Goal: Task Accomplishment & Management: Complete application form

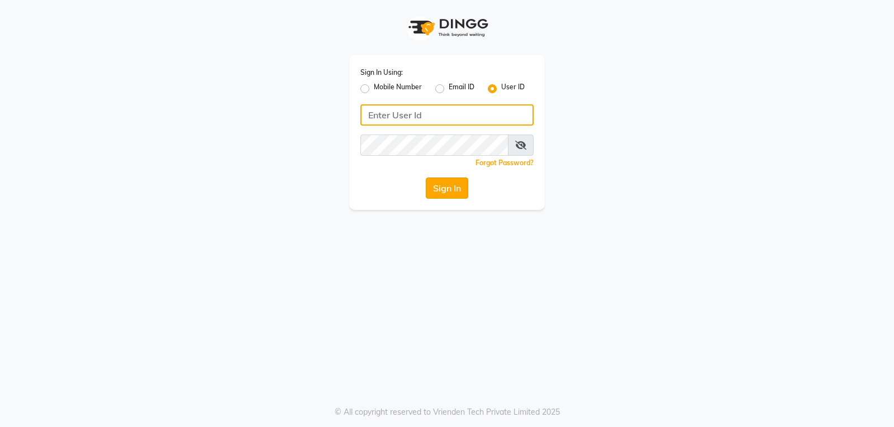
type input "e3901-01"
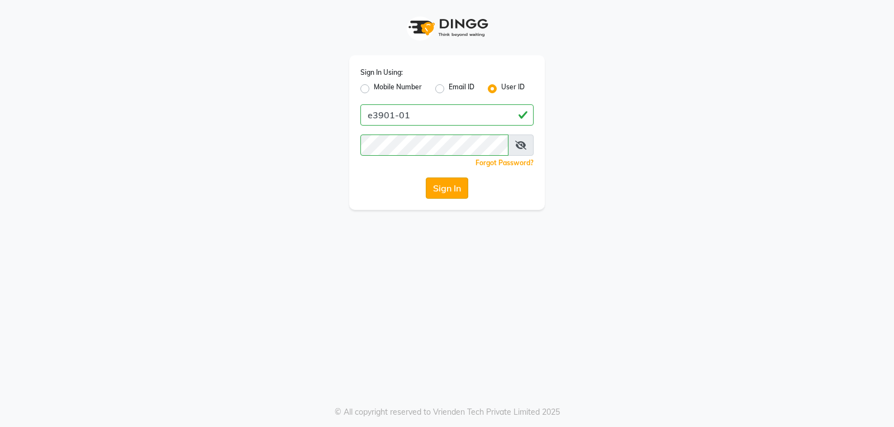
click at [445, 192] on button "Sign In" at bounding box center [447, 188] width 42 height 21
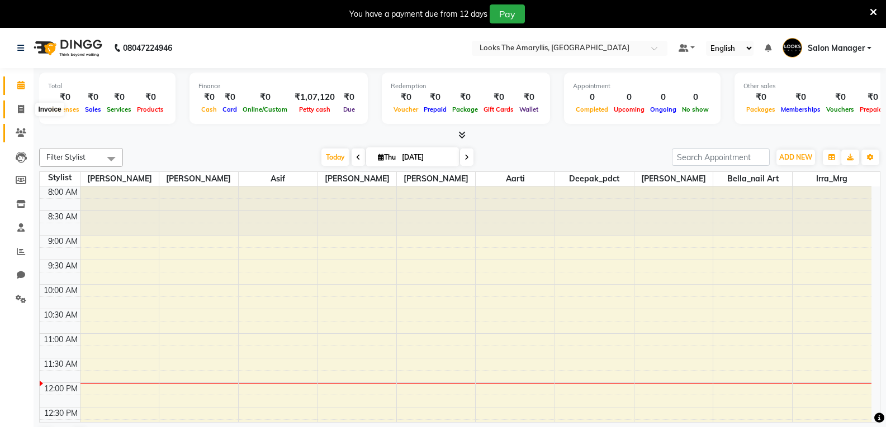
drag, startPoint x: 20, startPoint y: 110, endPoint x: 24, endPoint y: 125, distance: 16.3
click at [19, 110] on icon at bounding box center [21, 109] width 6 height 8
select select "service"
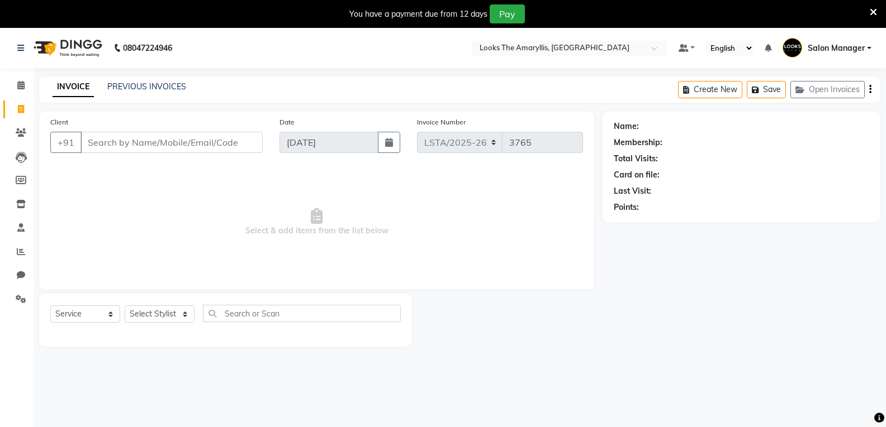
click at [145, 148] on input "Client" at bounding box center [171, 142] width 182 height 21
type input "9899743903"
click at [225, 142] on span "Add Client" at bounding box center [234, 142] width 44 height 11
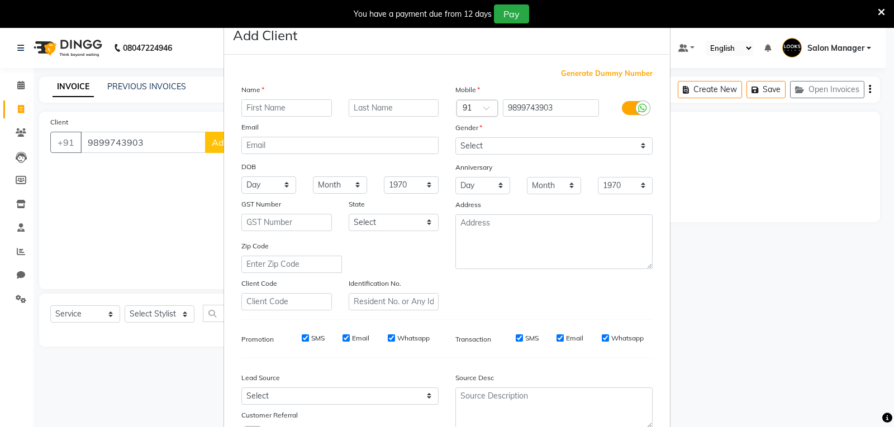
click at [257, 107] on input "text" at bounding box center [286, 107] width 91 height 17
type input "[PERSON_NAME]"
type input "client"
click at [493, 147] on select "Select [DEMOGRAPHIC_DATA] [DEMOGRAPHIC_DATA] Other Prefer Not To Say" at bounding box center [553, 145] width 197 height 17
select select "[DEMOGRAPHIC_DATA]"
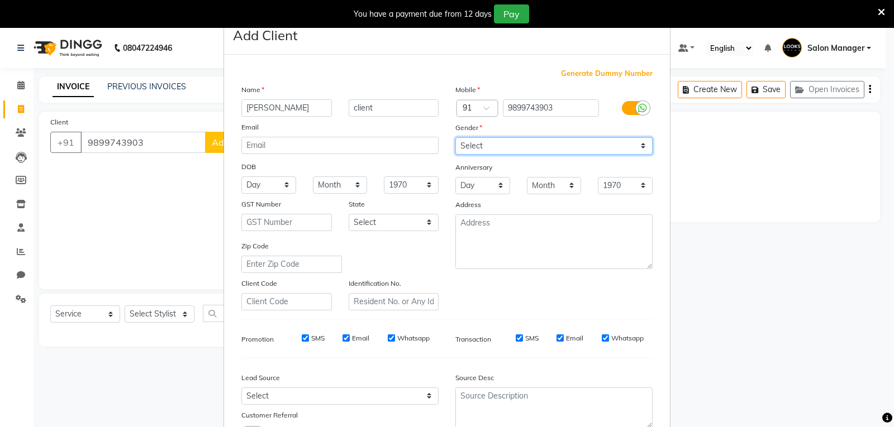
click at [455, 137] on select "Select [DEMOGRAPHIC_DATA] [DEMOGRAPHIC_DATA] Other Prefer Not To Say" at bounding box center [553, 145] width 197 height 17
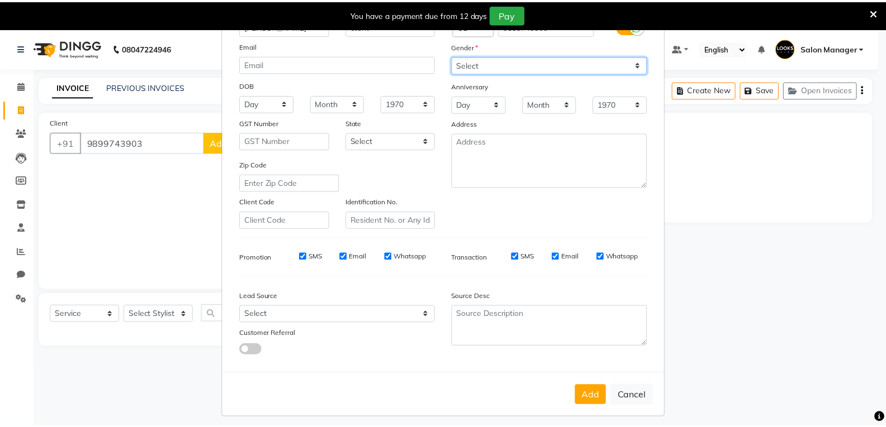
scroll to position [88, 0]
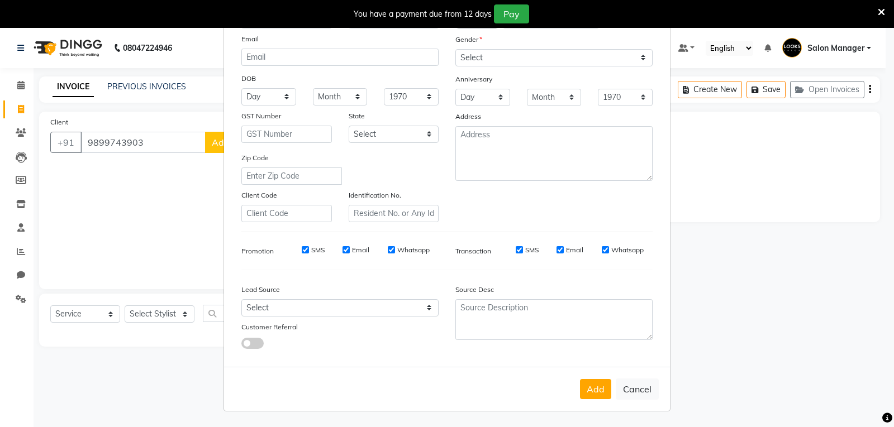
drag, startPoint x: 300, startPoint y: 250, endPoint x: 311, endPoint y: 253, distance: 11.5
click at [302, 250] on input "SMS" at bounding box center [305, 249] width 7 height 7
checkbox input "false"
click at [342, 247] on input "Email" at bounding box center [345, 249] width 7 height 7
checkbox input "false"
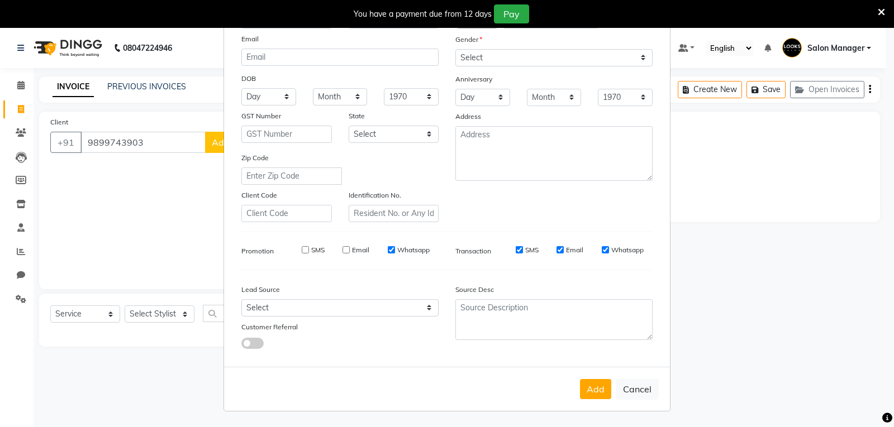
click at [556, 249] on input "Email" at bounding box center [559, 249] width 7 height 7
checkbox input "false"
click at [592, 391] on button "Add" at bounding box center [595, 389] width 31 height 20
select select
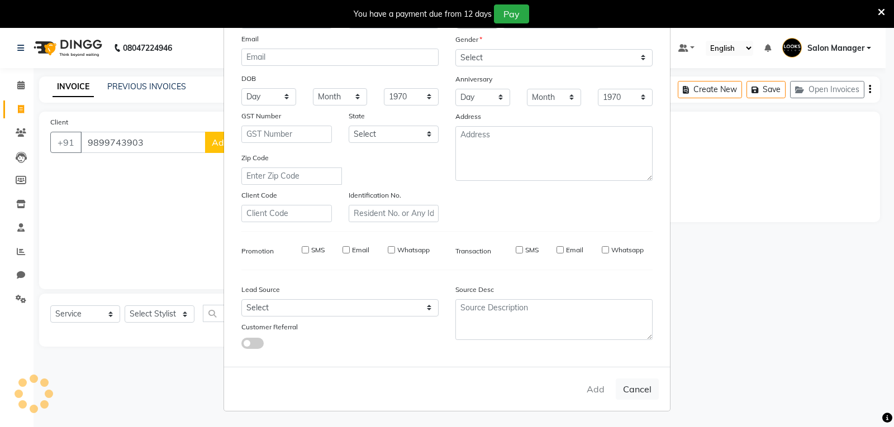
select select
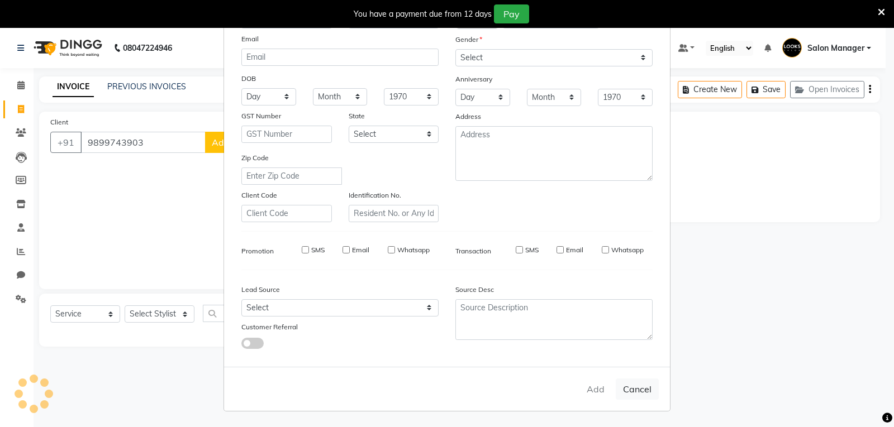
checkbox input "false"
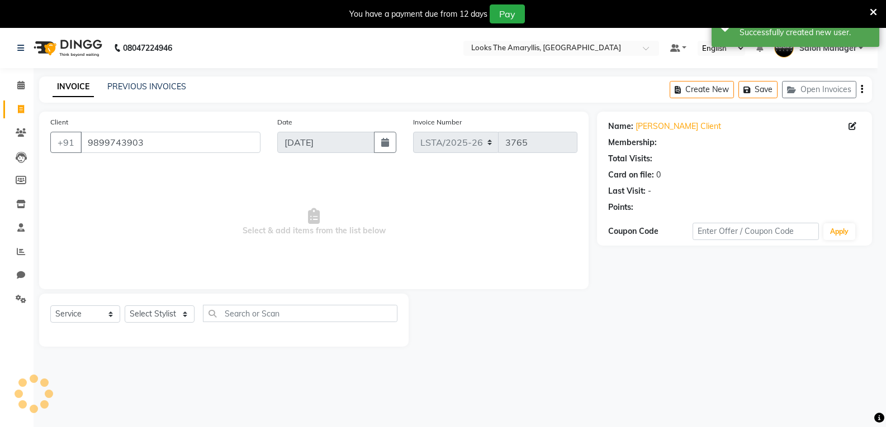
select select "1: Object"
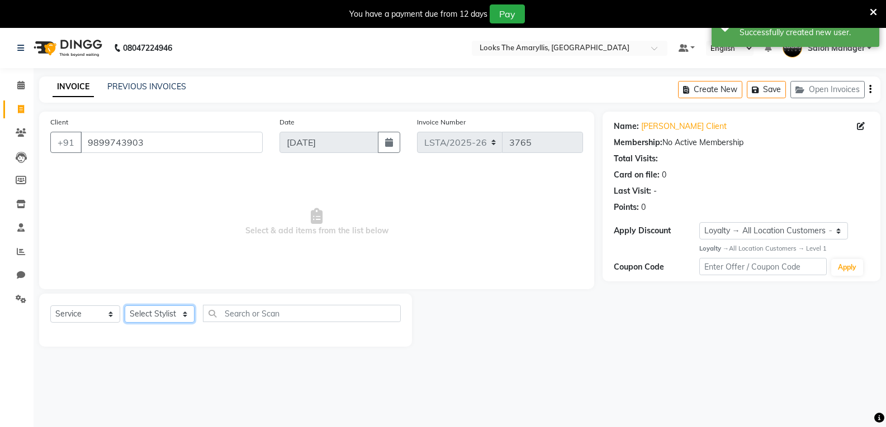
click at [165, 315] on select "Select Stylist [PERSON_NAME] art Deepak_pdct Irra_Mrg [PERSON_NAME] Salon Manag…" at bounding box center [160, 314] width 70 height 17
select select "90431"
click at [125, 306] on select "Select Stylist [PERSON_NAME] art Deepak_pdct Irra_Mrg [PERSON_NAME] Salon Manag…" at bounding box center [160, 314] width 70 height 17
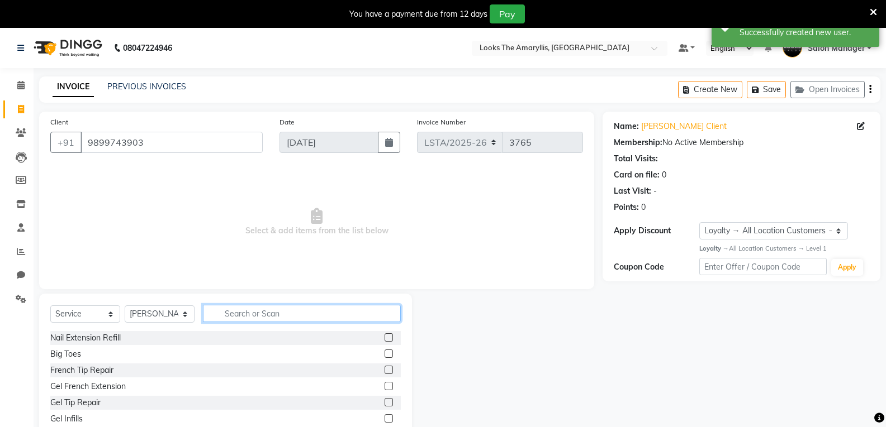
click at [251, 316] on input "text" at bounding box center [302, 313] width 198 height 17
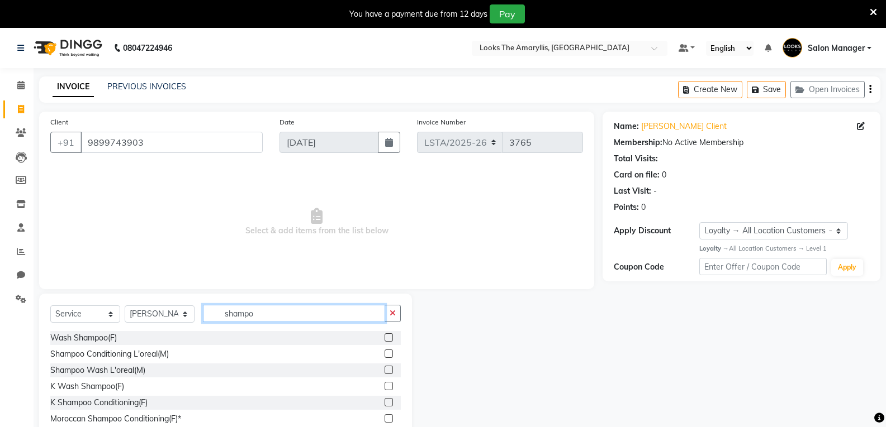
type input "shampo"
click at [384, 334] on label at bounding box center [388, 338] width 8 height 8
click at [384, 335] on input "checkbox" at bounding box center [387, 338] width 7 height 7
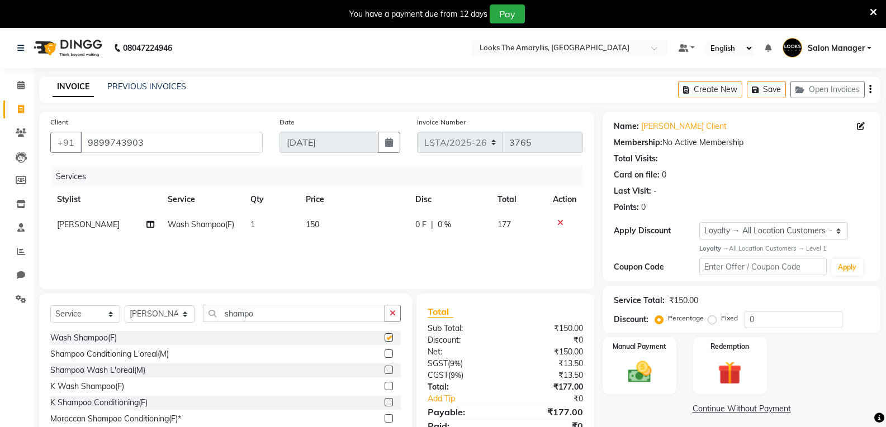
checkbox input "false"
click at [323, 226] on td "150" at bounding box center [354, 224] width 110 height 25
select select "90431"
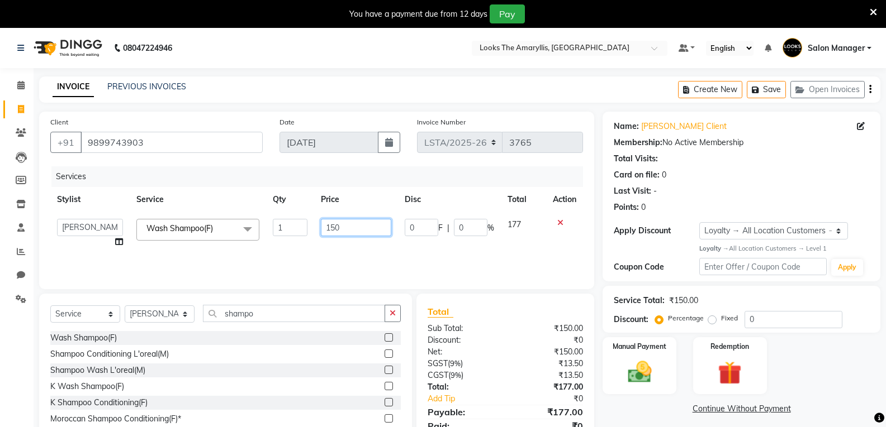
click at [339, 227] on input "150" at bounding box center [356, 227] width 70 height 17
type input "1"
type input "350"
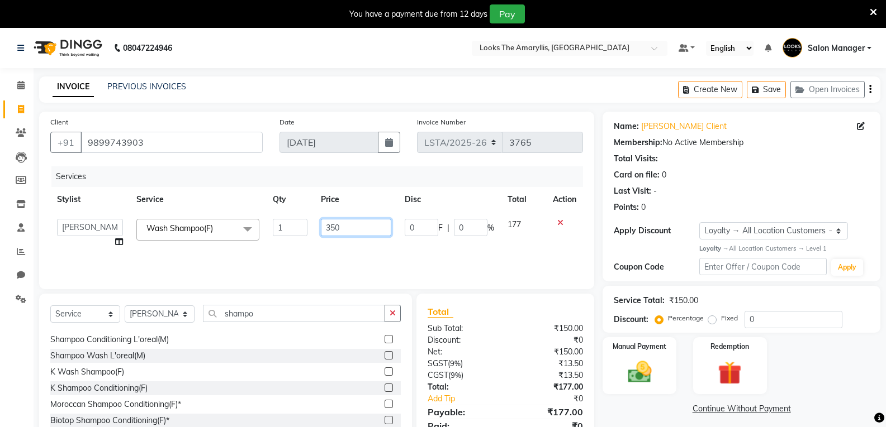
scroll to position [18, 0]
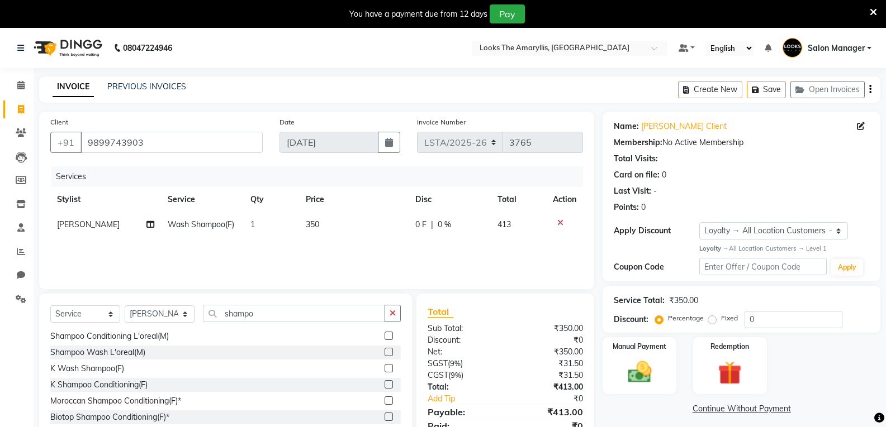
click at [285, 359] on div "Shampoo Wash L'oreal(M)" at bounding box center [225, 353] width 350 height 14
click at [320, 223] on td "350" at bounding box center [354, 224] width 110 height 25
select select "90431"
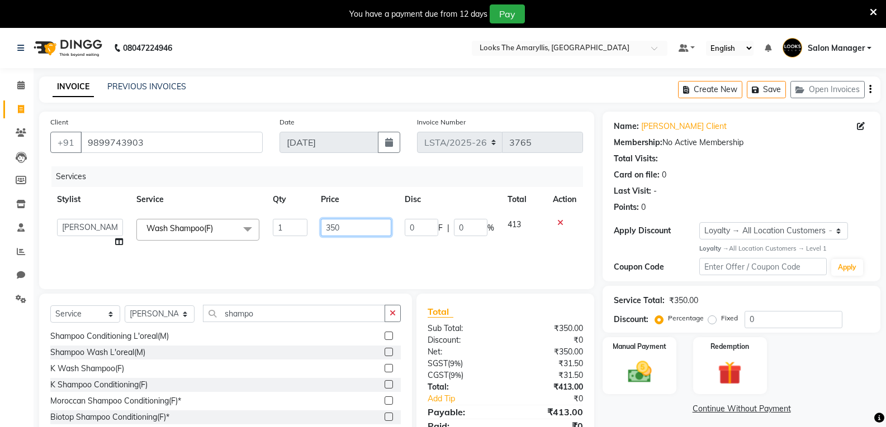
click at [342, 227] on input "350" at bounding box center [356, 227] width 70 height 17
type input "347"
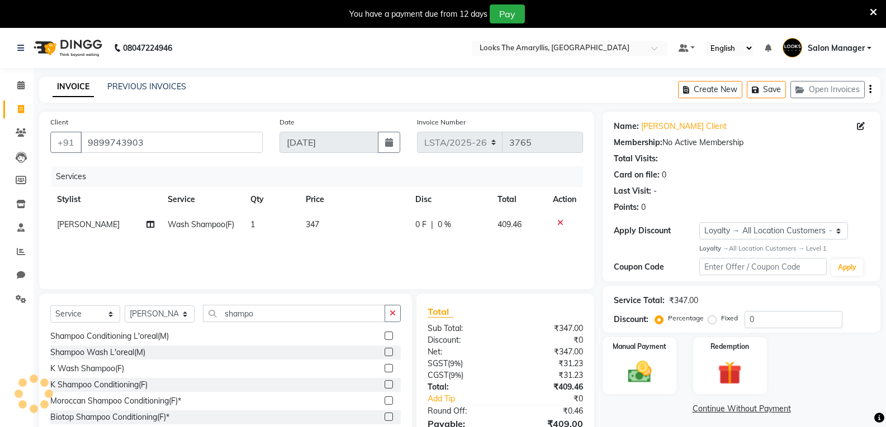
click at [274, 377] on div "Wash Shampoo(F) Shampoo Conditioning L'oreal(M) Shampoo Wash L'oreal(M) K Wash …" at bounding box center [225, 387] width 350 height 112
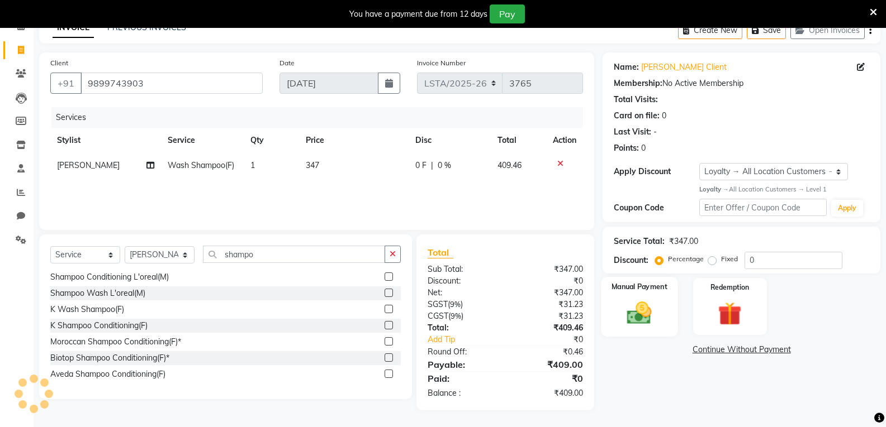
click at [639, 300] on img at bounding box center [639, 313] width 40 height 28
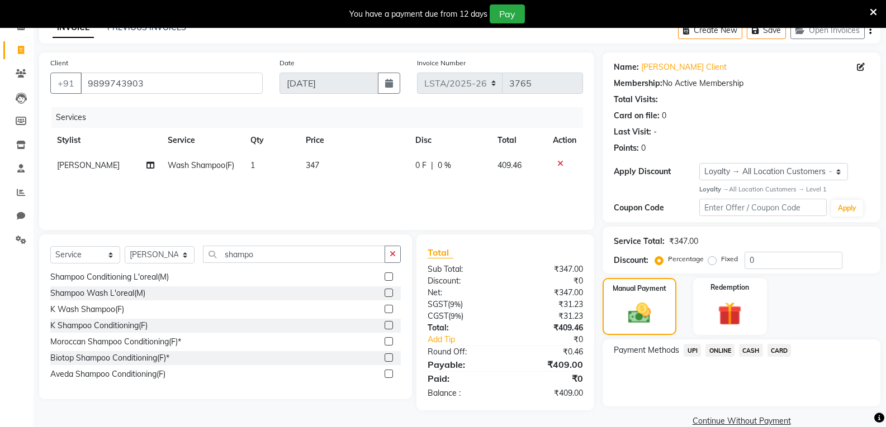
click at [745, 348] on span "CASH" at bounding box center [751, 350] width 24 height 13
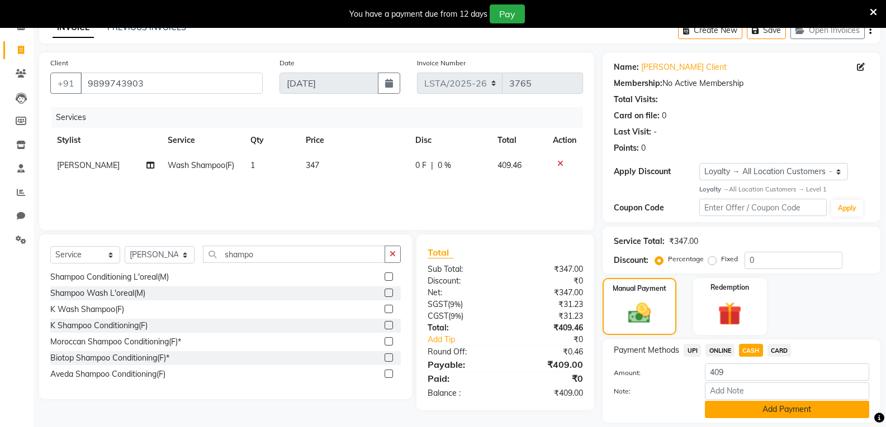
click at [727, 406] on button "Add Payment" at bounding box center [786, 409] width 164 height 17
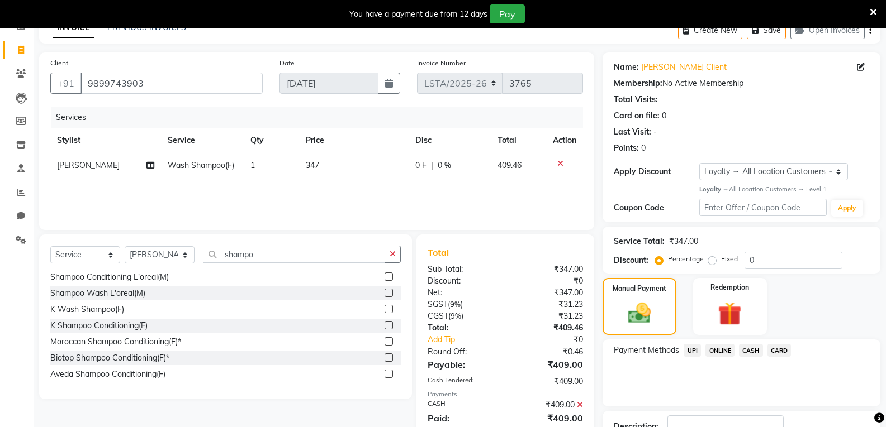
scroll to position [154, 0]
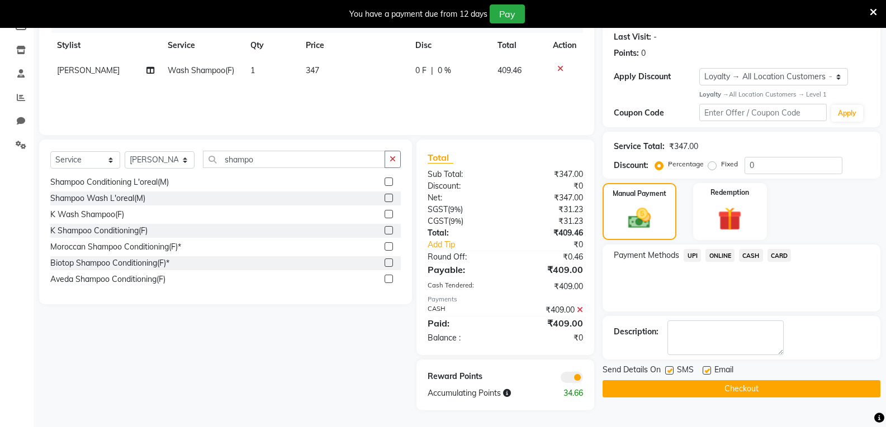
click at [707, 369] on label at bounding box center [706, 370] width 8 height 8
click at [707, 369] on input "checkbox" at bounding box center [705, 371] width 7 height 7
checkbox input "false"
click at [701, 387] on button "Checkout" at bounding box center [741, 388] width 278 height 17
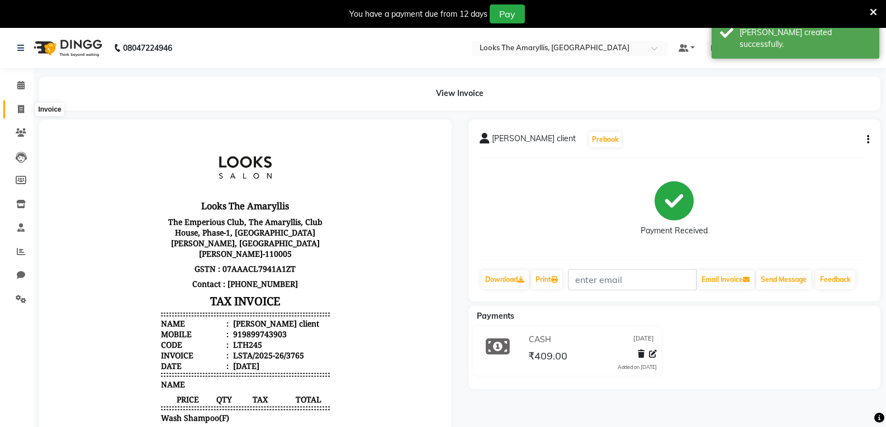
drag, startPoint x: 21, startPoint y: 113, endPoint x: 46, endPoint y: 115, distance: 25.7
click at [21, 113] on span at bounding box center [21, 109] width 20 height 13
select select "service"
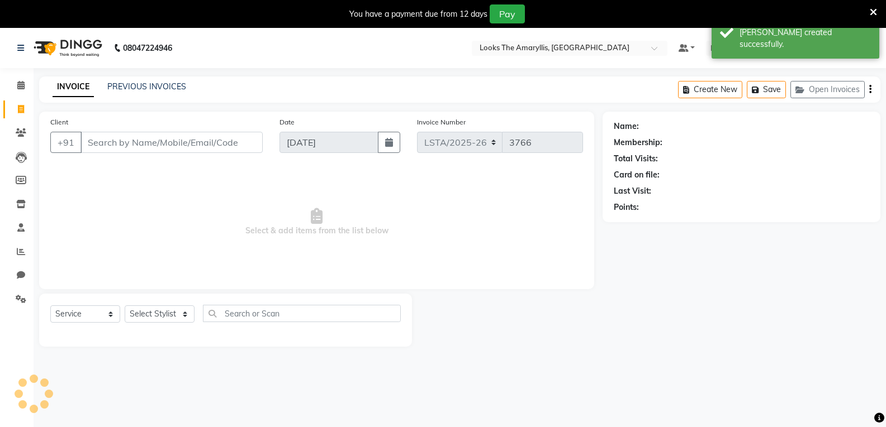
scroll to position [28, 0]
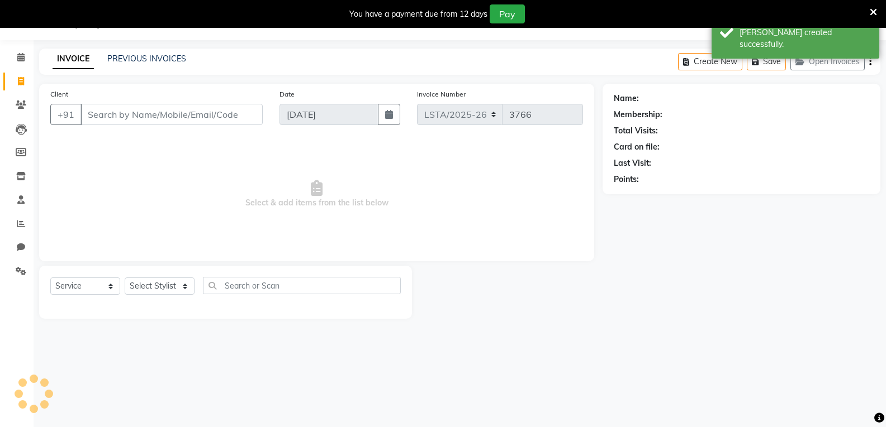
click at [195, 119] on input "Client" at bounding box center [171, 114] width 182 height 21
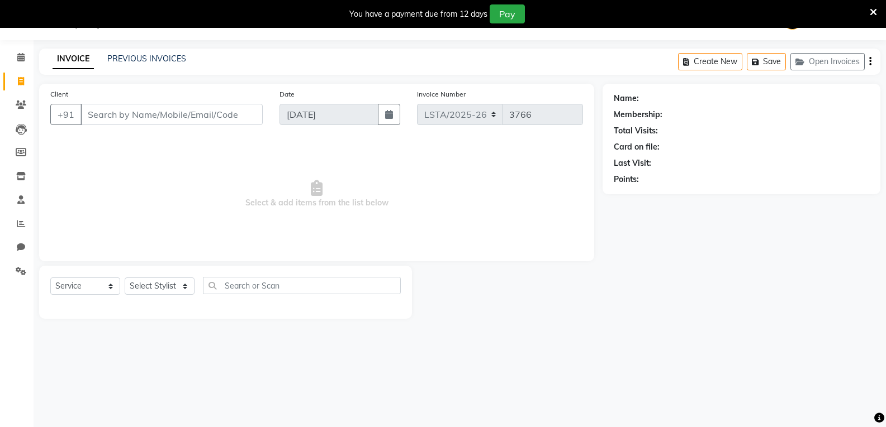
click at [147, 116] on input "Client" at bounding box center [171, 114] width 182 height 21
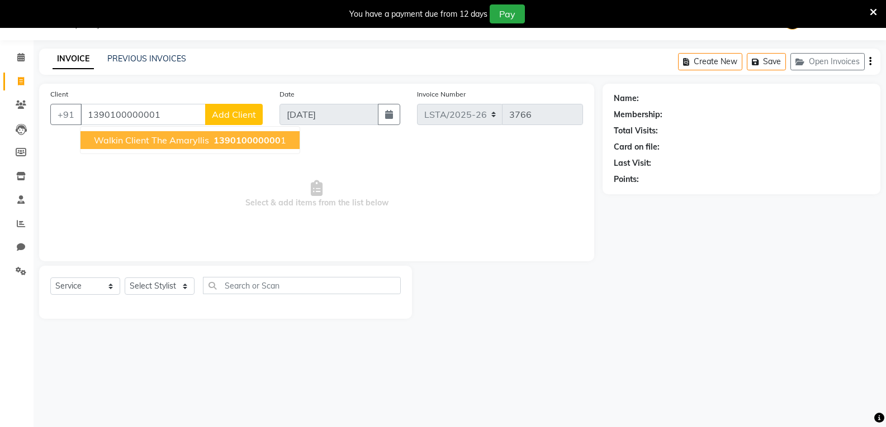
type input "1390100000001"
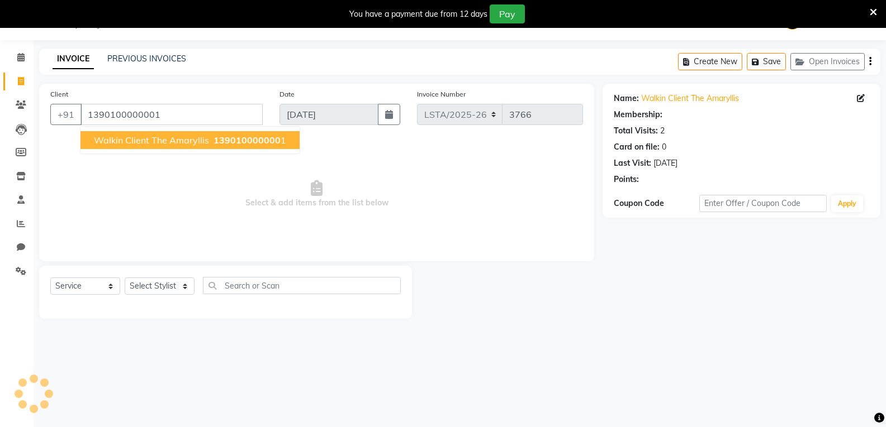
select select "1: Object"
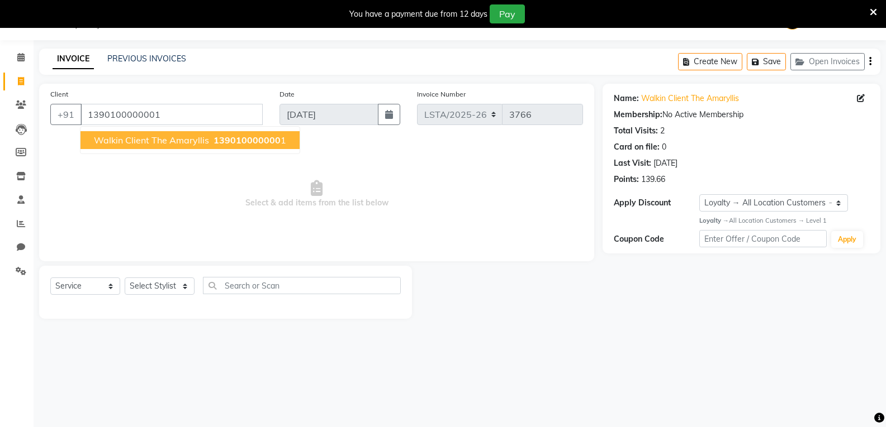
click at [152, 139] on span "Walkin Client The Amaryllis" at bounding box center [151, 140] width 115 height 11
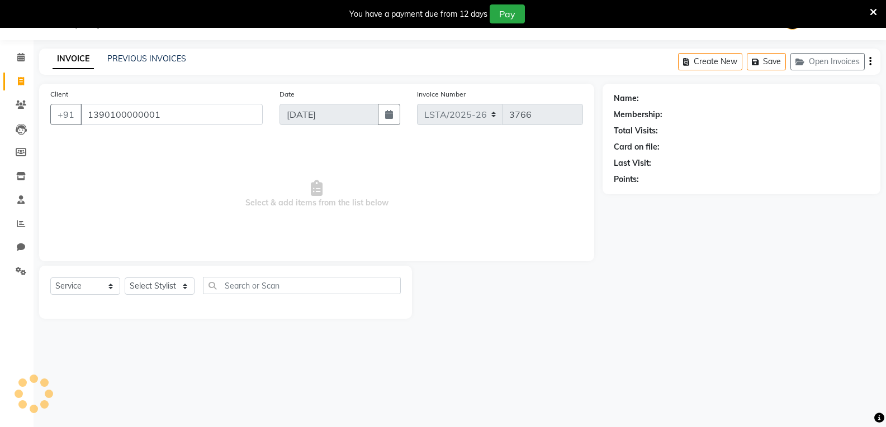
select select "1: Object"
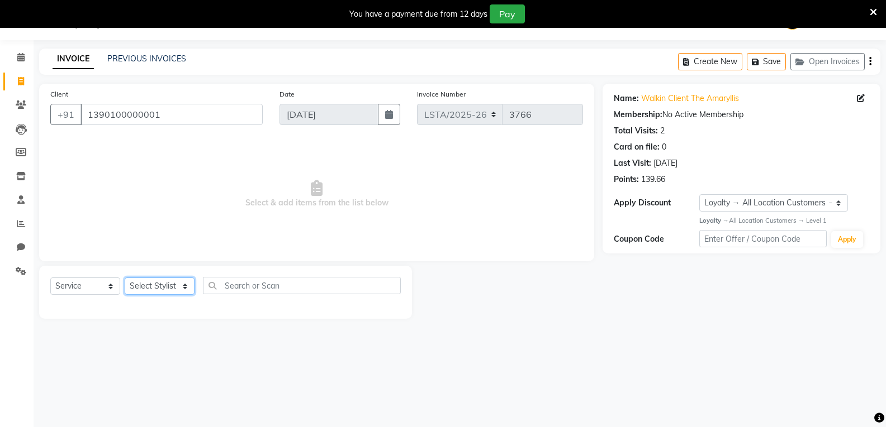
click at [172, 286] on select "Select Stylist [PERSON_NAME] art Deepak_pdct Irra_Mrg [PERSON_NAME] Salon Manag…" at bounding box center [160, 286] width 70 height 17
select select "90424"
click at [125, 278] on select "Select Stylist [PERSON_NAME] art Deepak_pdct Irra_Mrg [PERSON_NAME] Salon Manag…" at bounding box center [160, 286] width 70 height 17
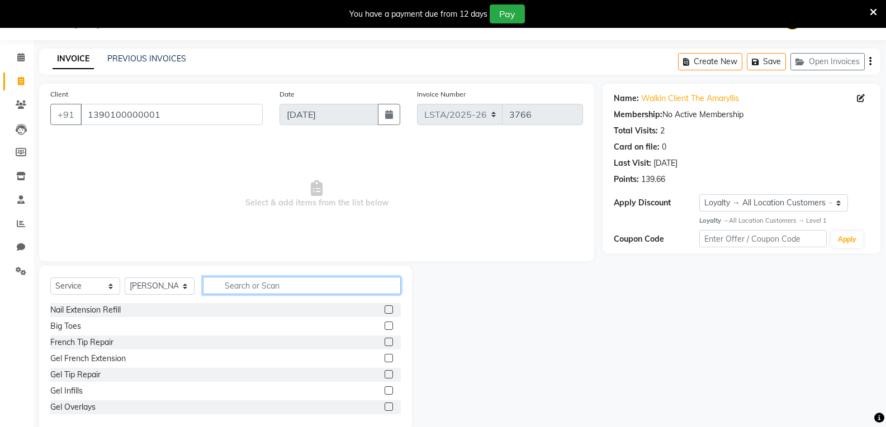
click at [240, 286] on input "text" at bounding box center [302, 285] width 198 height 17
type input "wash"
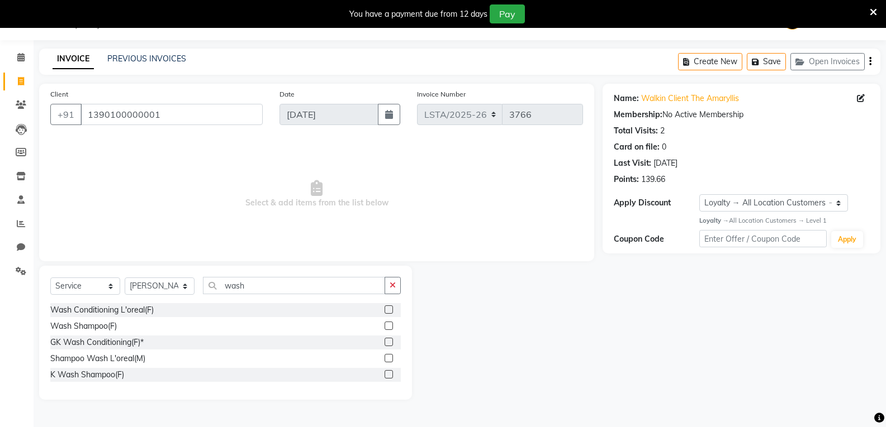
click at [387, 310] on label at bounding box center [388, 310] width 8 height 8
click at [387, 310] on input "checkbox" at bounding box center [387, 310] width 7 height 7
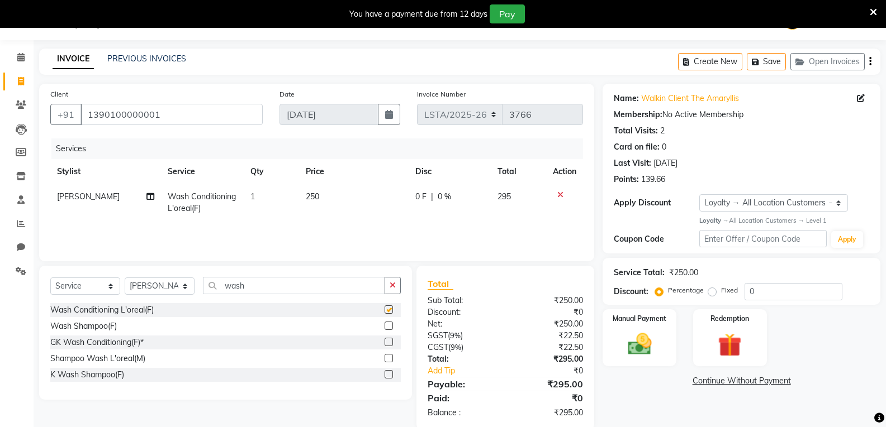
checkbox input "false"
click at [322, 192] on td "250" at bounding box center [354, 202] width 110 height 37
select select "90424"
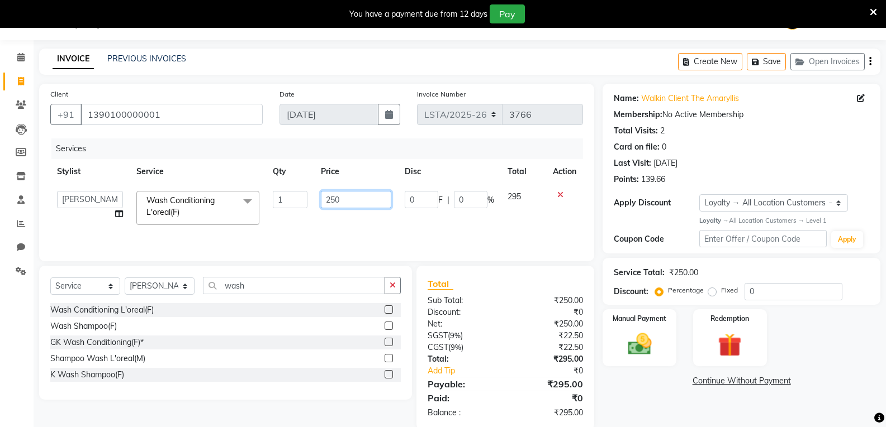
click at [342, 202] on input "250" at bounding box center [356, 199] width 70 height 17
type input "2"
type input "347"
click at [291, 325] on div "Wash Shampoo(F)" at bounding box center [225, 327] width 350 height 14
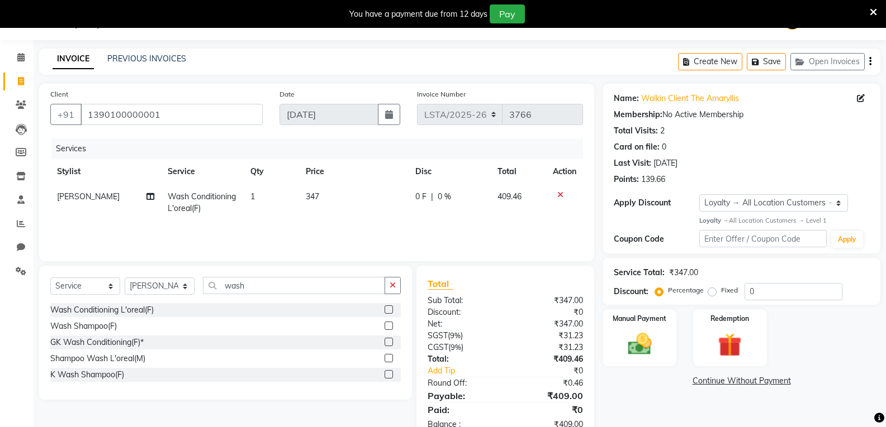
scroll to position [59, 0]
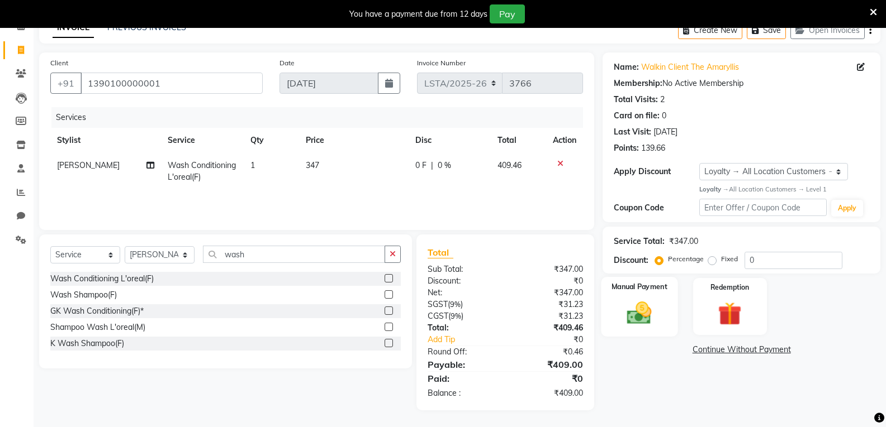
click at [624, 327] on img at bounding box center [639, 313] width 40 height 28
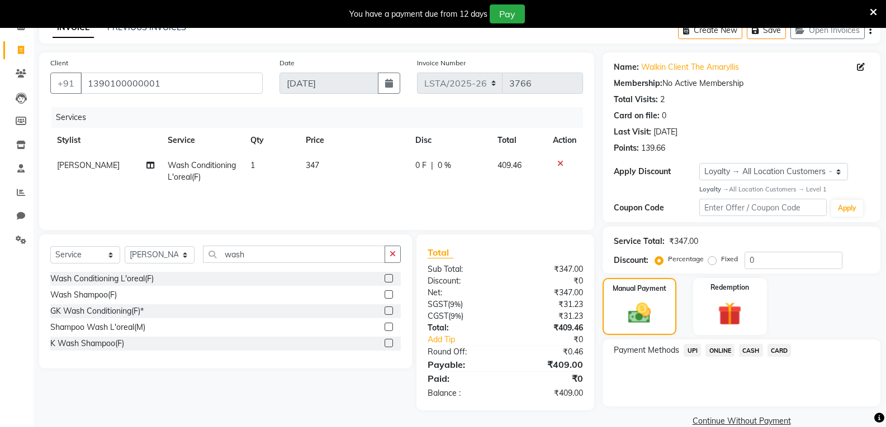
click at [754, 352] on span "CASH" at bounding box center [751, 350] width 24 height 13
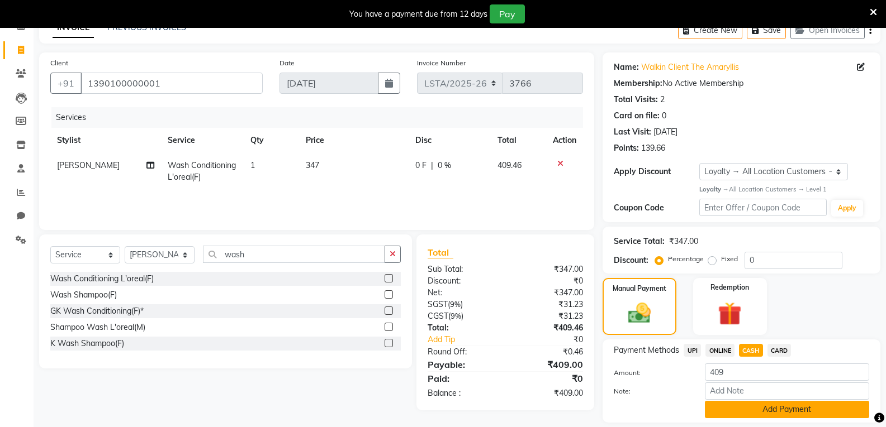
click at [735, 412] on button "Add Payment" at bounding box center [786, 409] width 164 height 17
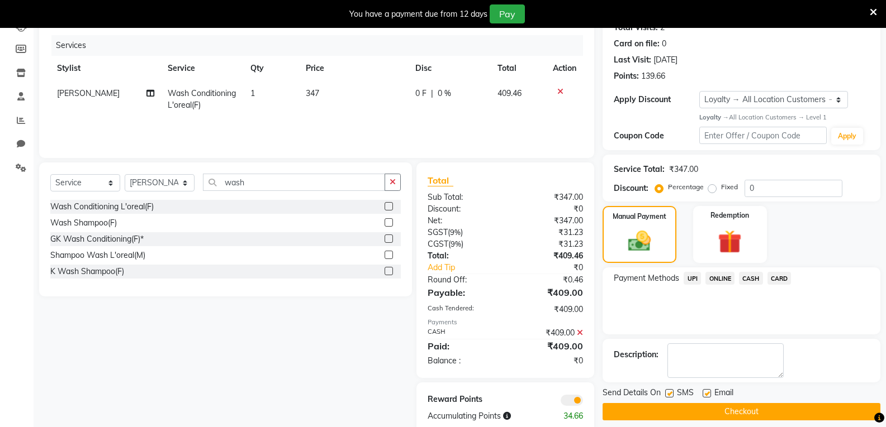
scroll to position [154, 0]
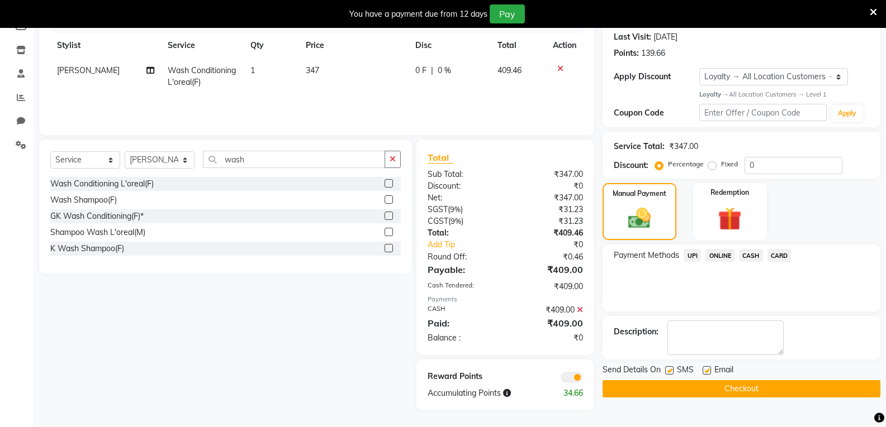
click at [670, 372] on label at bounding box center [669, 370] width 8 height 8
click at [670, 372] on input "checkbox" at bounding box center [668, 371] width 7 height 7
checkbox input "false"
click at [706, 370] on label at bounding box center [706, 370] width 8 height 8
click at [706, 370] on input "checkbox" at bounding box center [705, 371] width 7 height 7
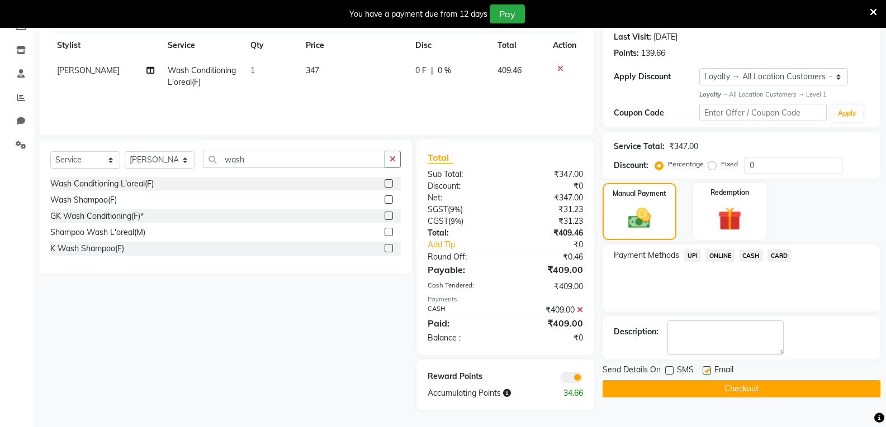
checkbox input "false"
click at [697, 388] on button "Checkout" at bounding box center [741, 388] width 278 height 17
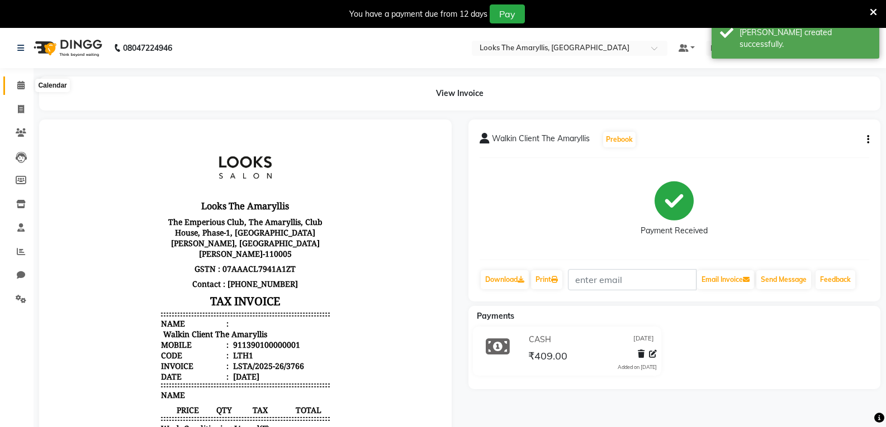
click at [26, 91] on span at bounding box center [21, 85] width 20 height 13
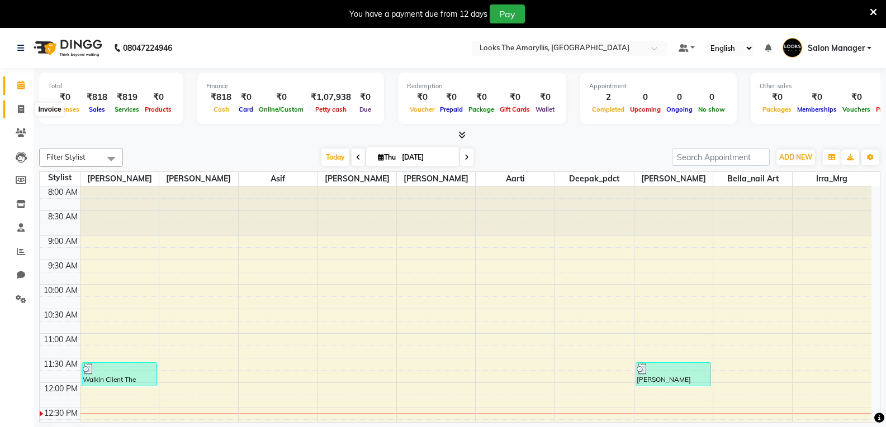
click at [18, 107] on icon at bounding box center [21, 109] width 6 height 8
select select "service"
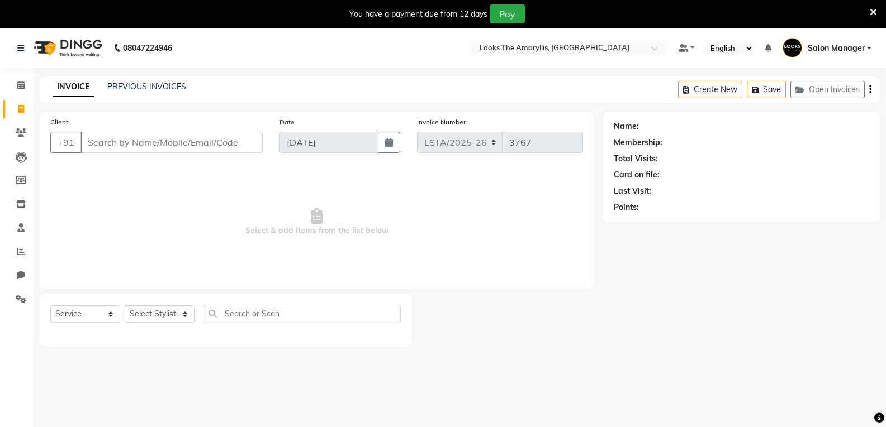
click at [217, 147] on input "Client" at bounding box center [171, 142] width 182 height 21
click at [223, 145] on input "Client" at bounding box center [171, 142] width 182 height 21
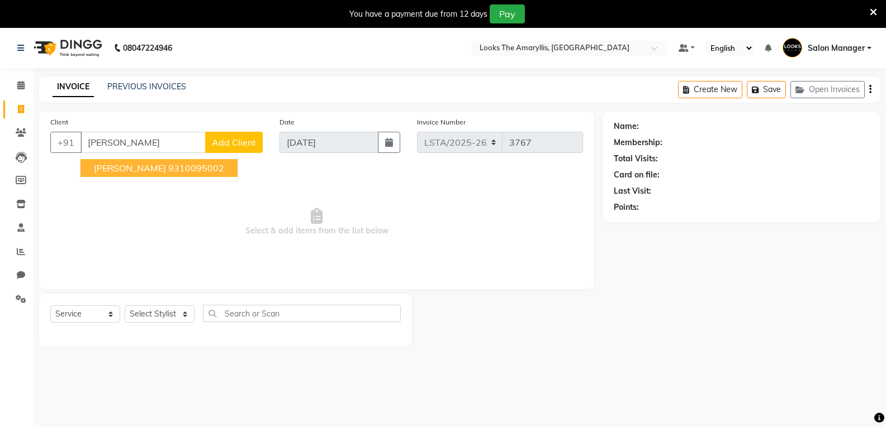
click at [216, 167] on ngb-highlight "9310095002" at bounding box center [196, 168] width 56 height 11
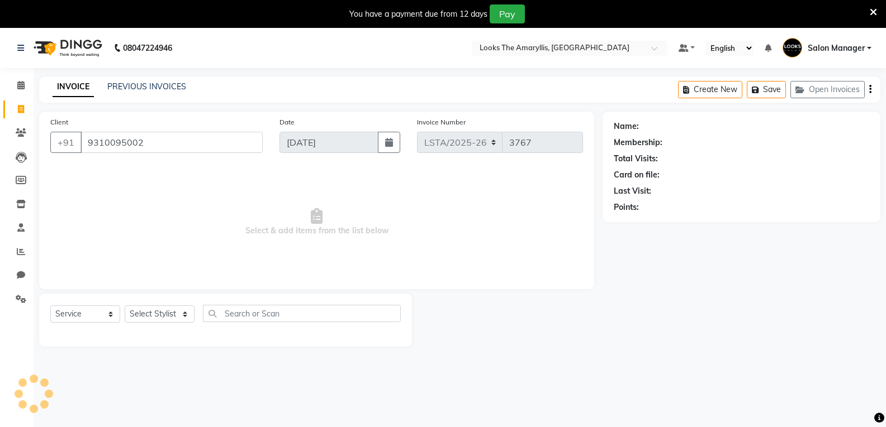
type input "9310095002"
select select "1: Object"
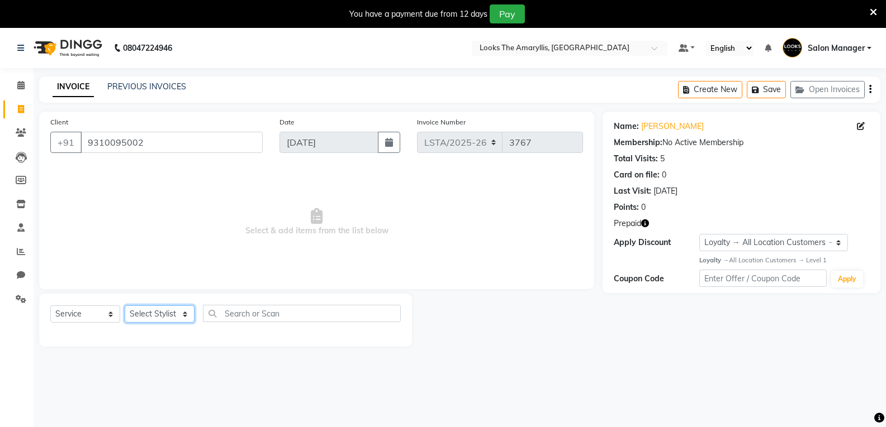
click at [174, 317] on select "Select Stylist [PERSON_NAME] art Deepak_pdct Irra_Mrg [PERSON_NAME] Salon Manag…" at bounding box center [160, 314] width 70 height 17
select select "90428"
click at [125, 306] on select "Select Stylist [PERSON_NAME] art Deepak_pdct Irra_Mrg [PERSON_NAME] Salon Manag…" at bounding box center [160, 314] width 70 height 17
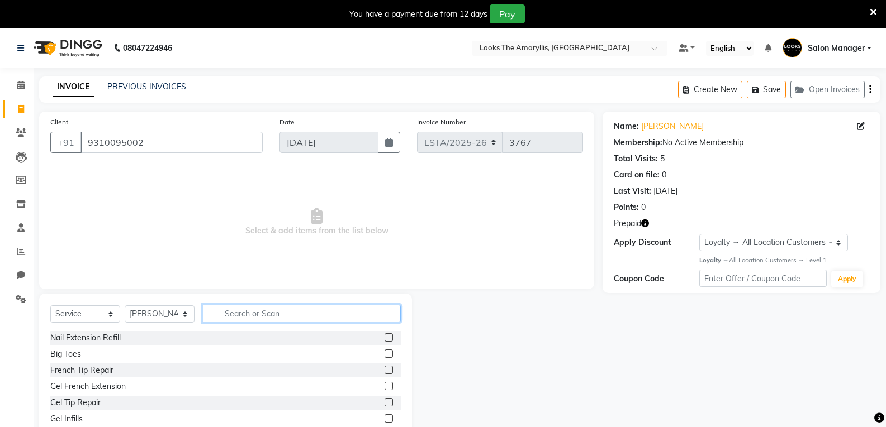
click at [251, 308] on input "text" at bounding box center [302, 313] width 198 height 17
type input "eye"
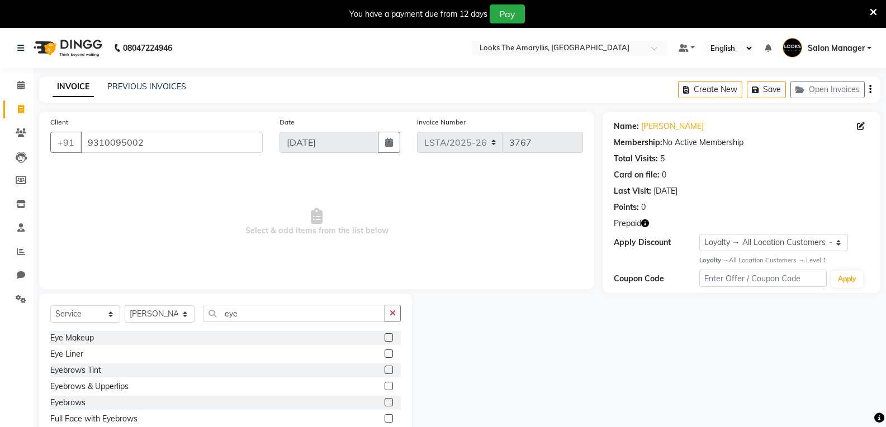
drag, startPoint x: 382, startPoint y: 387, endPoint x: 373, endPoint y: 387, distance: 8.9
click at [384, 387] on label at bounding box center [388, 386] width 8 height 8
click at [384, 387] on input "checkbox" at bounding box center [387, 386] width 7 height 7
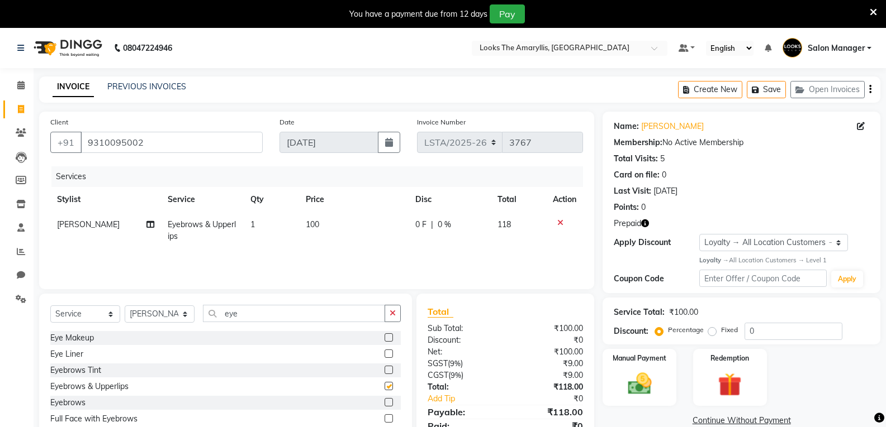
checkbox input "false"
click at [225, 319] on input "eye" at bounding box center [294, 313] width 182 height 17
click at [250, 315] on input "eye" at bounding box center [294, 313] width 182 height 17
type input "e"
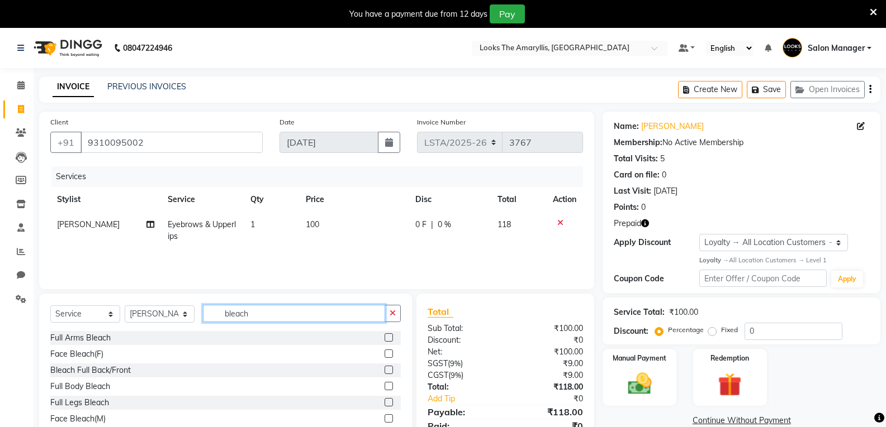
type input "bleach"
click at [384, 356] on label at bounding box center [388, 354] width 8 height 8
click at [384, 356] on input "checkbox" at bounding box center [387, 354] width 7 height 7
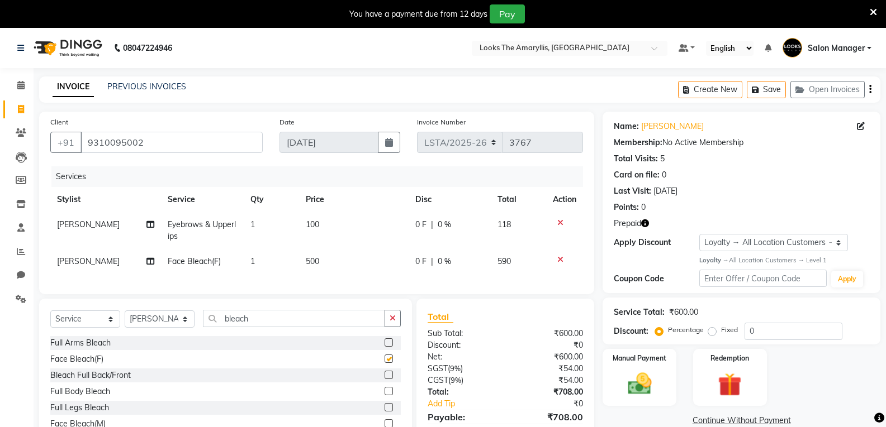
checkbox input "false"
click at [323, 261] on td "500" at bounding box center [354, 261] width 110 height 25
select select "90428"
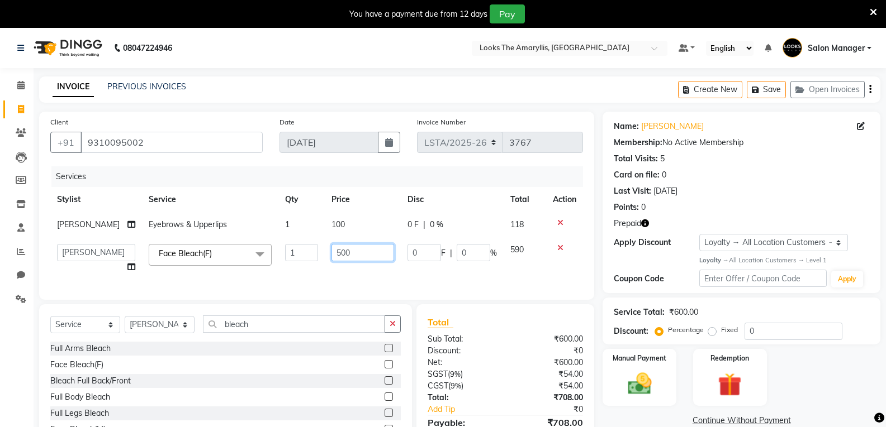
click at [347, 249] on input "500" at bounding box center [362, 252] width 63 height 17
type input "5"
type input "600"
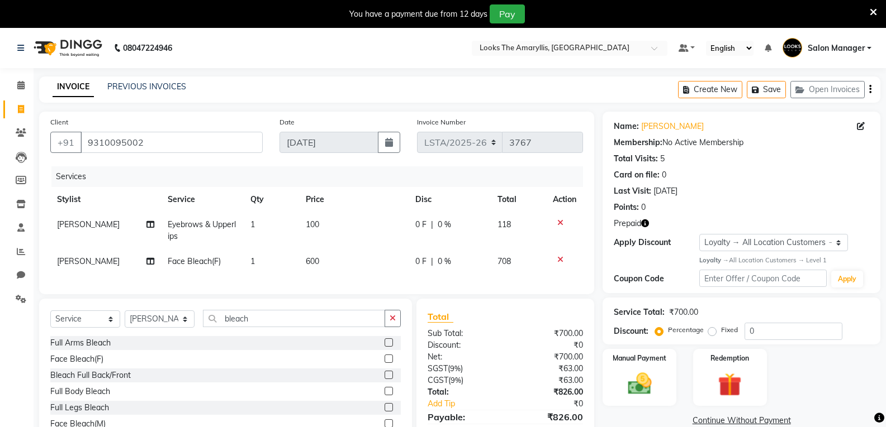
click at [313, 399] on div "Full Body Bleach" at bounding box center [225, 392] width 350 height 14
click at [326, 259] on td "600" at bounding box center [354, 261] width 110 height 25
select select "90428"
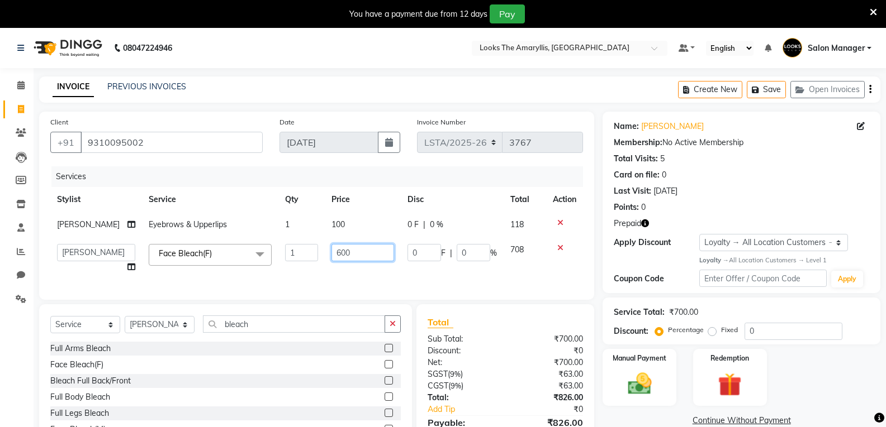
click at [349, 252] on input "600" at bounding box center [362, 252] width 63 height 17
type input "6"
type input "700"
click at [310, 372] on div "Face Bleach(F)" at bounding box center [225, 365] width 350 height 14
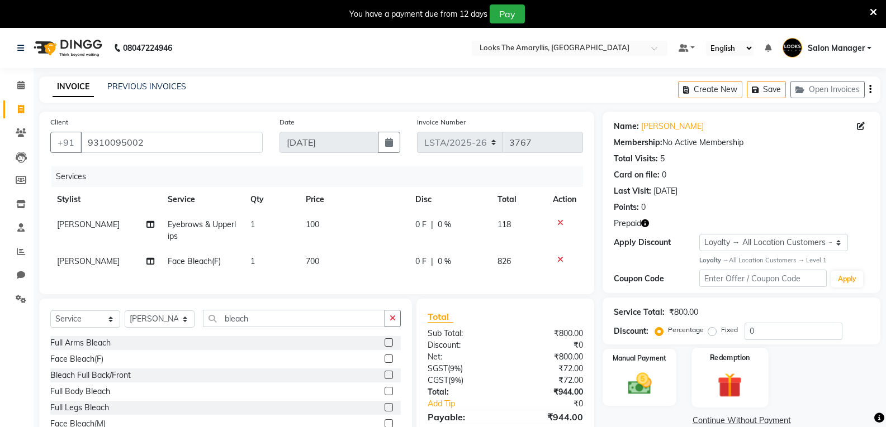
click at [729, 379] on img at bounding box center [730, 385] width 40 height 31
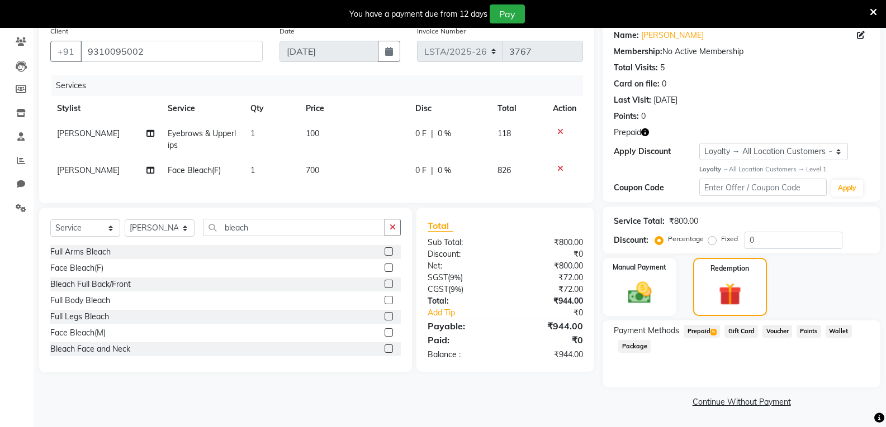
click at [696, 331] on span "Prepaid 5" at bounding box center [701, 331] width 36 height 13
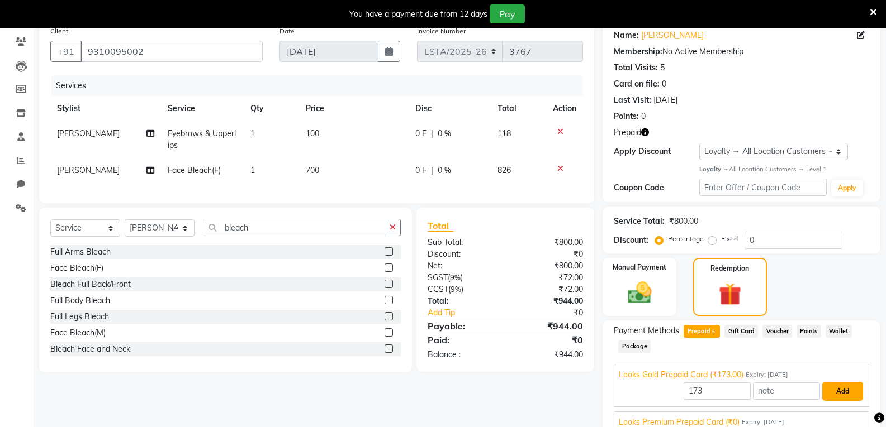
click at [837, 391] on button "Add" at bounding box center [842, 391] width 41 height 19
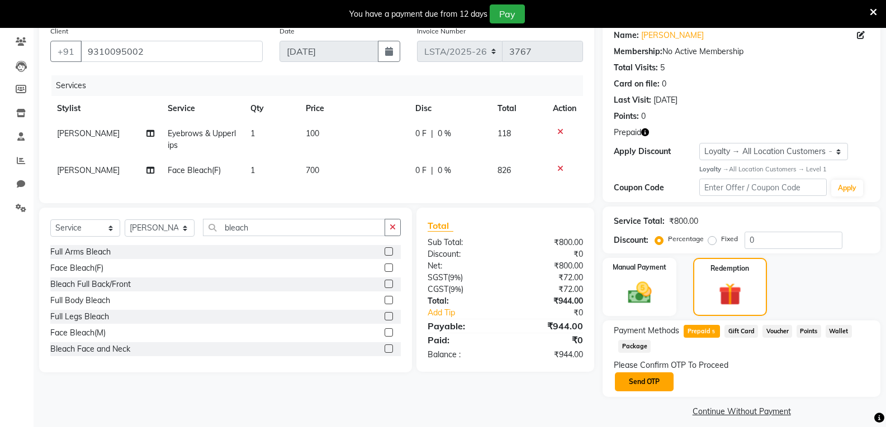
click at [634, 385] on button "Send OTP" at bounding box center [644, 382] width 59 height 19
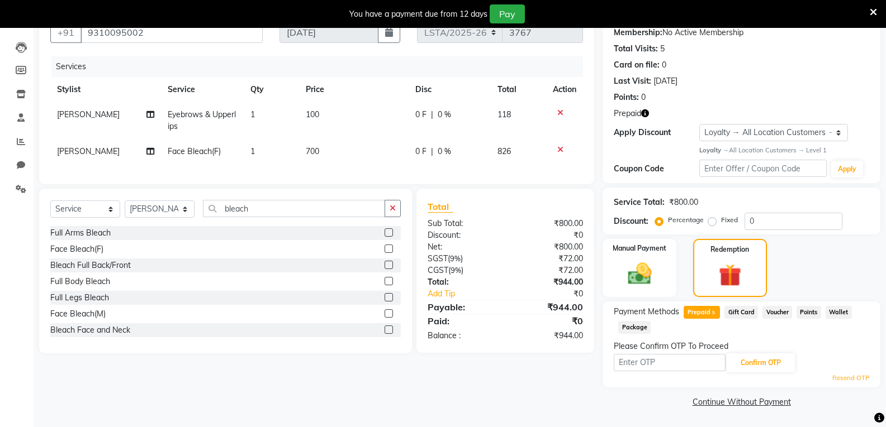
scroll to position [0, 0]
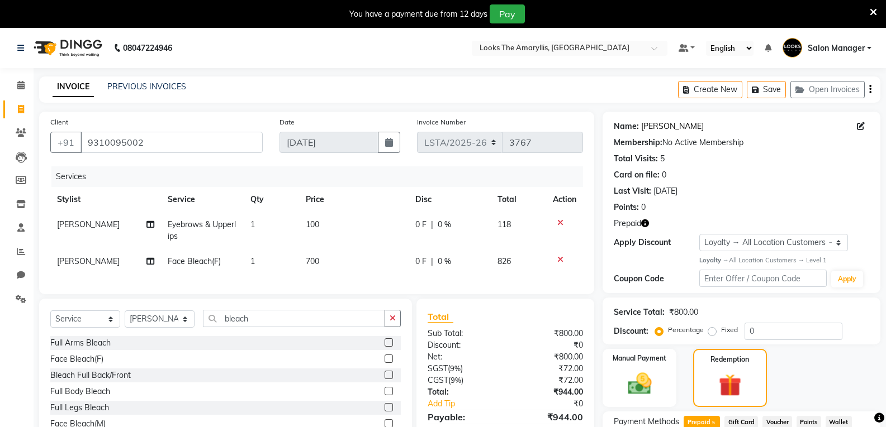
click at [674, 126] on link "[PERSON_NAME]" at bounding box center [672, 127] width 63 height 12
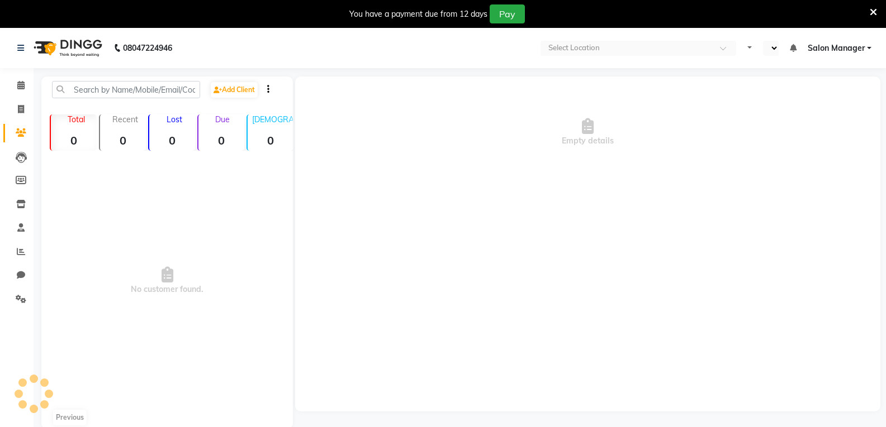
select select "en"
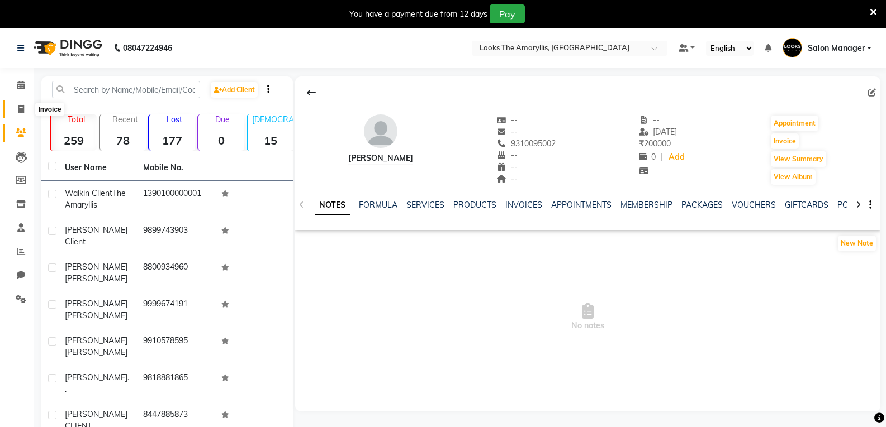
click at [21, 112] on icon at bounding box center [21, 109] width 6 height 8
select select "service"
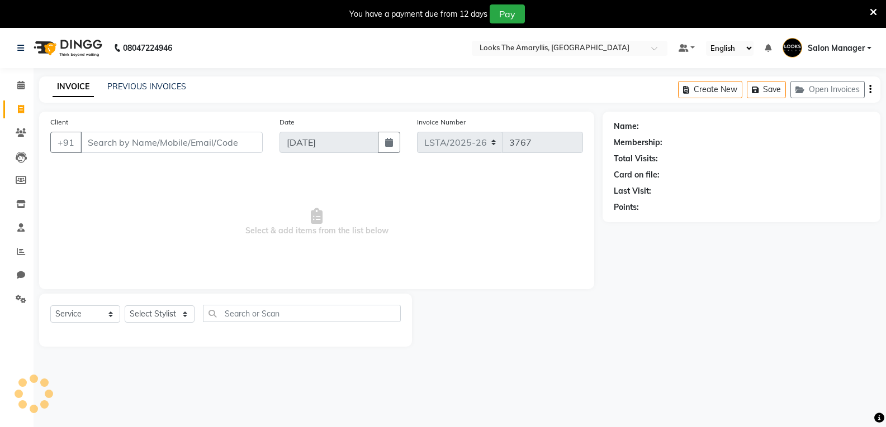
scroll to position [28, 0]
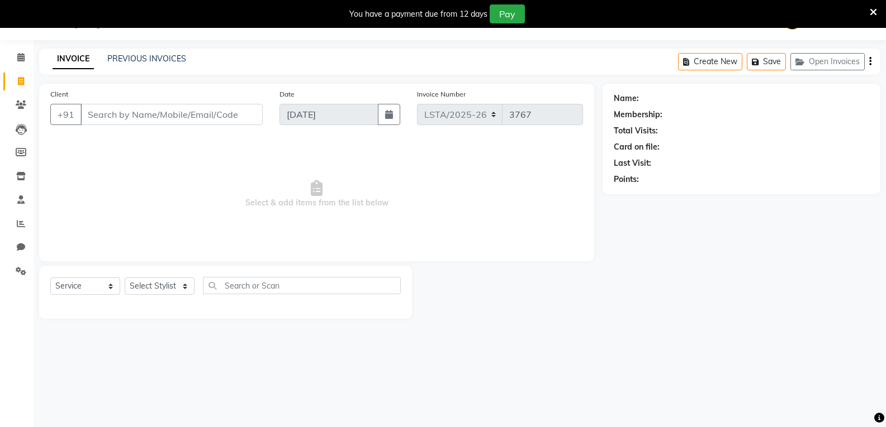
click at [130, 114] on input "Client" at bounding box center [171, 114] width 182 height 21
click at [805, 63] on icon "button" at bounding box center [801, 62] width 13 height 8
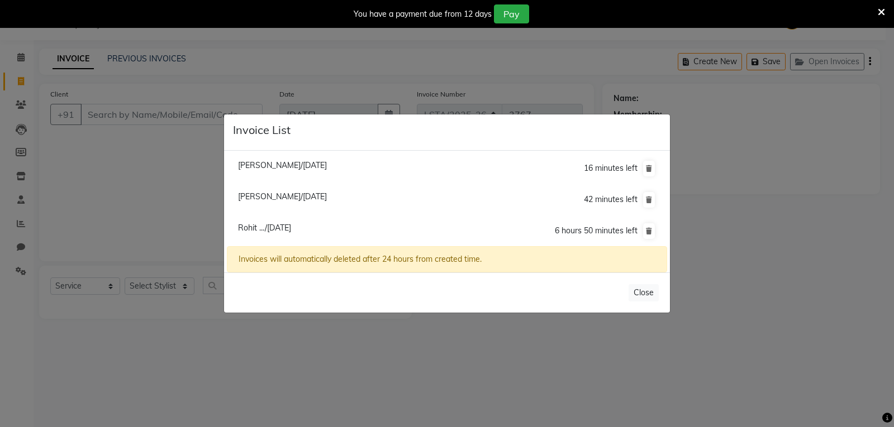
click at [368, 335] on ngb-modal-window "Invoice List Vaani Gandhi/03 September 2025 16 minutes left Daizy Chabbra/03 Se…" at bounding box center [447, 213] width 894 height 427
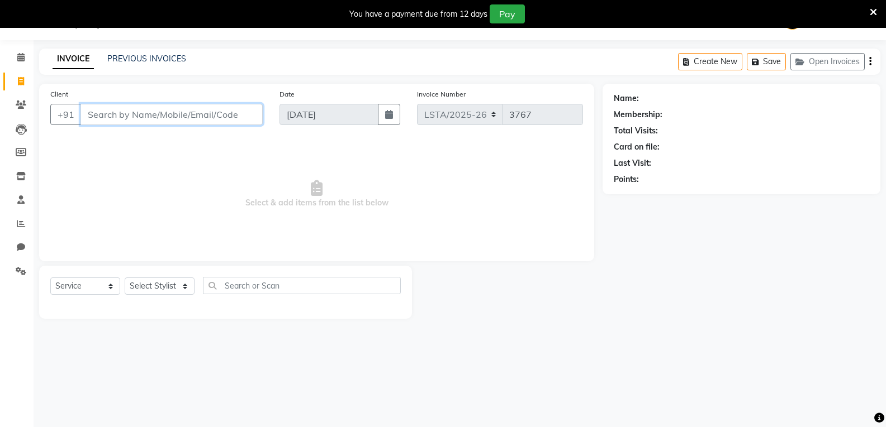
click at [161, 121] on input "Client" at bounding box center [171, 114] width 182 height 21
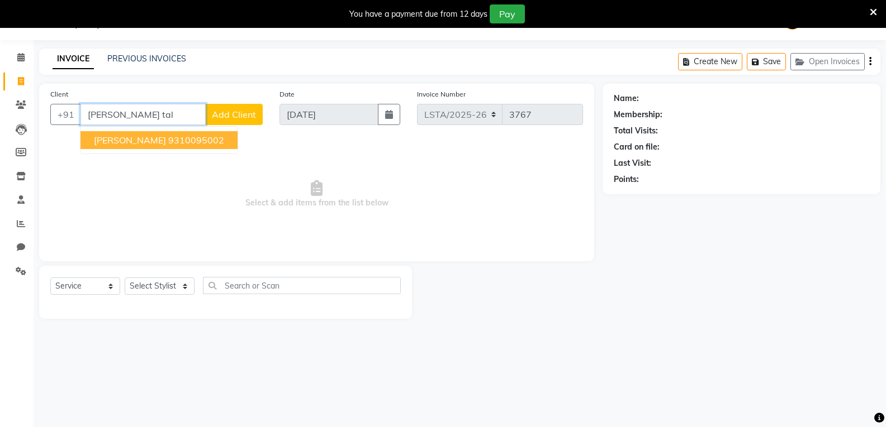
click at [197, 144] on ngb-highlight "9310095002" at bounding box center [196, 140] width 56 height 11
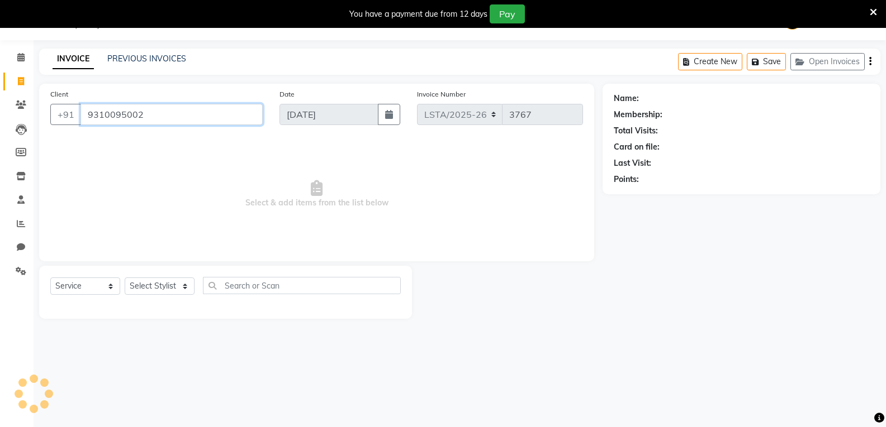
type input "9310095002"
select select "1: Object"
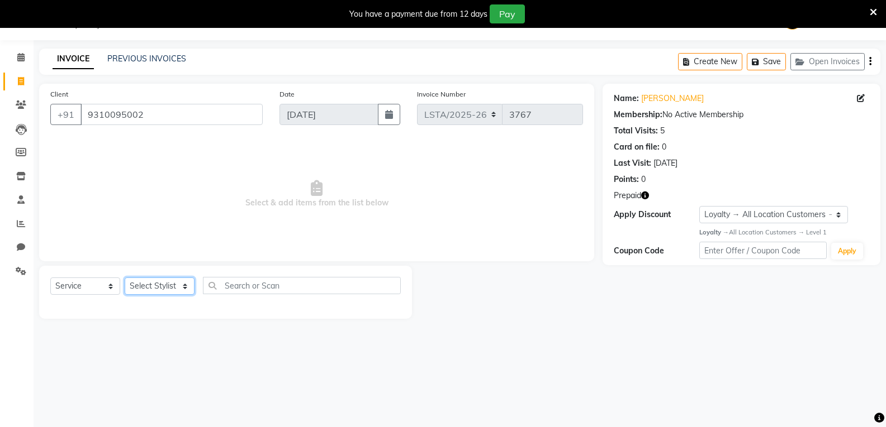
click at [182, 284] on select "Select Stylist [PERSON_NAME] art Deepak_pdct Irra_Mrg [PERSON_NAME] Salon Manag…" at bounding box center [160, 286] width 70 height 17
select select "90428"
click at [125, 278] on select "Select Stylist [PERSON_NAME] art Deepak_pdct Irra_Mrg [PERSON_NAME] Salon Manag…" at bounding box center [160, 286] width 70 height 17
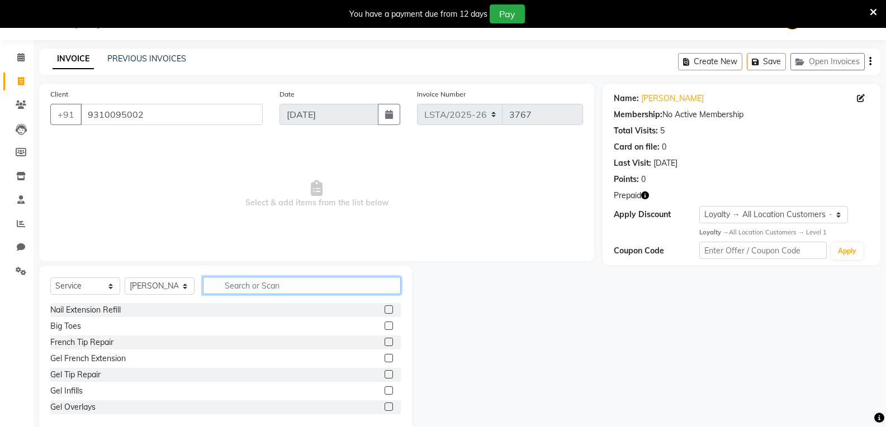
click at [263, 283] on input "text" at bounding box center [302, 285] width 198 height 17
type input "bleac"
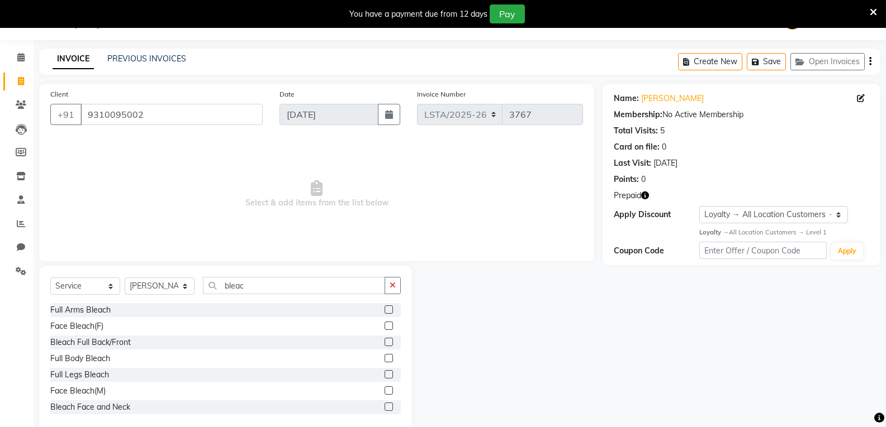
click at [375, 325] on div "Face Bleach(F)" at bounding box center [225, 327] width 350 height 14
click at [384, 327] on label at bounding box center [388, 326] width 8 height 8
click at [384, 327] on input "checkbox" at bounding box center [387, 326] width 7 height 7
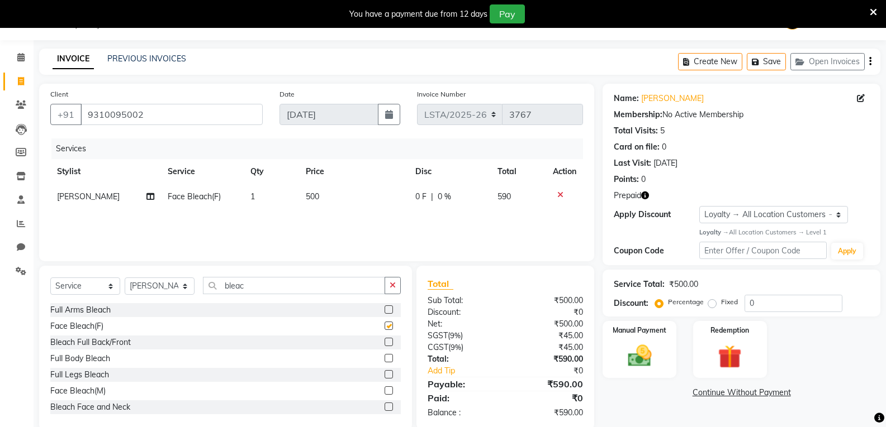
checkbox input "false"
click at [329, 198] on td "500" at bounding box center [354, 196] width 110 height 25
select select "90428"
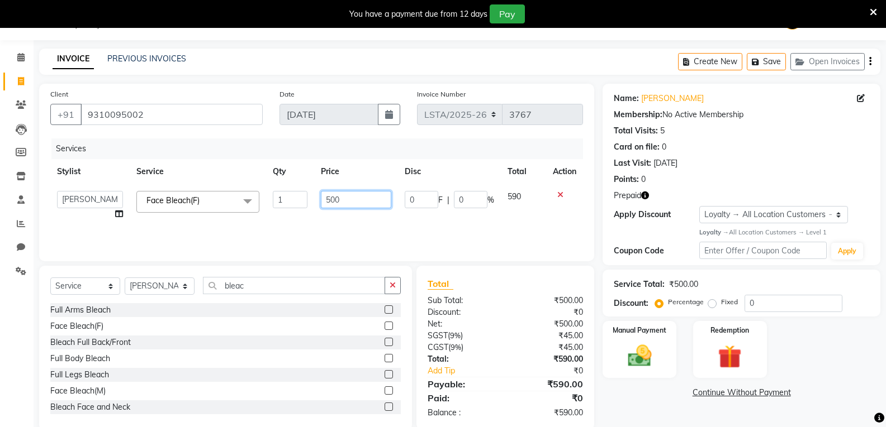
click at [346, 202] on input "500" at bounding box center [356, 199] width 70 height 17
type input "5"
type input "700"
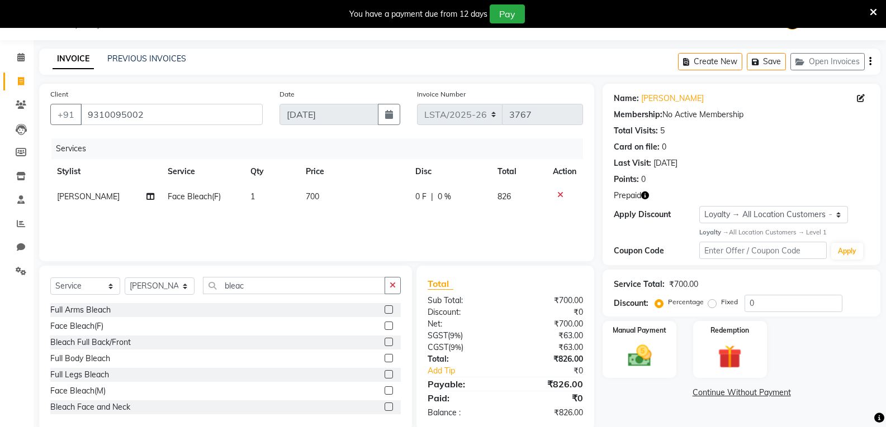
click at [290, 357] on div "Full Body Bleach" at bounding box center [225, 359] width 350 height 14
click at [247, 285] on input "bleac" at bounding box center [294, 285] width 182 height 17
type input "b"
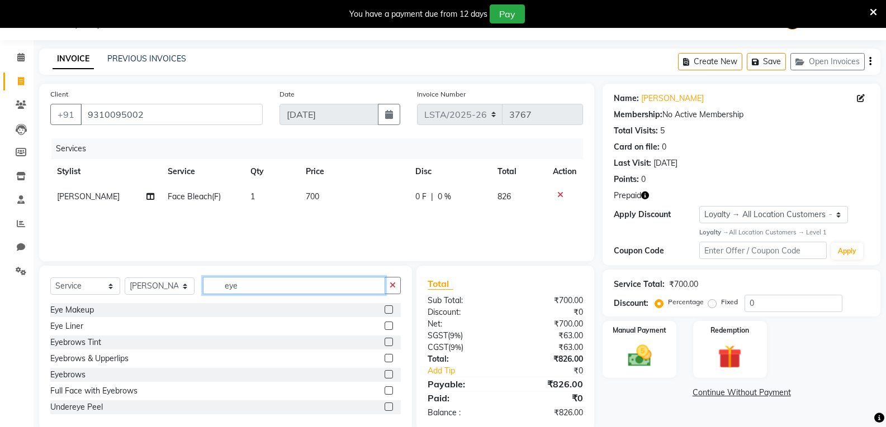
type input "eye"
click at [384, 356] on label at bounding box center [388, 358] width 8 height 8
click at [384, 356] on input "checkbox" at bounding box center [387, 358] width 7 height 7
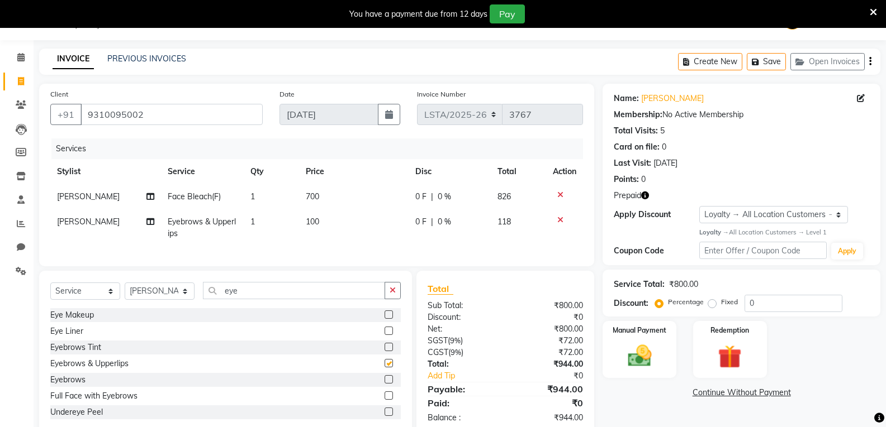
checkbox input "false"
click at [724, 358] on img at bounding box center [730, 357] width 40 height 31
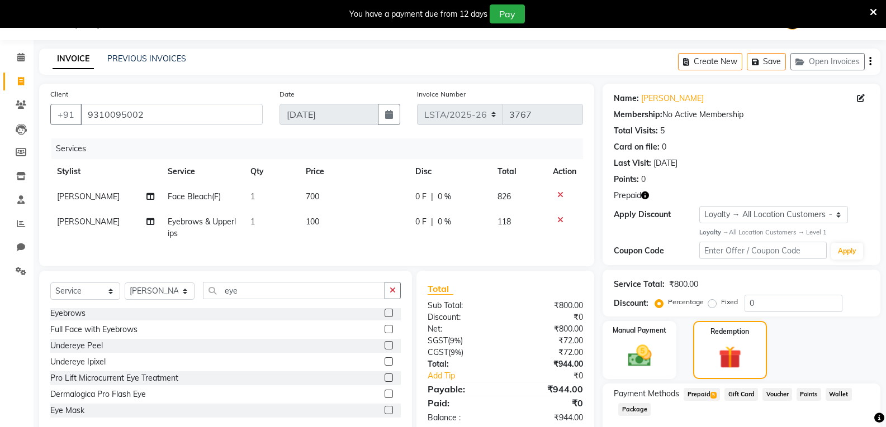
click at [701, 393] on span "Prepaid 5" at bounding box center [701, 394] width 36 height 13
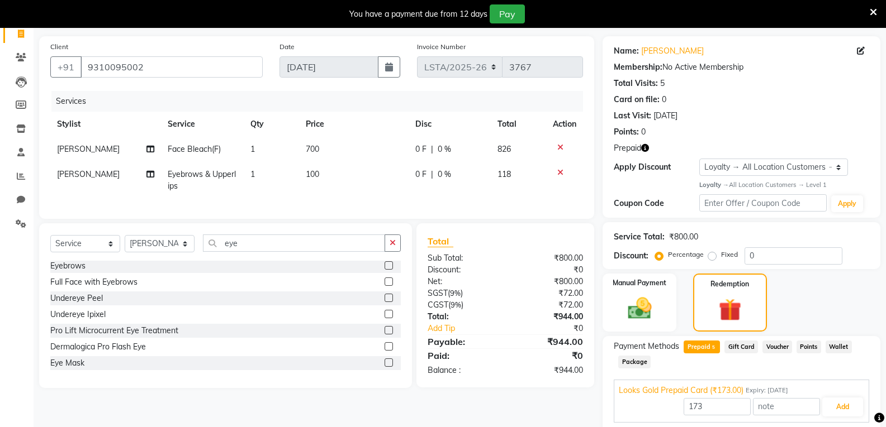
scroll to position [196, 0]
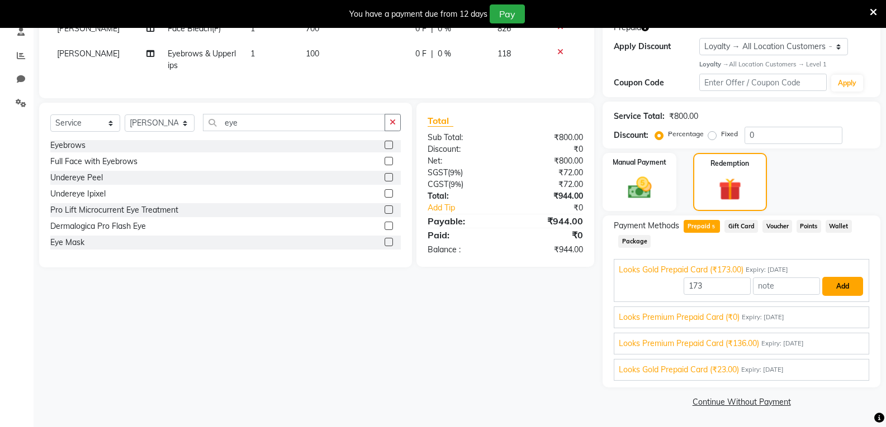
click at [826, 292] on button "Add" at bounding box center [842, 286] width 41 height 19
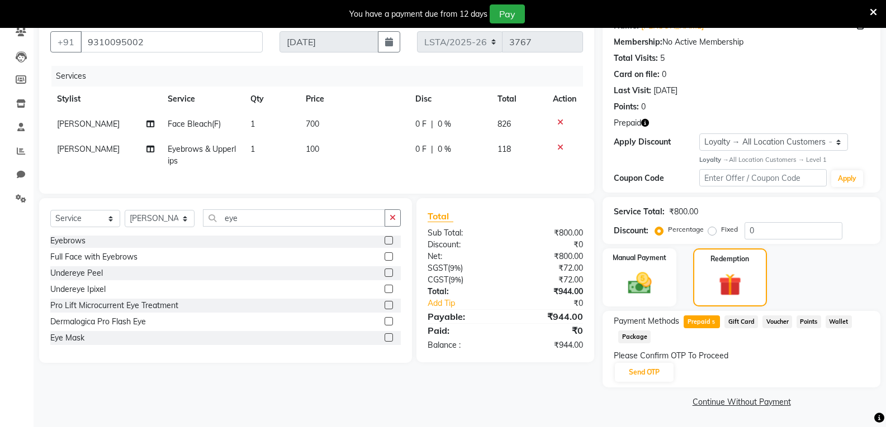
scroll to position [101, 0]
click at [659, 375] on button "Send OTP" at bounding box center [644, 372] width 59 height 19
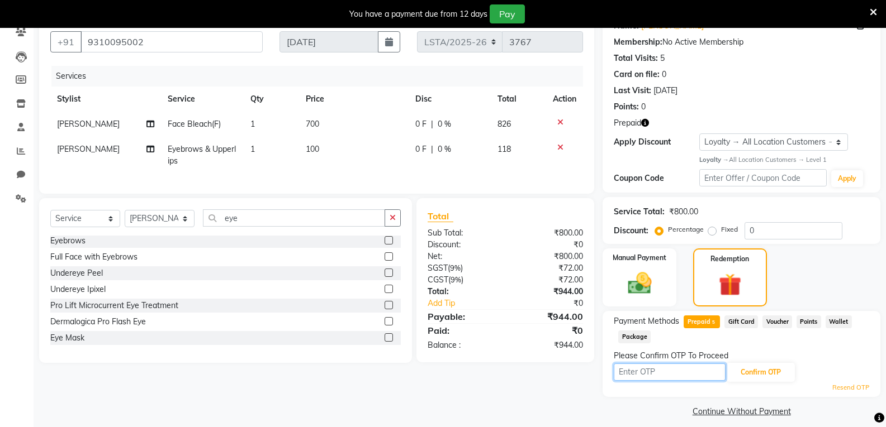
click at [670, 377] on input "text" at bounding box center [669, 372] width 112 height 17
type input "4127"
click at [770, 368] on button "Confirm OTP" at bounding box center [760, 372] width 68 height 19
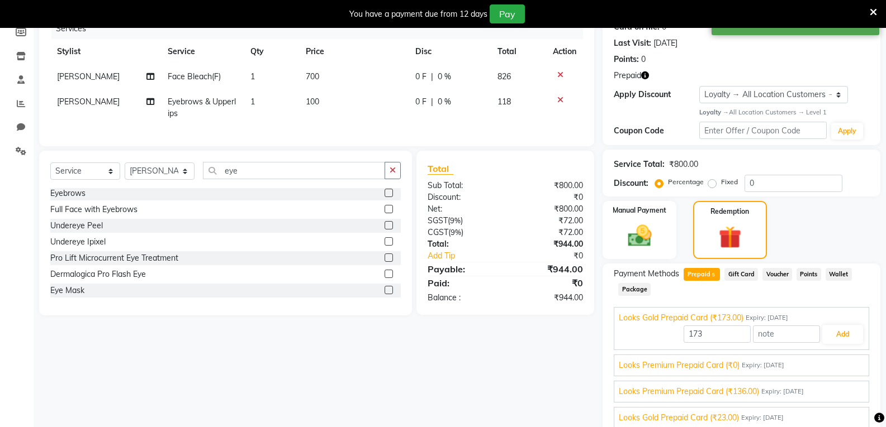
scroll to position [196, 0]
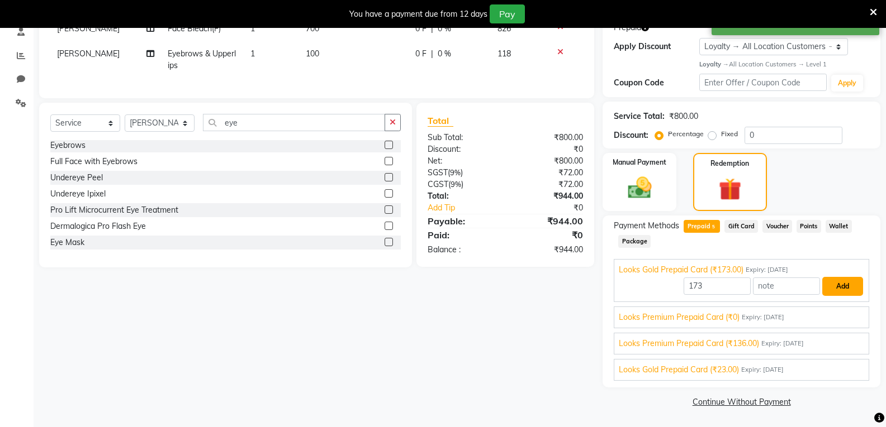
click at [836, 283] on button "Add" at bounding box center [842, 286] width 41 height 19
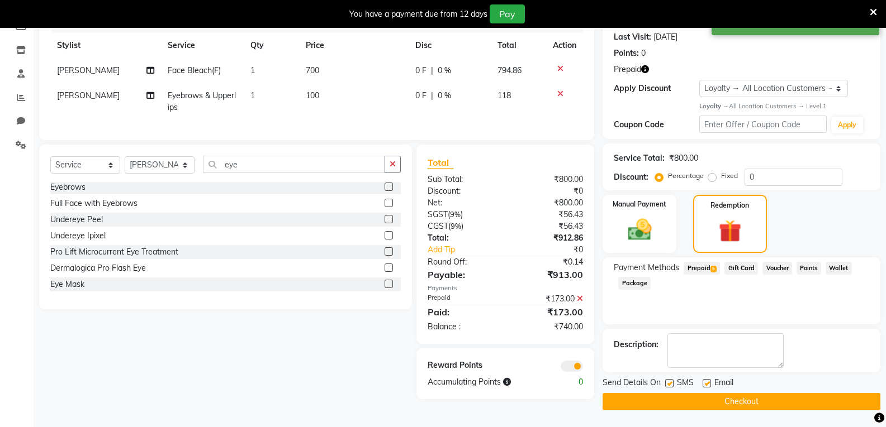
click at [707, 382] on label at bounding box center [706, 383] width 8 height 8
click at [707, 382] on input "checkbox" at bounding box center [705, 383] width 7 height 7
checkbox input "false"
click at [699, 405] on button "Checkout" at bounding box center [741, 401] width 278 height 17
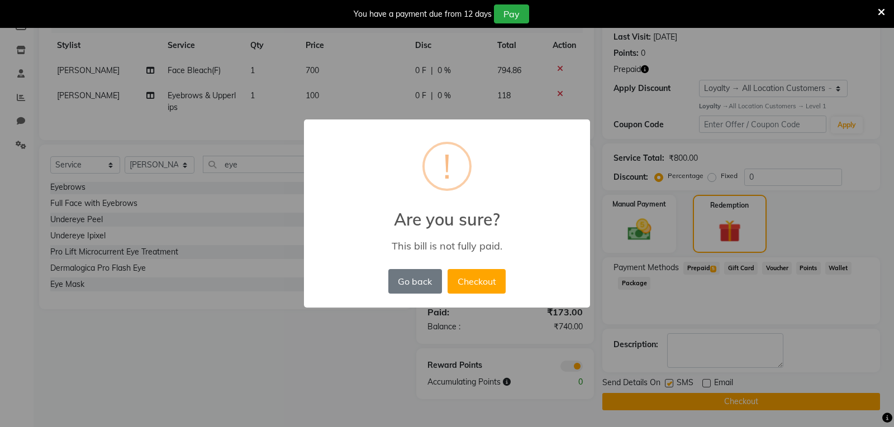
drag, startPoint x: 466, startPoint y: 283, endPoint x: 461, endPoint y: 294, distance: 13.0
click at [469, 283] on button "Checkout" at bounding box center [477, 281] width 58 height 25
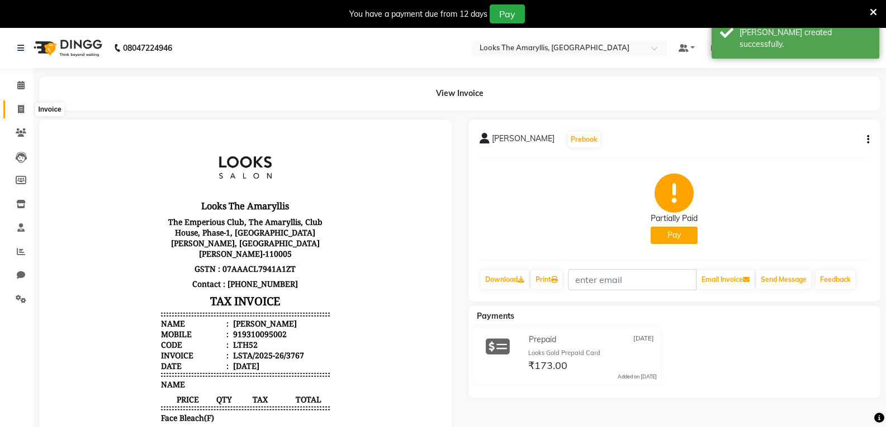
click at [23, 106] on icon at bounding box center [21, 109] width 6 height 8
select select "service"
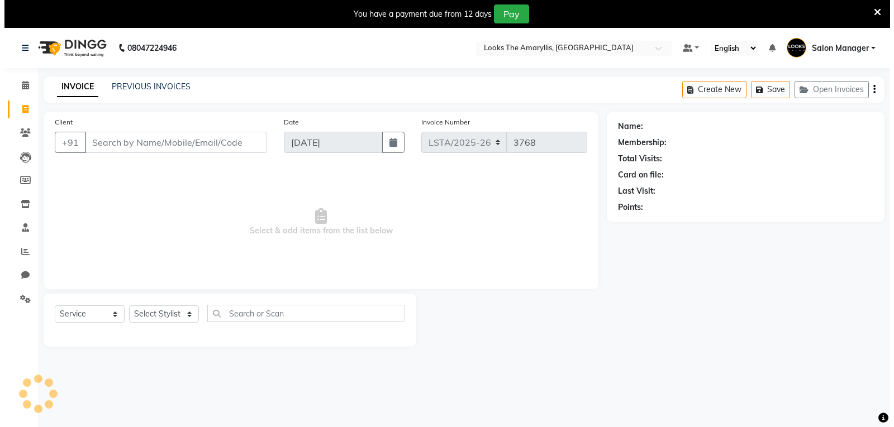
scroll to position [28, 0]
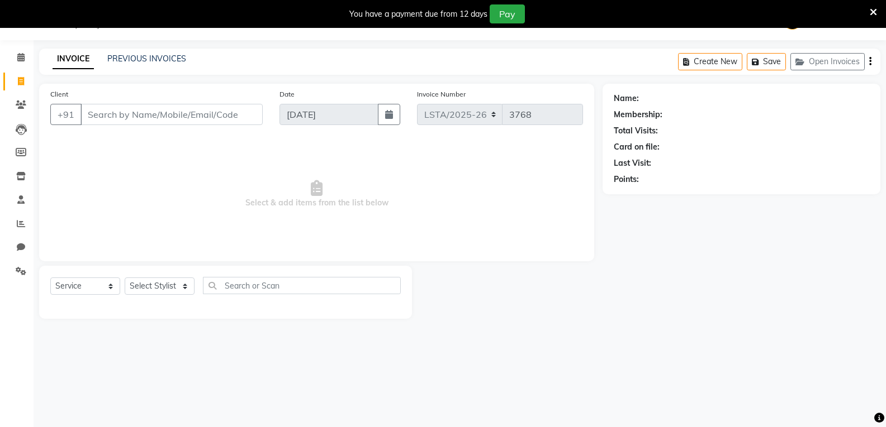
drag, startPoint x: 227, startPoint y: 117, endPoint x: 227, endPoint y: 127, distance: 9.5
click at [227, 118] on input "Client" at bounding box center [171, 114] width 182 height 21
type input "9873777824"
click at [235, 125] on div "Client +91 9873777824 Add Client" at bounding box center [156, 111] width 229 height 46
click at [249, 113] on span "Add Client" at bounding box center [234, 114] width 44 height 11
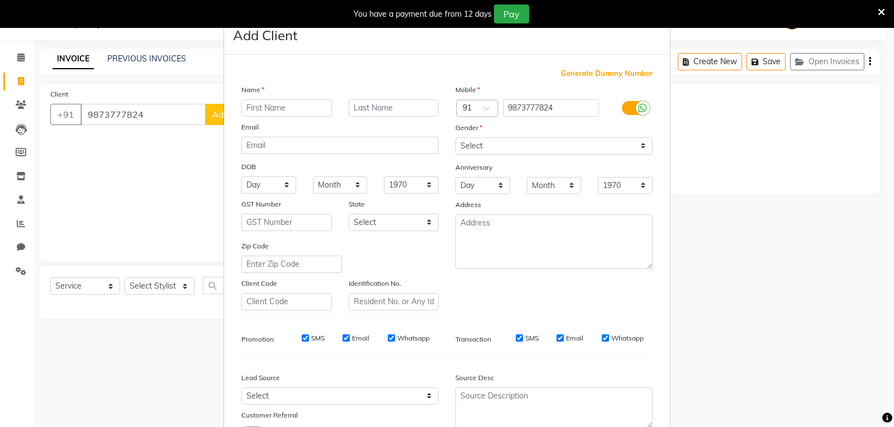
click at [306, 113] on input "text" at bounding box center [286, 107] width 91 height 17
type input "Himanshu"
type input "sharma"
click at [488, 146] on select "Select [DEMOGRAPHIC_DATA] [DEMOGRAPHIC_DATA] Other Prefer Not To Say" at bounding box center [553, 145] width 197 height 17
select select "male"
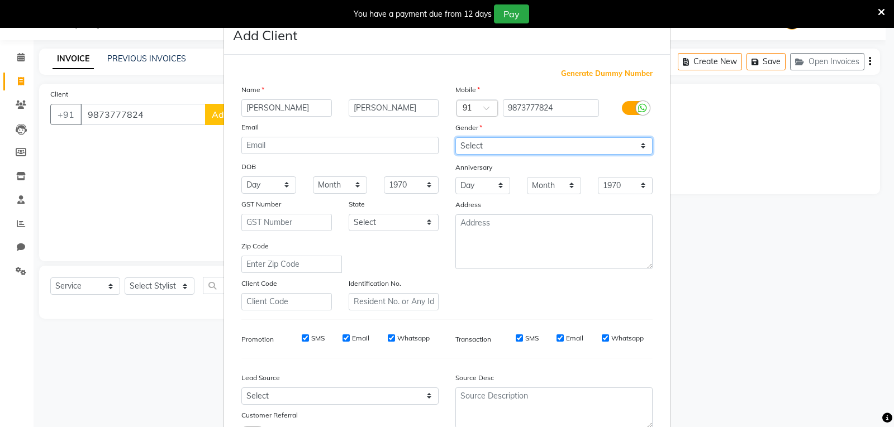
click at [455, 137] on select "Select [DEMOGRAPHIC_DATA] [DEMOGRAPHIC_DATA] Other Prefer Not To Say" at bounding box center [553, 145] width 197 height 17
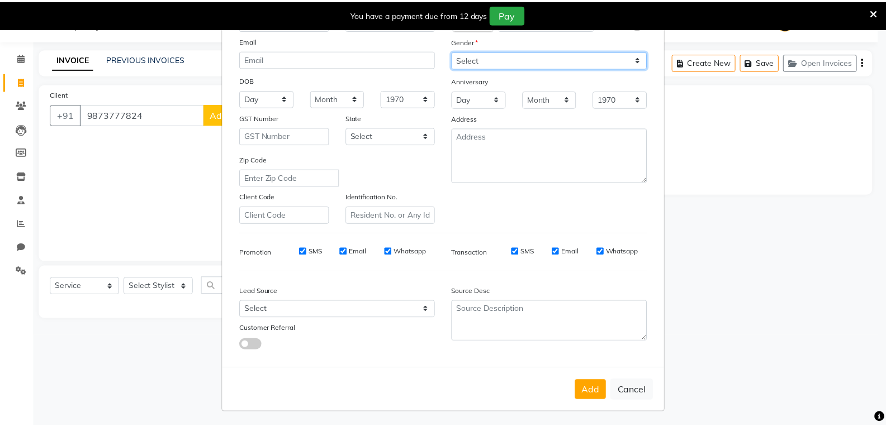
scroll to position [88, 0]
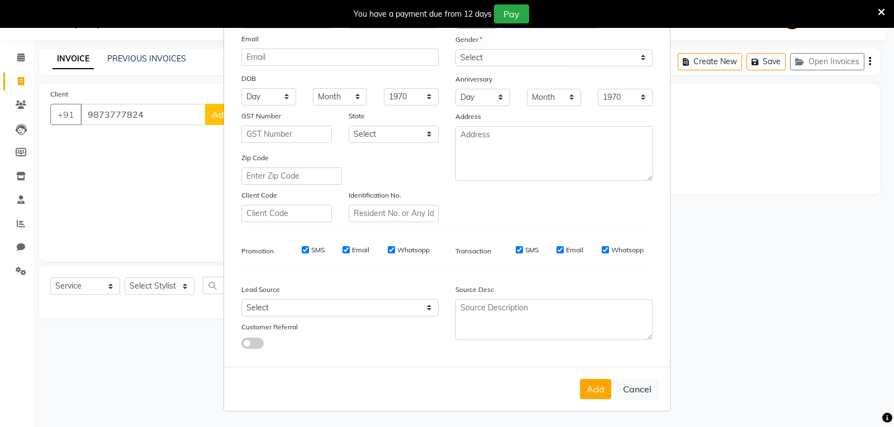
click at [303, 248] on input "SMS" at bounding box center [305, 249] width 7 height 7
checkbox input "false"
click at [342, 249] on input "Email" at bounding box center [345, 249] width 7 height 7
checkbox input "false"
click at [551, 249] on div "SMS Email Whatsapp" at bounding box center [571, 250] width 161 height 10
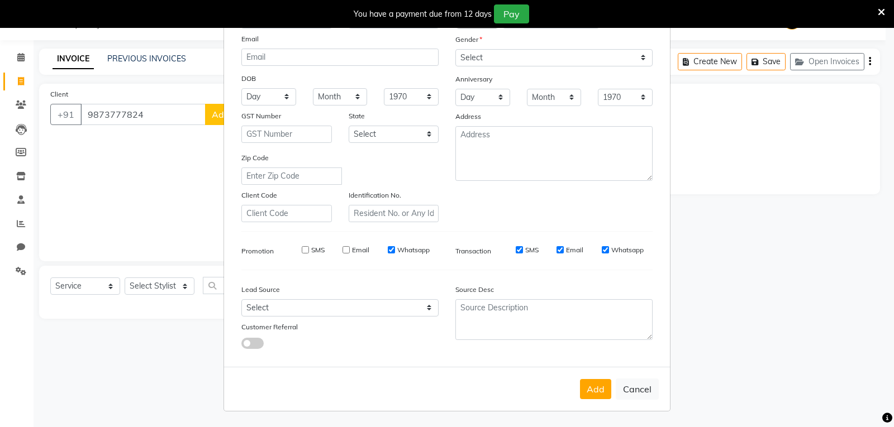
click at [556, 249] on input "Email" at bounding box center [559, 249] width 7 height 7
checkbox input "false"
click at [589, 388] on button "Add" at bounding box center [595, 389] width 31 height 20
select select
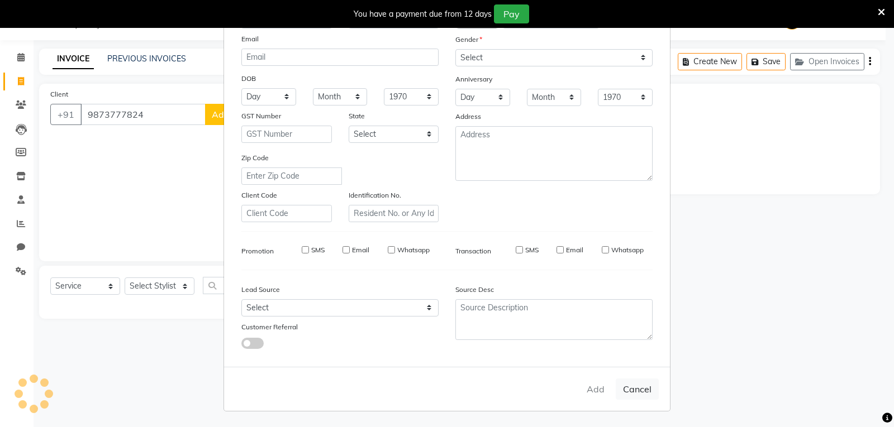
select select
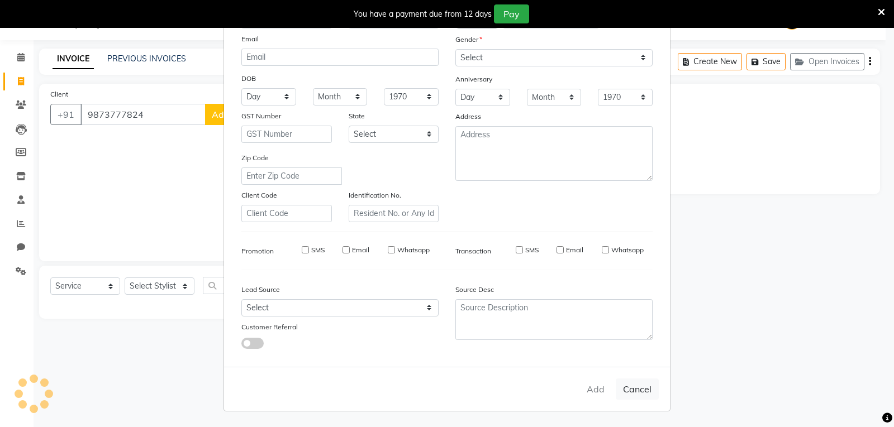
checkbox input "false"
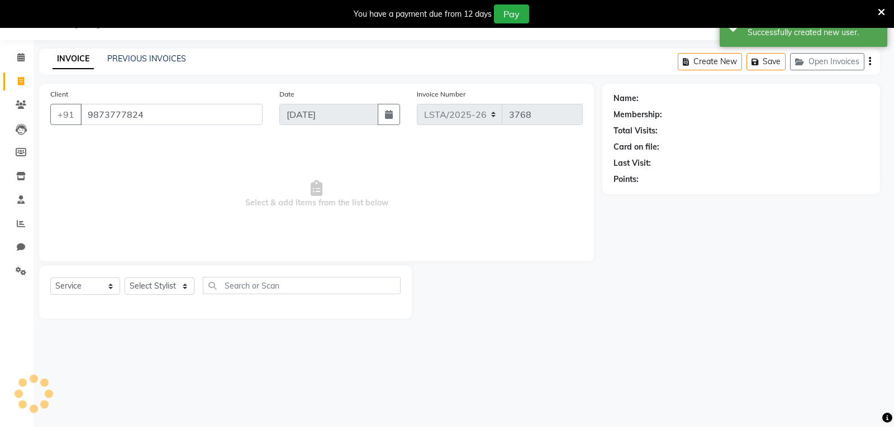
select select "1: Object"
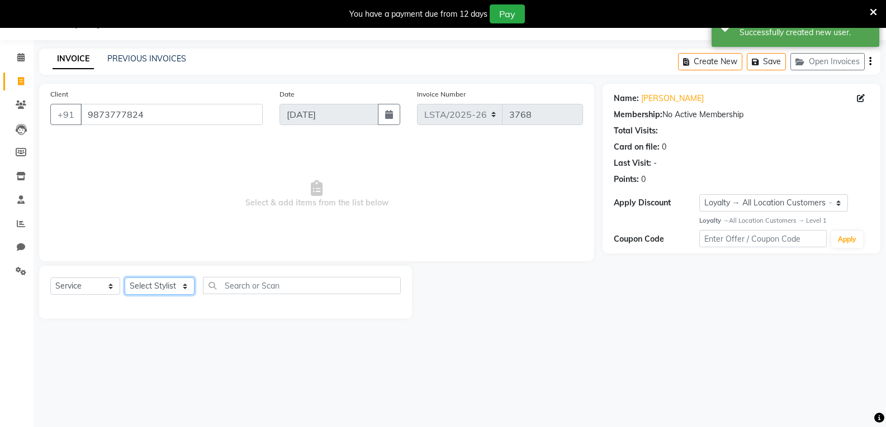
click at [169, 289] on select "Select Stylist [PERSON_NAME] art Deepak_pdct Irra_Mrg [PERSON_NAME] Salon Manag…" at bounding box center [160, 286] width 70 height 17
select select "90426"
click at [125, 278] on select "Select Stylist [PERSON_NAME] art Deepak_pdct Irra_Mrg [PERSON_NAME] Salon Manag…" at bounding box center [160, 286] width 70 height 17
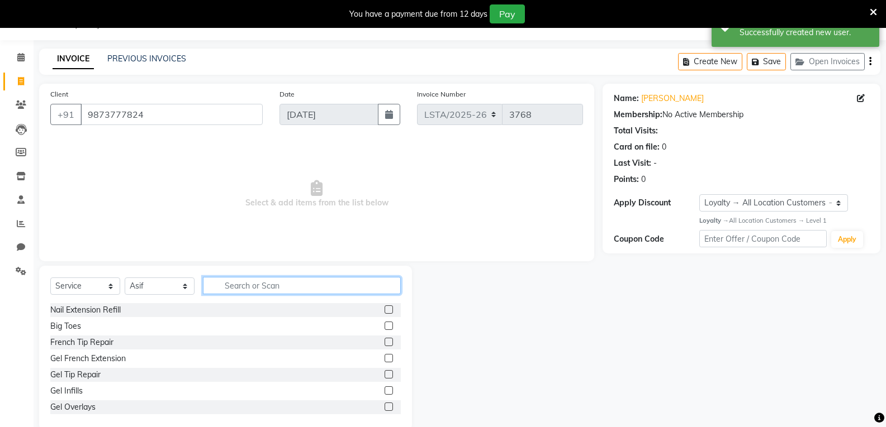
click at [253, 287] on input "text" at bounding box center [302, 285] width 198 height 17
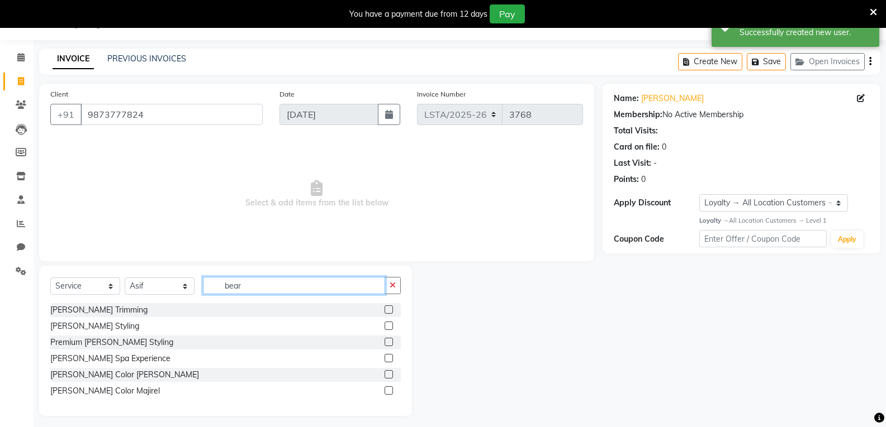
type input "bear"
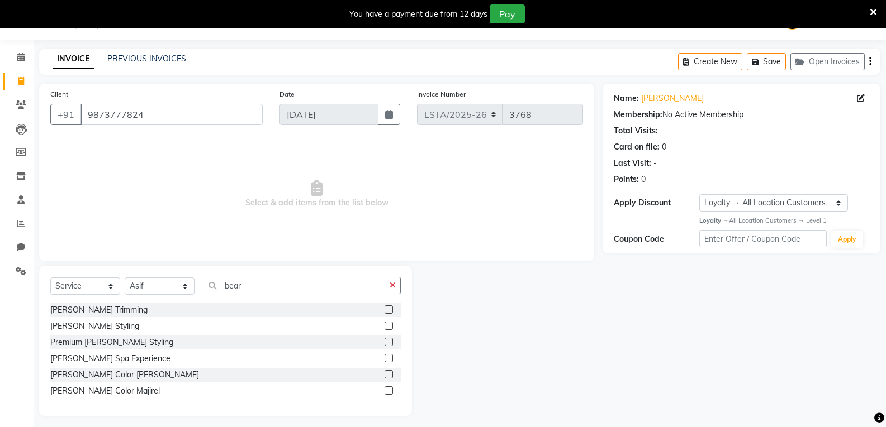
click at [388, 308] on label at bounding box center [388, 310] width 8 height 8
click at [388, 308] on input "checkbox" at bounding box center [387, 310] width 7 height 7
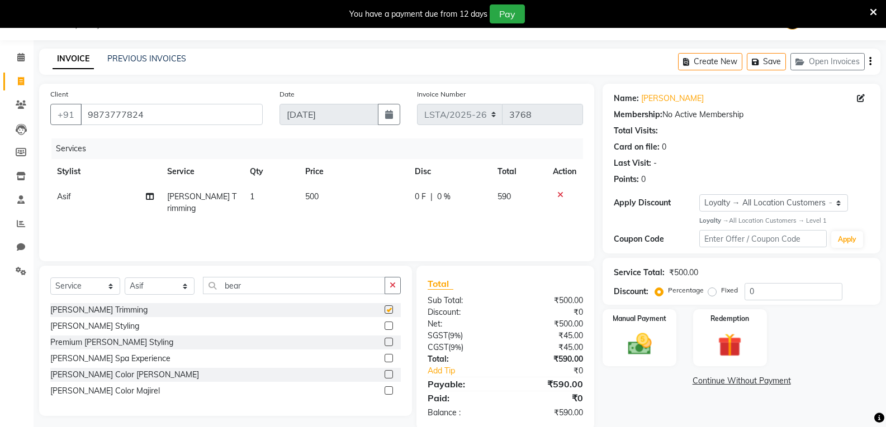
checkbox input "false"
click at [323, 196] on td "500" at bounding box center [353, 202] width 110 height 37
select select "90426"
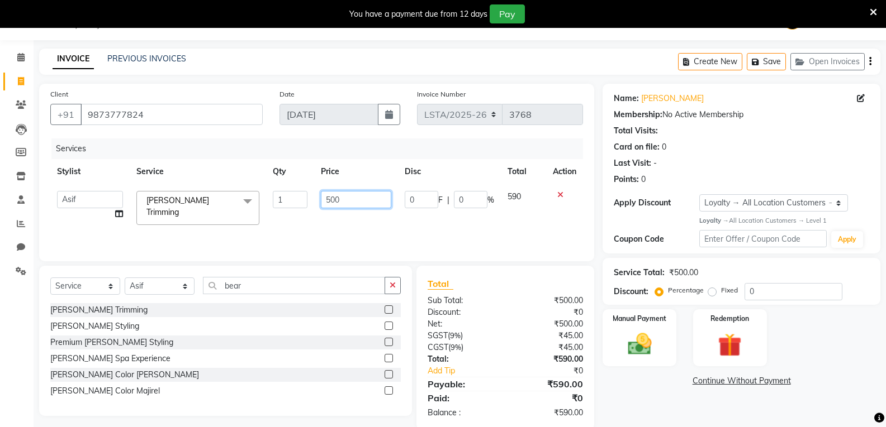
click at [342, 196] on input "500" at bounding box center [356, 199] width 70 height 17
type input "5"
type input "200"
click at [310, 325] on div "[PERSON_NAME] Styling" at bounding box center [225, 327] width 350 height 14
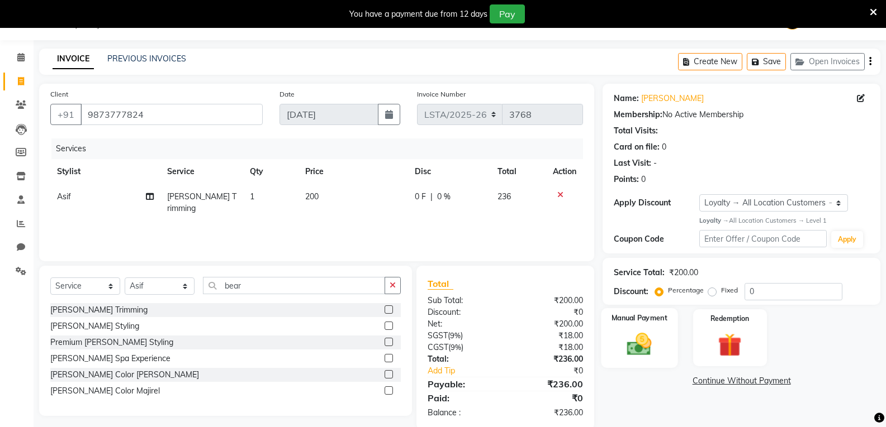
click at [630, 349] on img at bounding box center [639, 344] width 40 height 28
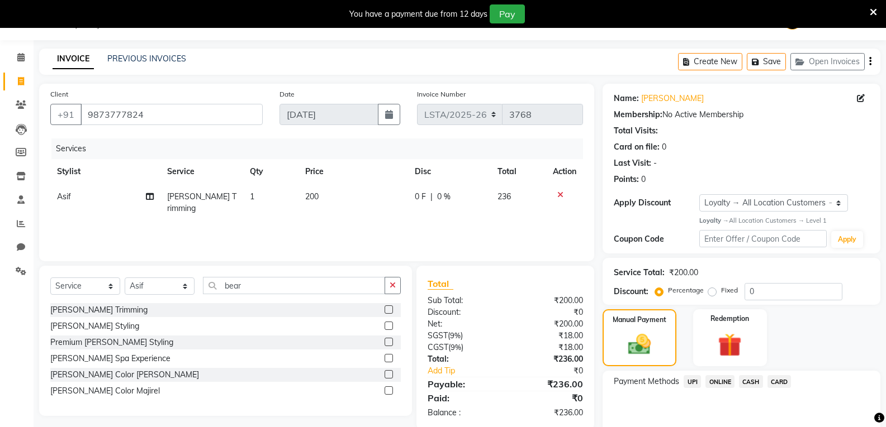
click at [753, 382] on span "CASH" at bounding box center [751, 381] width 24 height 13
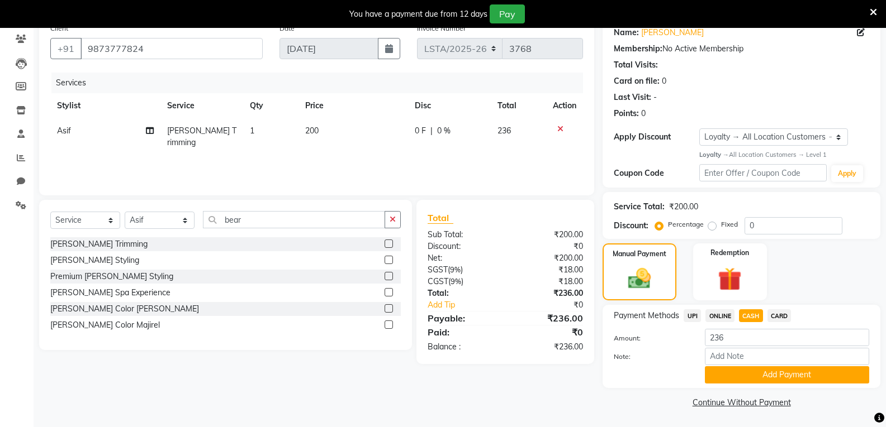
scroll to position [94, 0]
click at [742, 377] on button "Add Payment" at bounding box center [786, 374] width 164 height 17
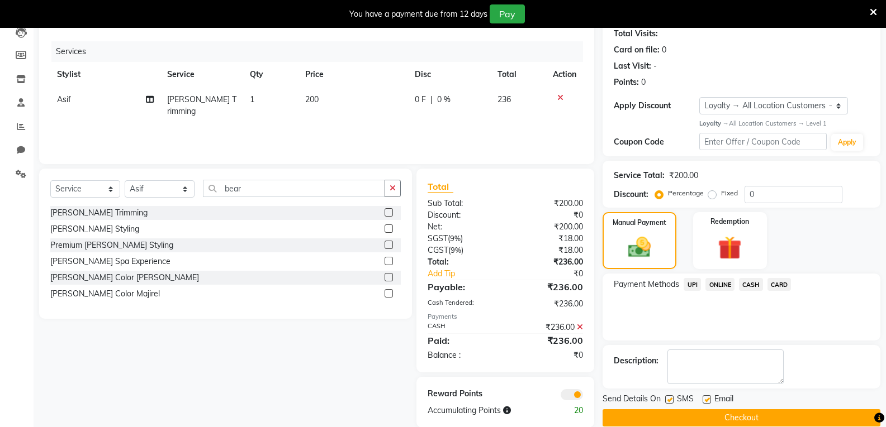
scroll to position [142, 0]
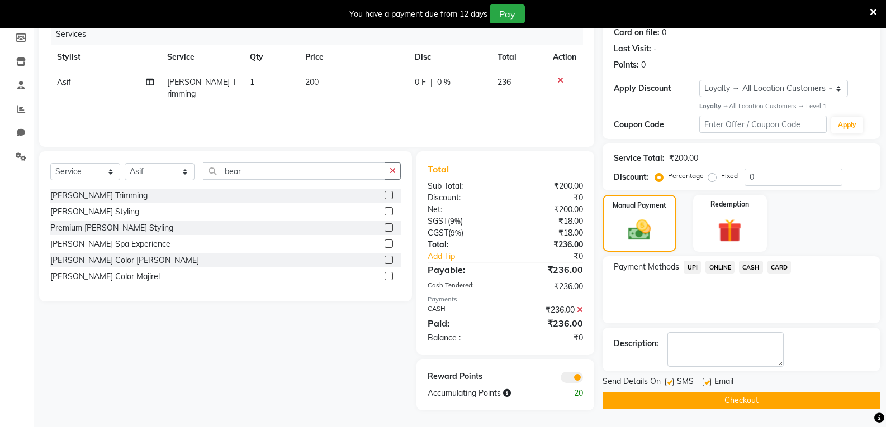
click at [653, 395] on button "Checkout" at bounding box center [741, 400] width 278 height 17
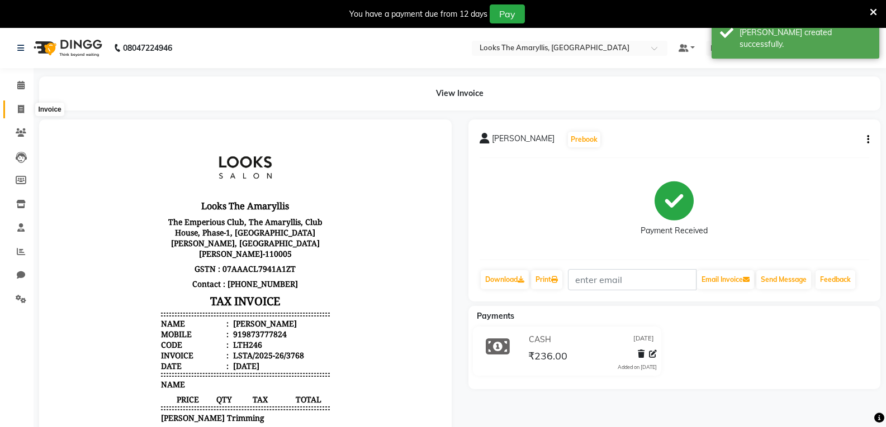
click at [21, 109] on icon at bounding box center [21, 109] width 6 height 8
select select "service"
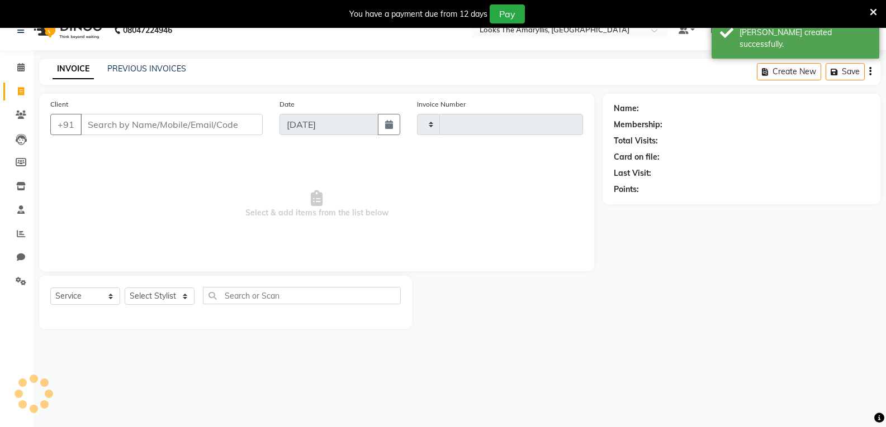
type input "3769"
select select "8939"
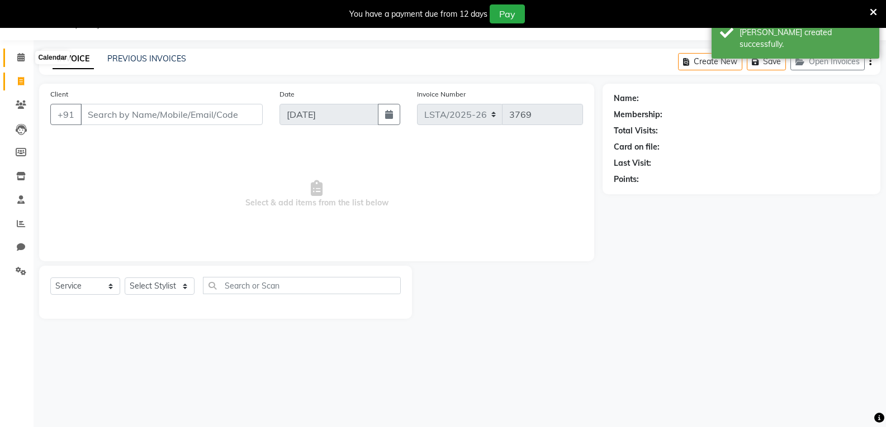
click at [21, 58] on icon at bounding box center [20, 57] width 7 height 8
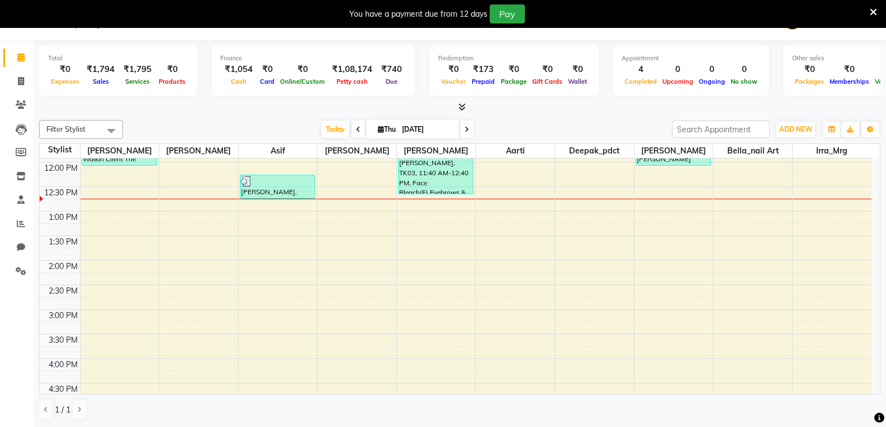
scroll to position [112, 0]
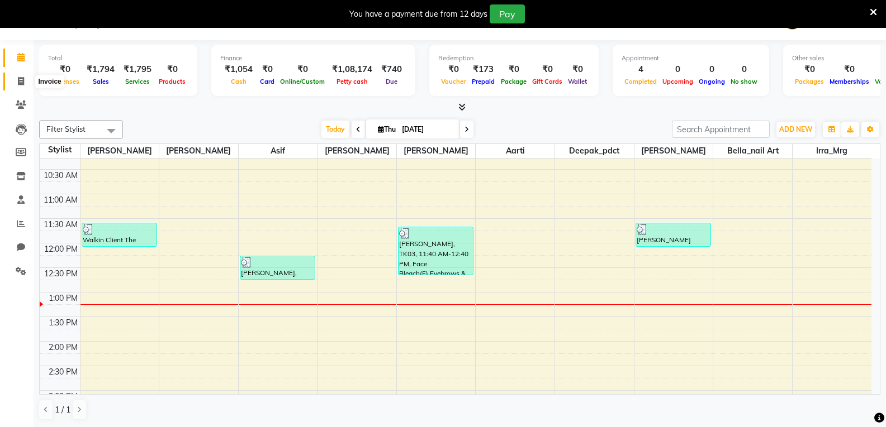
click at [24, 84] on icon at bounding box center [21, 81] width 6 height 8
select select "service"
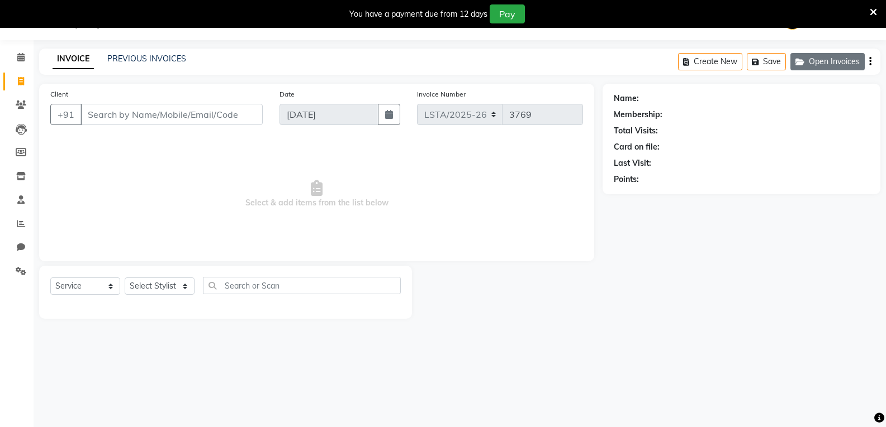
click at [842, 54] on button "Open Invoices" at bounding box center [827, 61] width 74 height 17
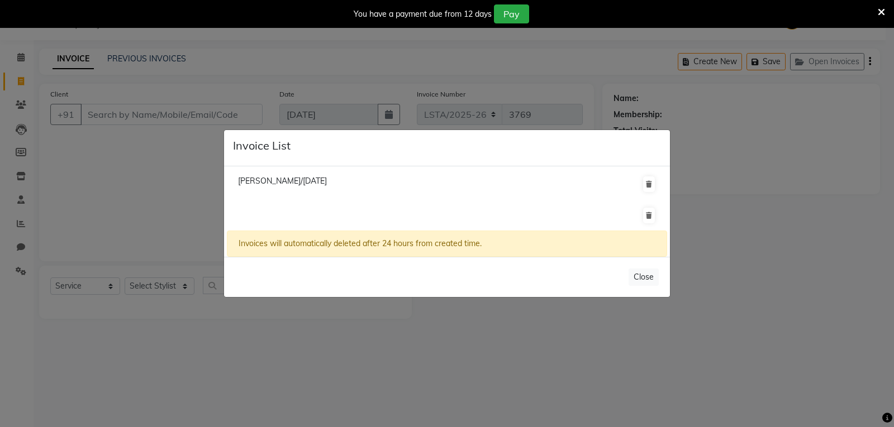
click at [307, 182] on span "Vaani Gandhi/03 September 2025" at bounding box center [282, 181] width 89 height 10
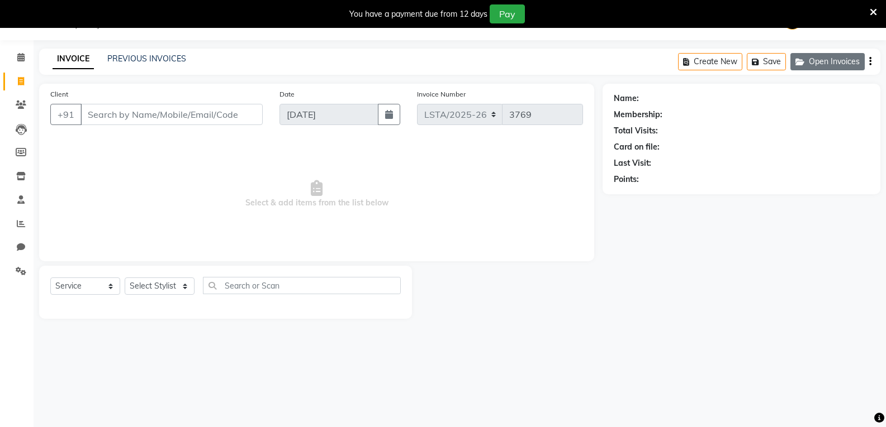
click at [816, 55] on button "Open Invoices" at bounding box center [827, 61] width 74 height 17
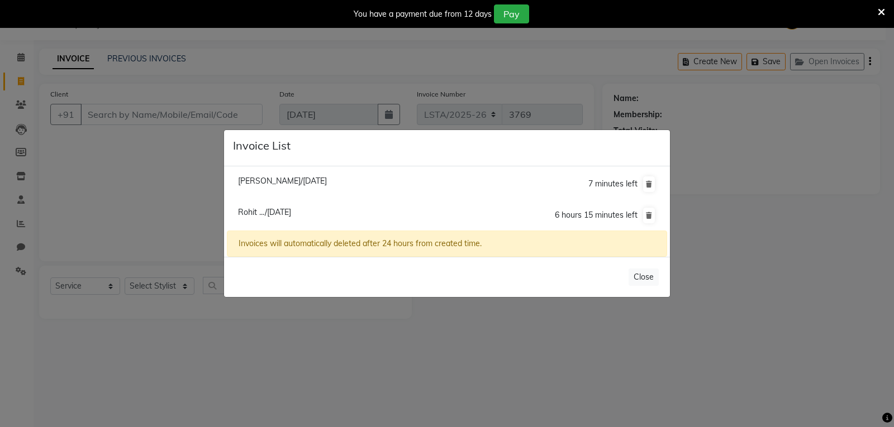
click at [829, 297] on ngb-modal-window "Invoice List Daizy Chabbra/03 September 2025 7 minutes left Rohit .../03 Septem…" at bounding box center [447, 213] width 894 height 427
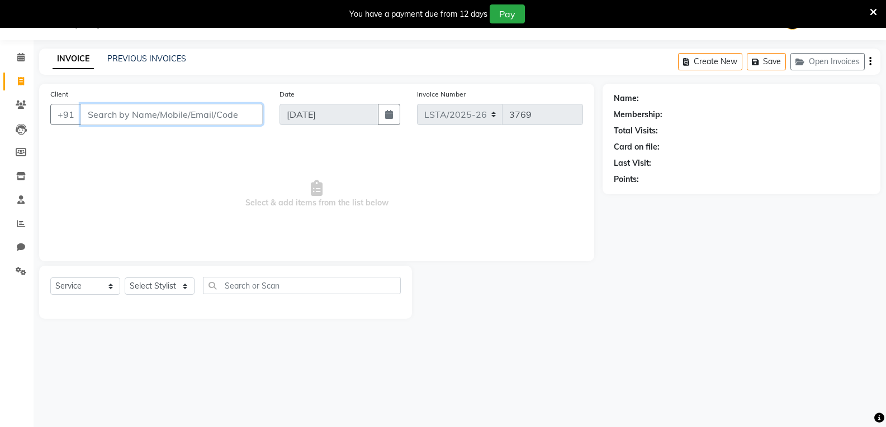
click at [165, 113] on input "Client" at bounding box center [171, 114] width 182 height 21
click at [102, 114] on input "vaani gandhi" at bounding box center [142, 114] width 125 height 21
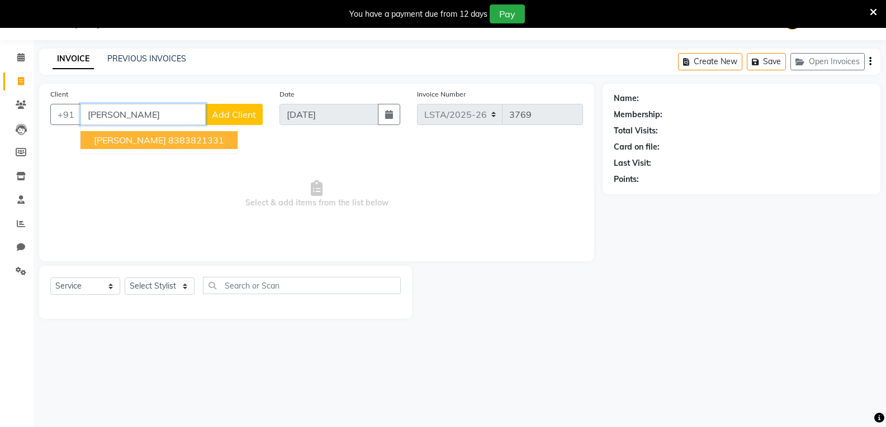
click at [172, 141] on ngb-highlight "8383821331" at bounding box center [196, 140] width 56 height 11
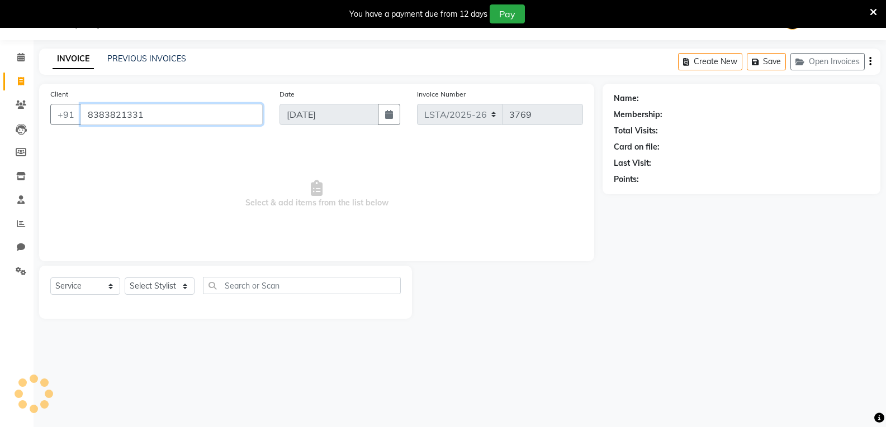
type input "8383821331"
select select "1: Object"
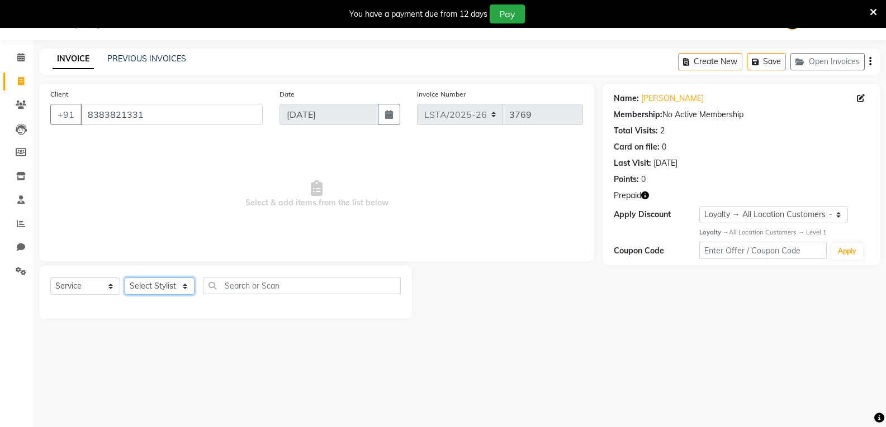
click at [166, 286] on select "Select Stylist [PERSON_NAME] art Deepak_pdct Irra_Mrg [PERSON_NAME] Salon Manag…" at bounding box center [160, 286] width 70 height 17
drag, startPoint x: 268, startPoint y: 412, endPoint x: 256, endPoint y: 373, distance: 40.3
click at [265, 402] on div "08047224946 Select Location × Looks The Amaryllis, New Delhi Default Panel My P…" at bounding box center [443, 213] width 886 height 427
click at [155, 119] on input "8383821331" at bounding box center [171, 114] width 182 height 21
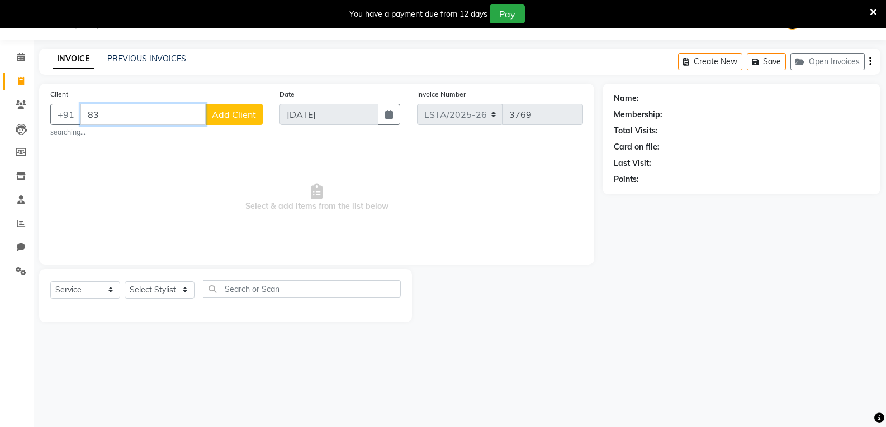
type input "8"
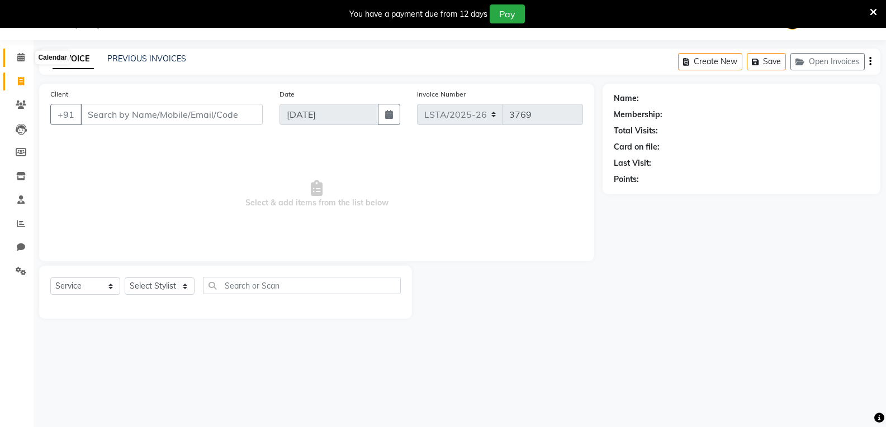
click at [13, 58] on span at bounding box center [21, 57] width 20 height 13
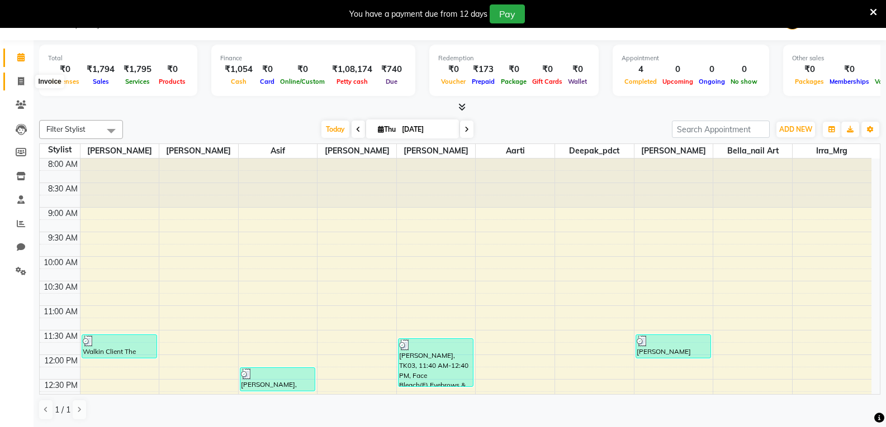
click at [19, 83] on icon at bounding box center [21, 81] width 6 height 8
select select "service"
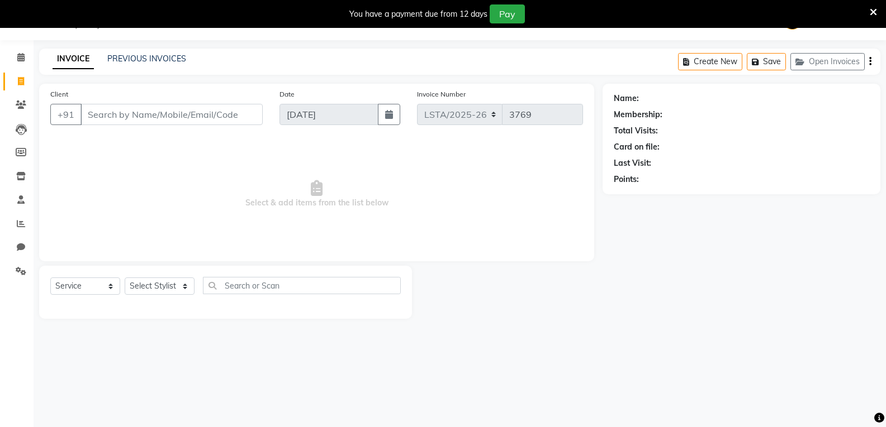
click at [145, 111] on input "Client" at bounding box center [171, 114] width 182 height 21
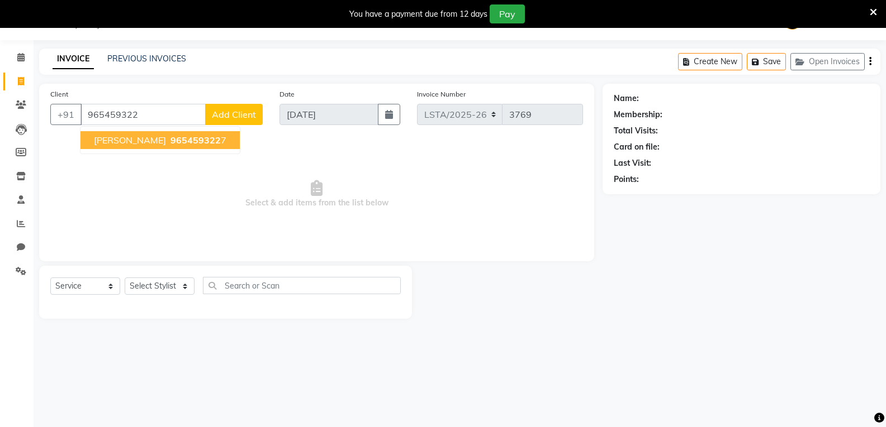
click at [168, 143] on ngb-highlight "965459322 7" at bounding box center [197, 140] width 58 height 11
type input "9654593227"
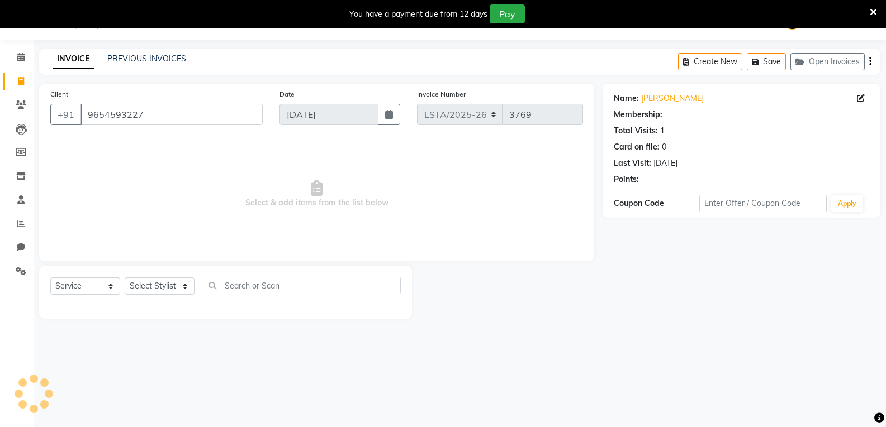
select select "1: Object"
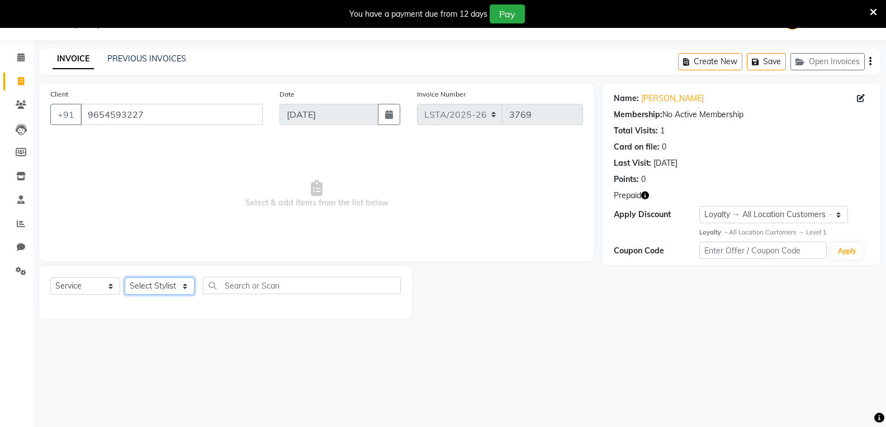
click at [166, 291] on select "Select Stylist [PERSON_NAME] art Deepak_pdct Irra_Mrg [PERSON_NAME] Salon Manag…" at bounding box center [160, 286] width 70 height 17
select select "90426"
click at [125, 278] on select "Select Stylist [PERSON_NAME] art Deepak_pdct Irra_Mrg [PERSON_NAME] Salon Manag…" at bounding box center [160, 286] width 70 height 17
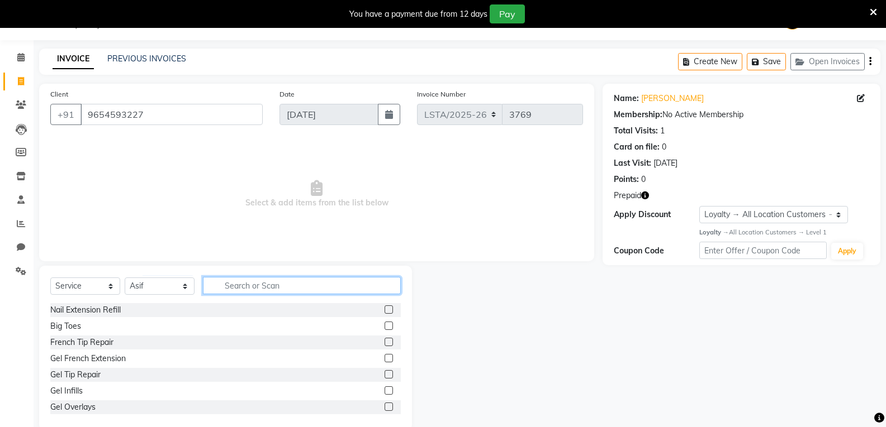
click at [246, 286] on input "text" at bounding box center [302, 285] width 198 height 17
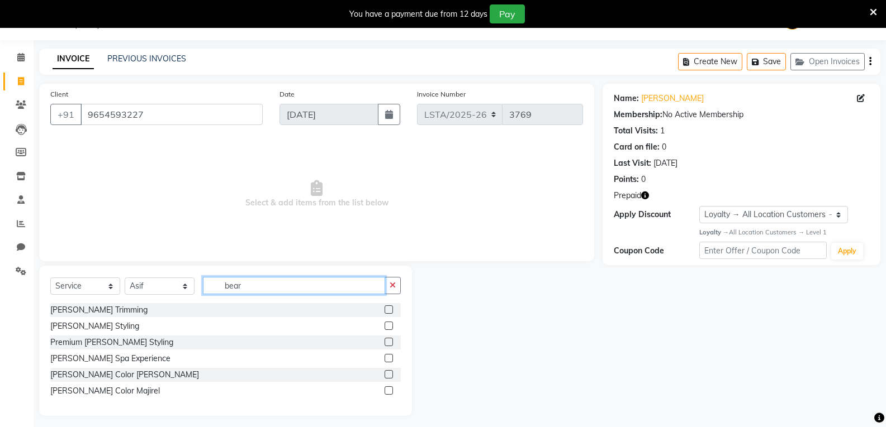
type input "bear"
click at [390, 310] on label at bounding box center [388, 310] width 8 height 8
click at [390, 310] on input "checkbox" at bounding box center [387, 310] width 7 height 7
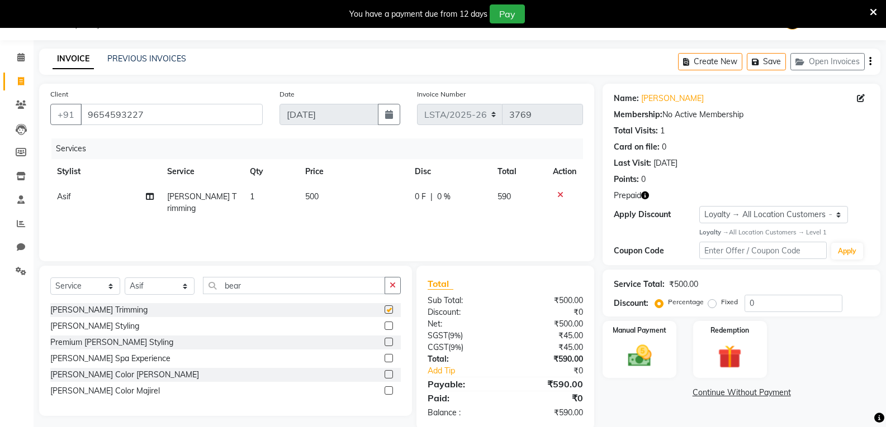
checkbox input "false"
click at [321, 195] on td "500" at bounding box center [353, 202] width 110 height 37
select select "90426"
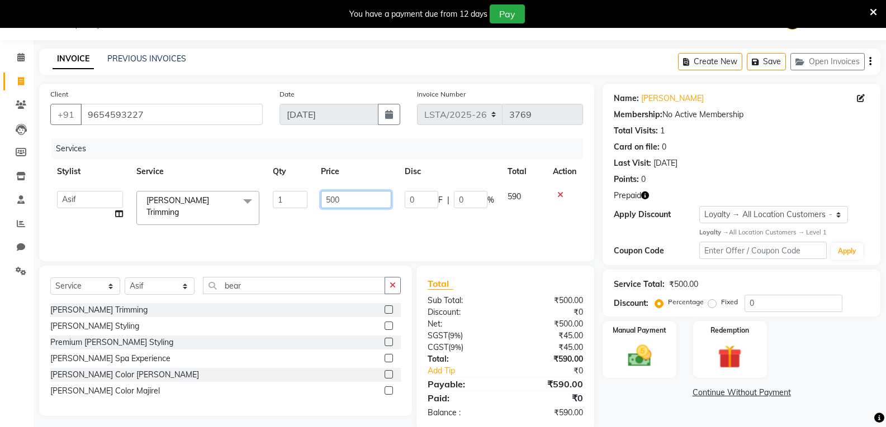
click at [346, 199] on input "500" at bounding box center [356, 199] width 70 height 17
type input "5"
type input "300"
click at [242, 287] on input "bear" at bounding box center [294, 285] width 182 height 17
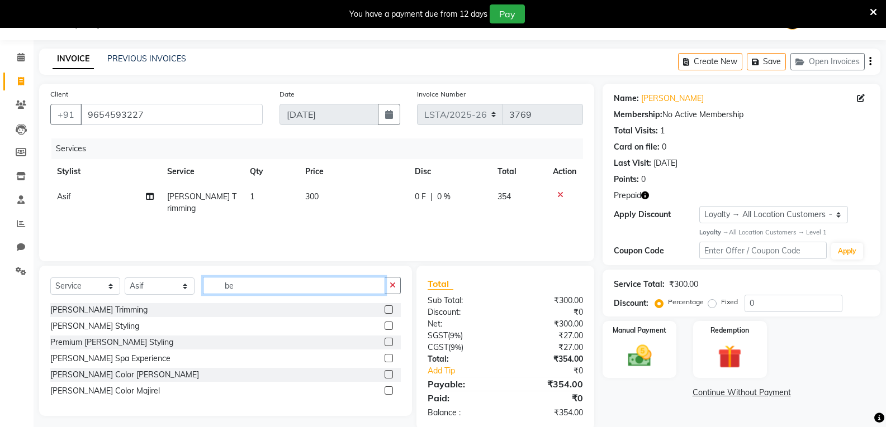
type input "b"
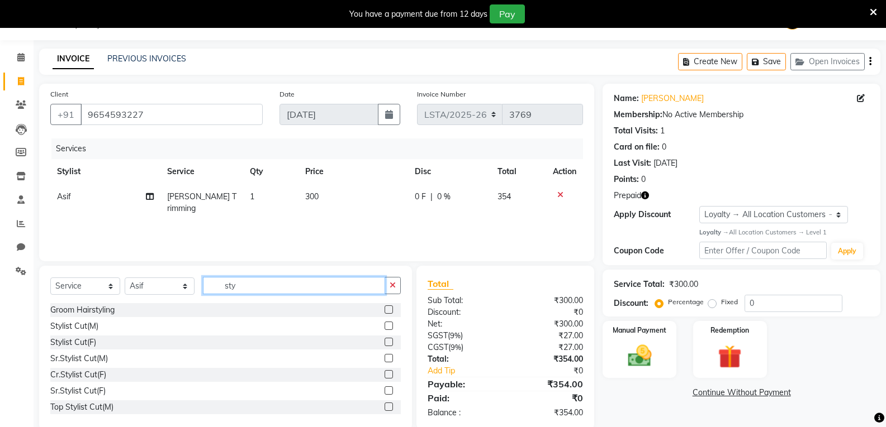
type input "sty"
click at [384, 327] on label at bounding box center [388, 326] width 8 height 8
click at [384, 327] on input "checkbox" at bounding box center [387, 326] width 7 height 7
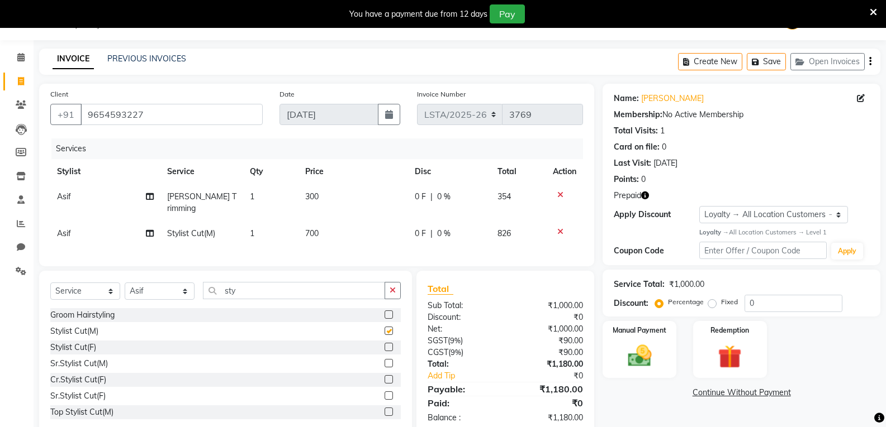
checkbox input "false"
click at [322, 221] on td "700" at bounding box center [353, 233] width 110 height 25
select select "90426"
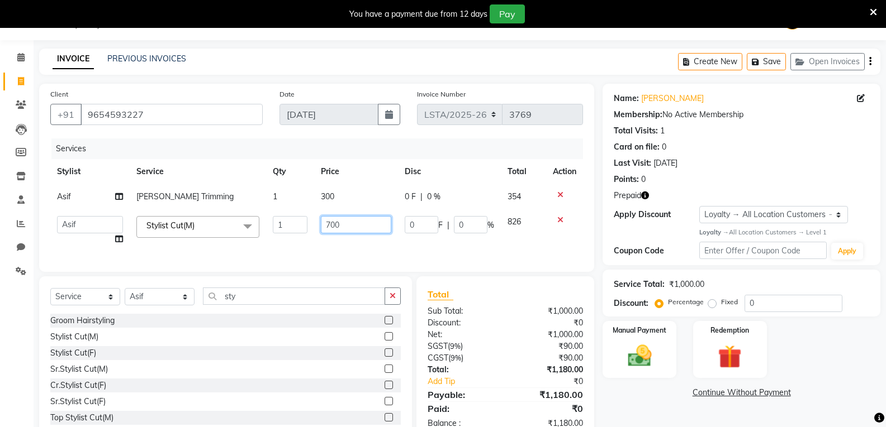
click at [339, 225] on input "700" at bounding box center [356, 224] width 70 height 17
type input "7"
type input "200"
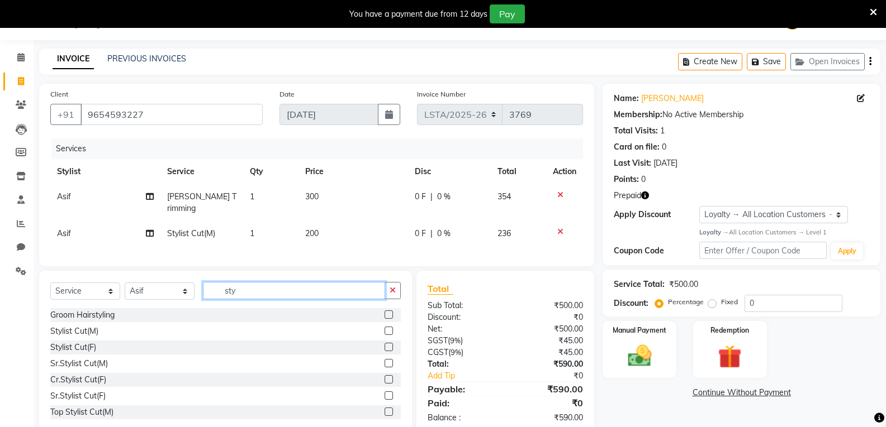
click at [258, 308] on div "Select Service Product Membership Package Voucher Prepaid Gift Card Select Styl…" at bounding box center [225, 353] width 373 height 165
type input "s"
type input "sty"
click at [384, 327] on label at bounding box center [388, 331] width 8 height 8
click at [384, 328] on input "checkbox" at bounding box center [387, 331] width 7 height 7
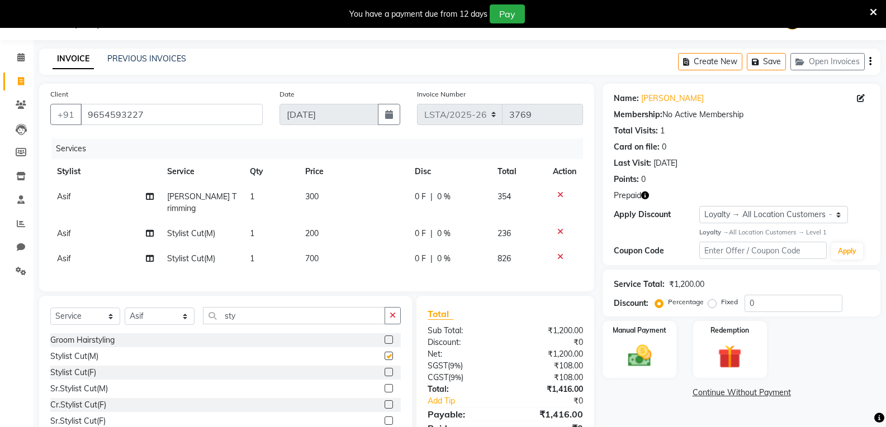
checkbox input "false"
click at [322, 246] on td "700" at bounding box center [353, 258] width 110 height 25
select select "90426"
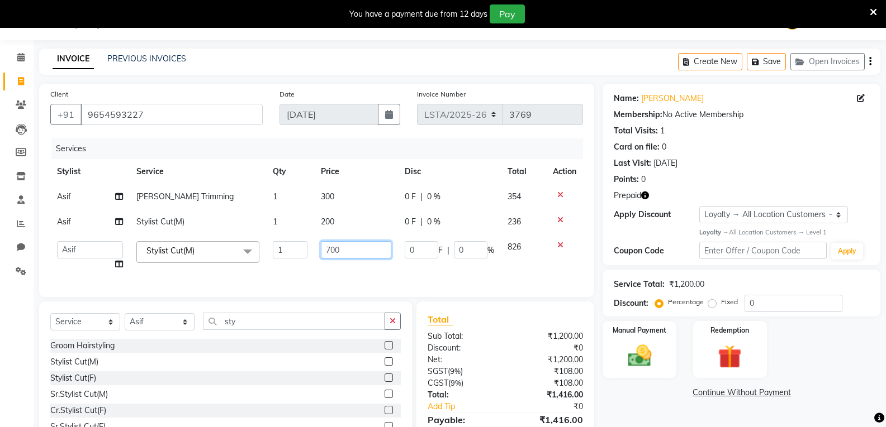
click at [340, 250] on input "700" at bounding box center [356, 249] width 70 height 17
type input "7"
type input "200"
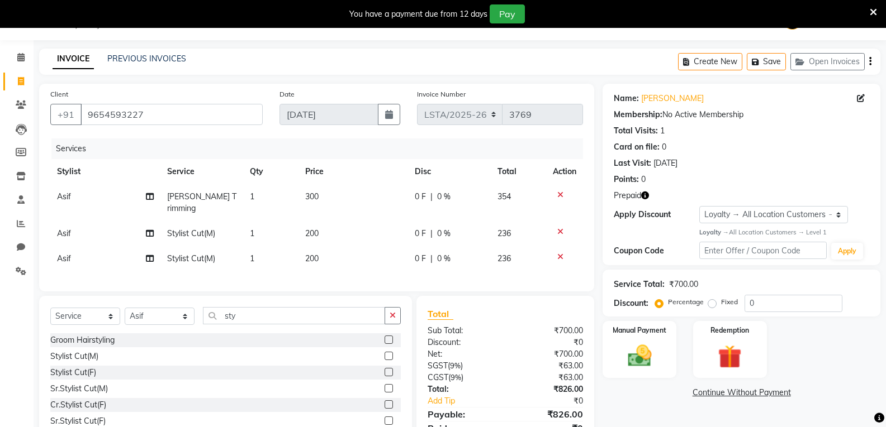
click at [82, 246] on td "Asif" at bounding box center [105, 258] width 110 height 25
select select "90426"
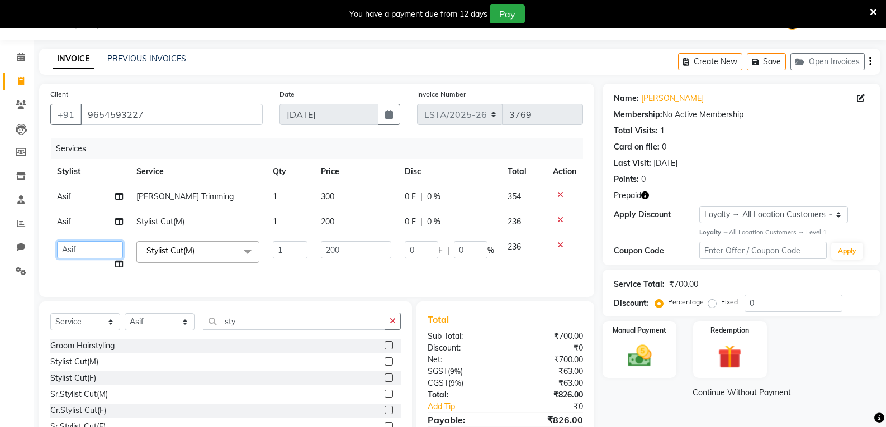
click at [79, 249] on select "Aarti Asif Bella_nail art Deepak_pdct Irra_Mrg Ritika Rizwan Salon Manager Sama…" at bounding box center [90, 249] width 66 height 17
select select "90424"
click at [344, 250] on input "200" at bounding box center [356, 249] width 70 height 17
type input "2"
type input "300"
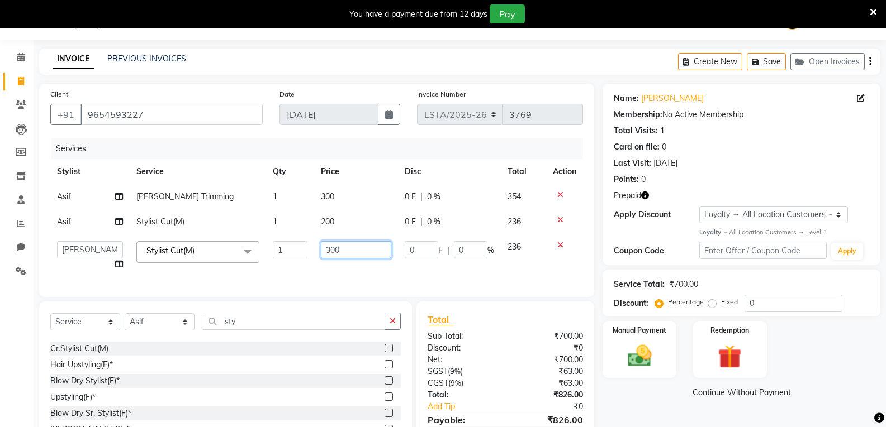
scroll to position [168, 0]
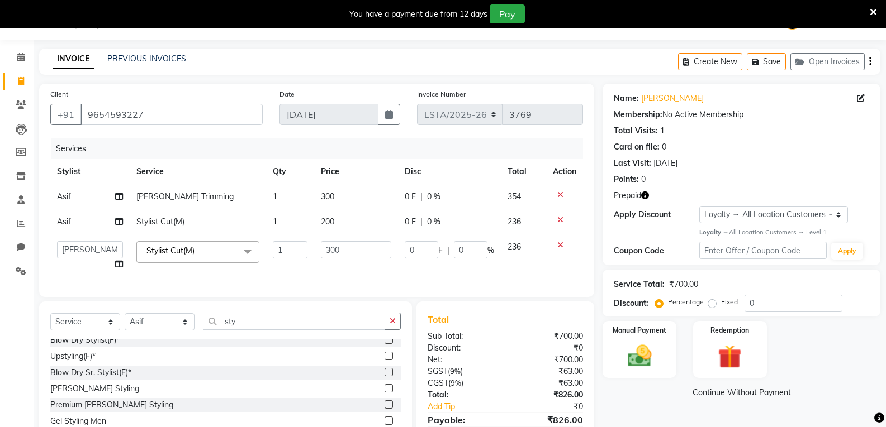
click at [228, 367] on div "Groom Hairstyling Stylist Cut(M) Stylist Cut(F) Sr.Stylist Cut(M) Cr.Stylist Cu…" at bounding box center [225, 395] width 350 height 112
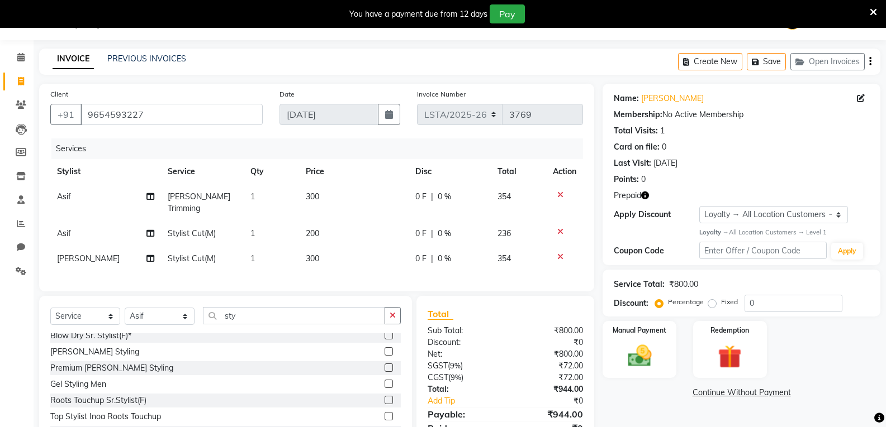
scroll to position [229, 0]
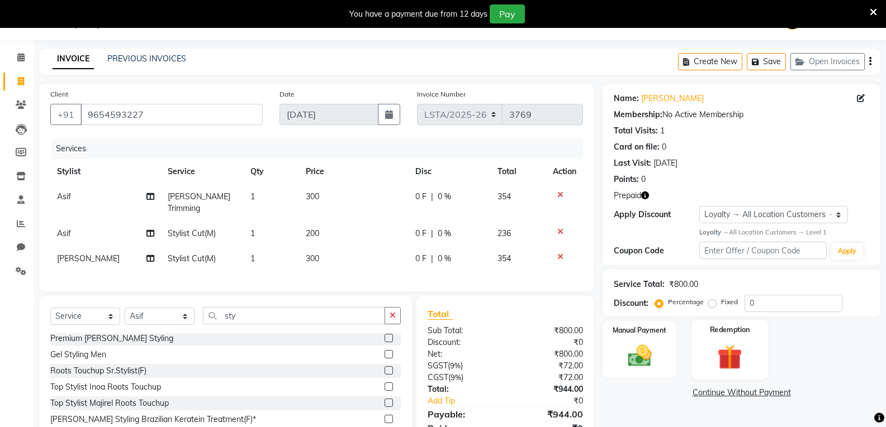
click at [731, 351] on img at bounding box center [730, 357] width 40 height 31
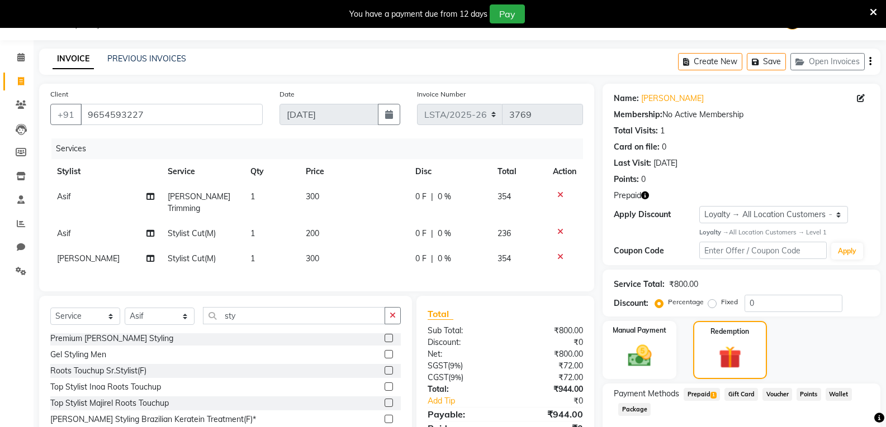
scroll to position [91, 0]
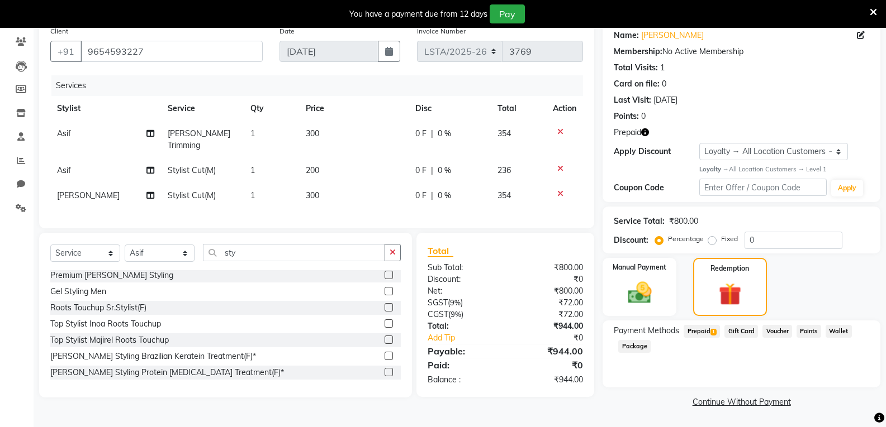
click at [698, 332] on span "Prepaid 1" at bounding box center [701, 331] width 36 height 13
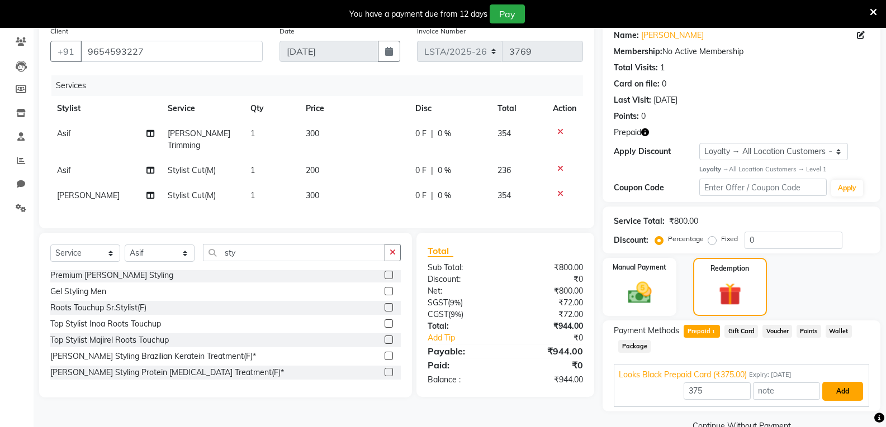
click at [840, 394] on button "Add" at bounding box center [842, 391] width 41 height 19
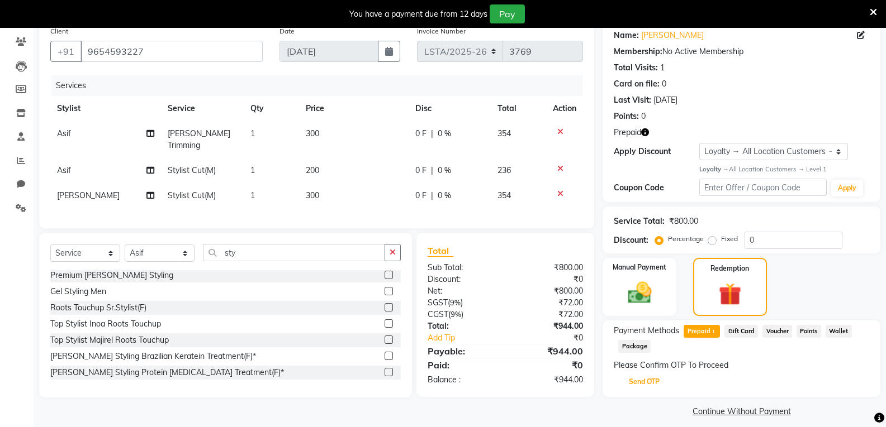
click at [639, 388] on button "Send OTP" at bounding box center [644, 382] width 59 height 19
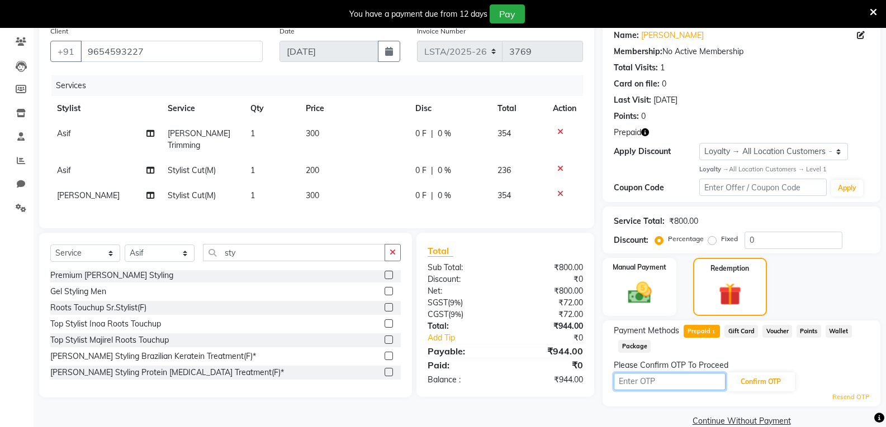
click at [649, 383] on input "text" at bounding box center [669, 381] width 112 height 17
type input "8580"
click at [768, 384] on button "Confirm OTP" at bounding box center [760, 382] width 68 height 19
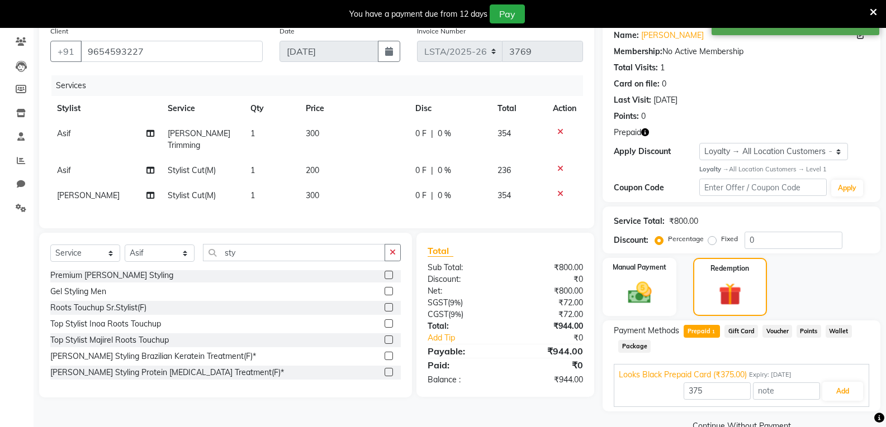
scroll to position [115, 0]
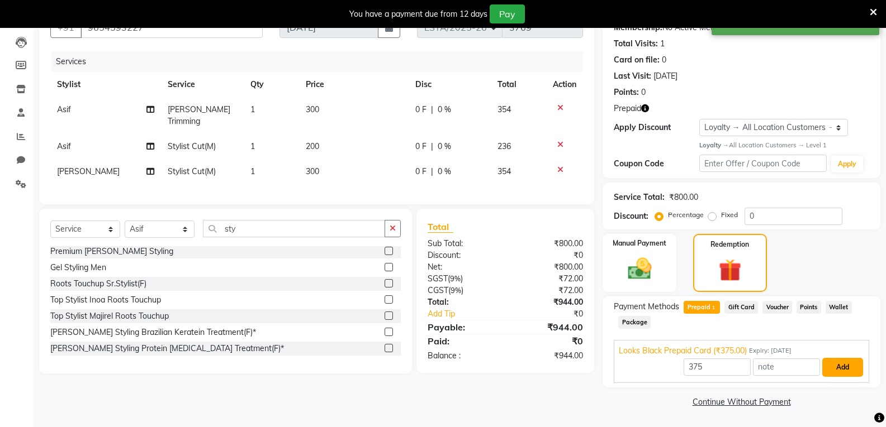
click at [839, 373] on button "Add" at bounding box center [842, 367] width 41 height 19
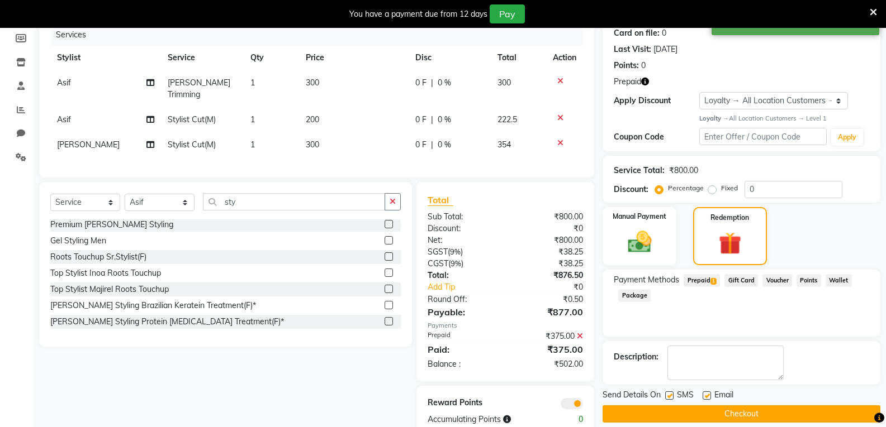
scroll to position [165, 0]
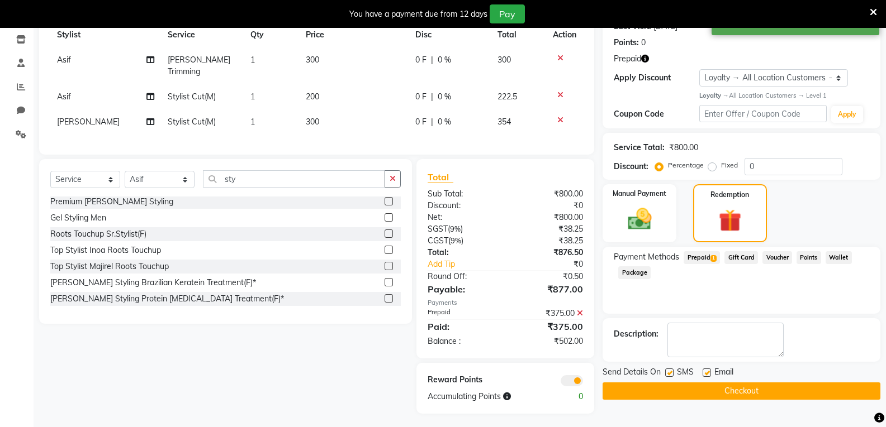
click at [709, 372] on label at bounding box center [706, 373] width 8 height 8
click at [709, 372] on input "checkbox" at bounding box center [705, 373] width 7 height 7
checkbox input "false"
click at [693, 387] on button "Checkout" at bounding box center [741, 391] width 278 height 17
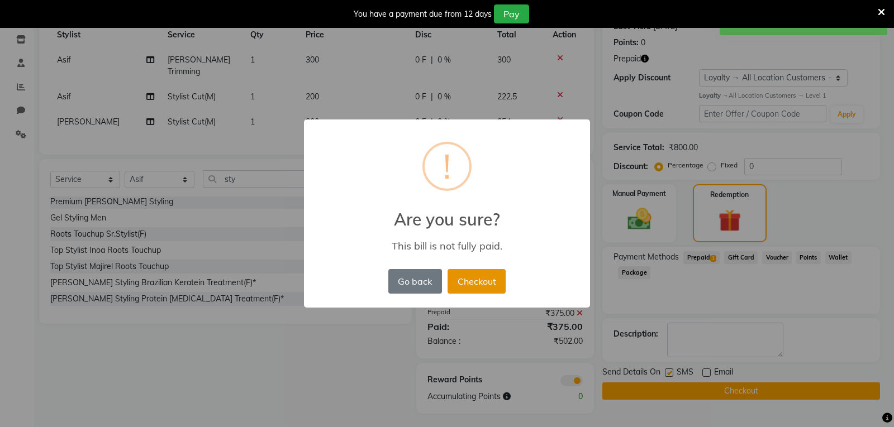
click at [490, 282] on button "Checkout" at bounding box center [477, 281] width 58 height 25
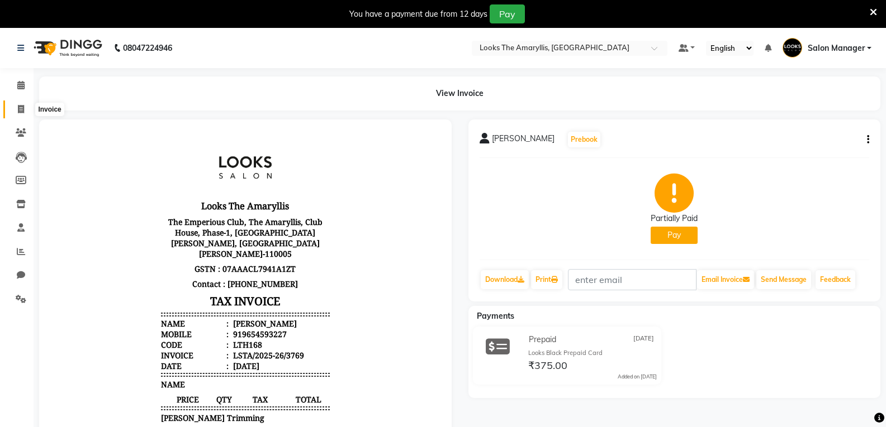
drag, startPoint x: 18, startPoint y: 110, endPoint x: 22, endPoint y: 116, distance: 7.8
click at [18, 110] on icon at bounding box center [21, 109] width 6 height 8
select select "service"
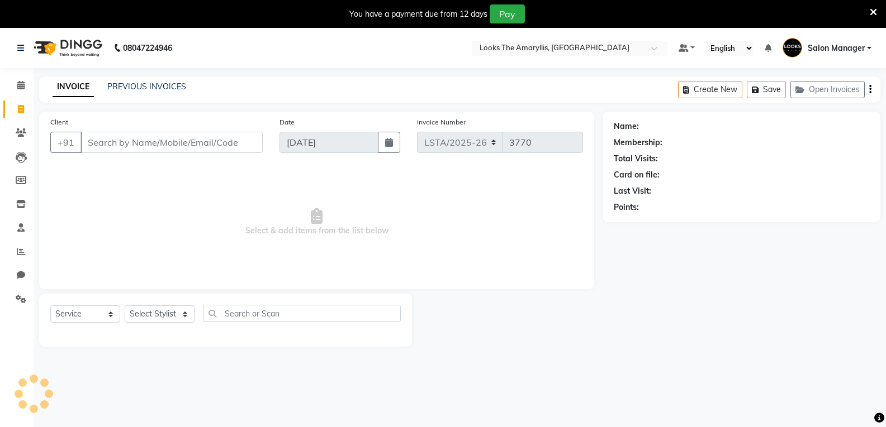
scroll to position [28, 0]
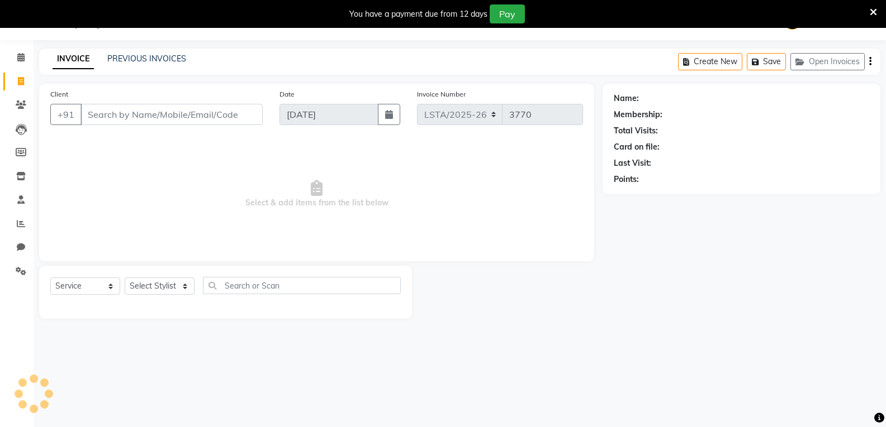
click at [121, 117] on input "Client" at bounding box center [171, 114] width 182 height 21
click at [214, 116] on input "Client" at bounding box center [171, 114] width 182 height 21
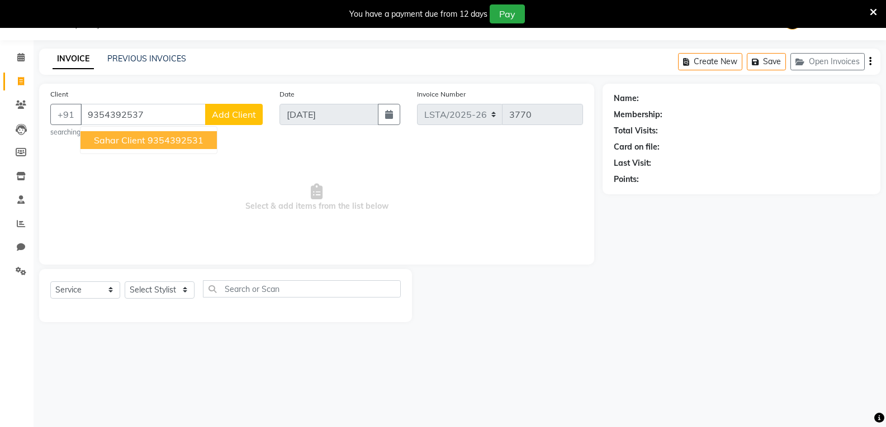
type input "9354392537"
click at [192, 137] on div "Client +91 9354392537 Sahar Client 9354392531 Add Client searching... Date 04-0…" at bounding box center [316, 174] width 555 height 181
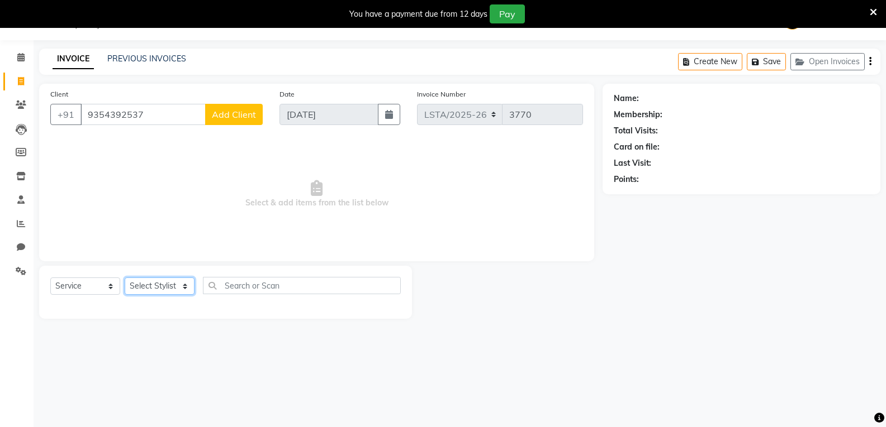
click at [165, 285] on select "Select Stylist [PERSON_NAME] art Deepak_pdct Irra_Mrg [PERSON_NAME] Salon Manag…" at bounding box center [160, 286] width 70 height 17
select select "90425"
click at [125, 278] on select "Select Stylist [PERSON_NAME] art Deepak_pdct Irra_Mrg [PERSON_NAME] Salon Manag…" at bounding box center [160, 286] width 70 height 17
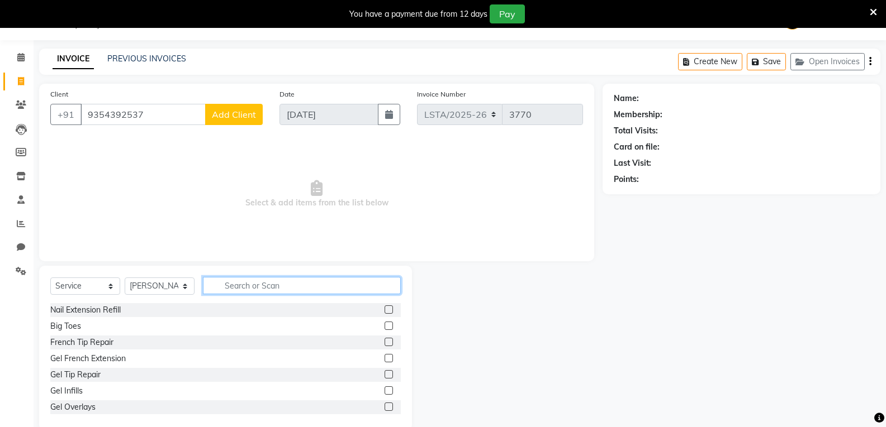
click at [258, 279] on input "text" at bounding box center [302, 285] width 198 height 17
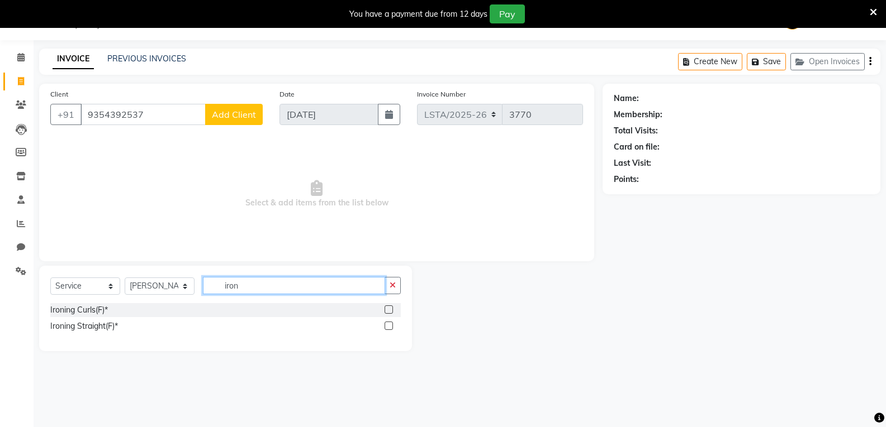
type input "iron"
click at [388, 325] on label at bounding box center [388, 326] width 8 height 8
click at [388, 325] on input "checkbox" at bounding box center [387, 326] width 7 height 7
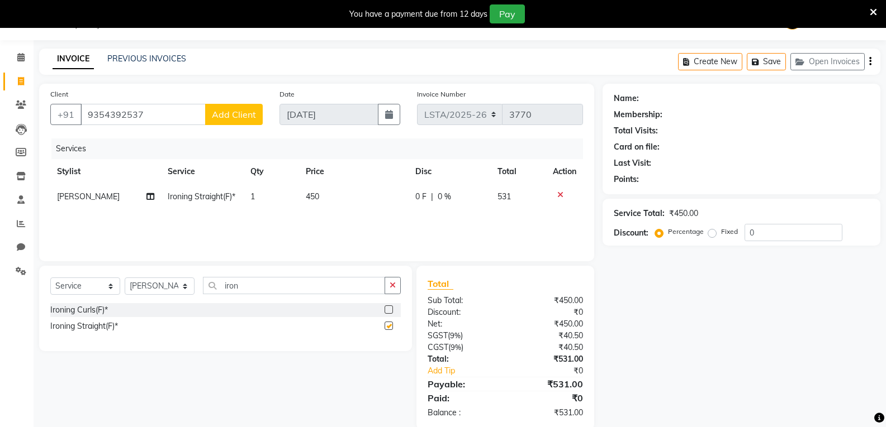
checkbox input "false"
click at [325, 196] on td "450" at bounding box center [354, 196] width 110 height 25
select select "90425"
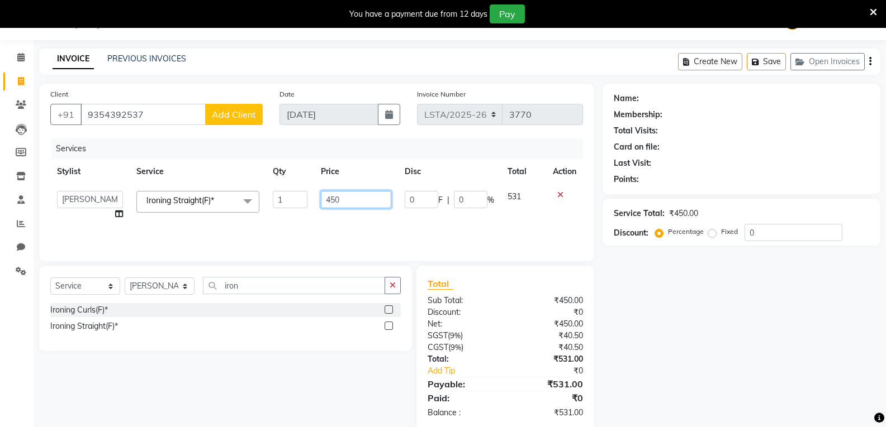
click at [353, 202] on input "450" at bounding box center [356, 199] width 70 height 17
type input "4"
type input "900"
click at [301, 366] on div "Select Service Product Membership Package Voucher Prepaid Gift Card Select Styl…" at bounding box center [221, 348] width 381 height 164
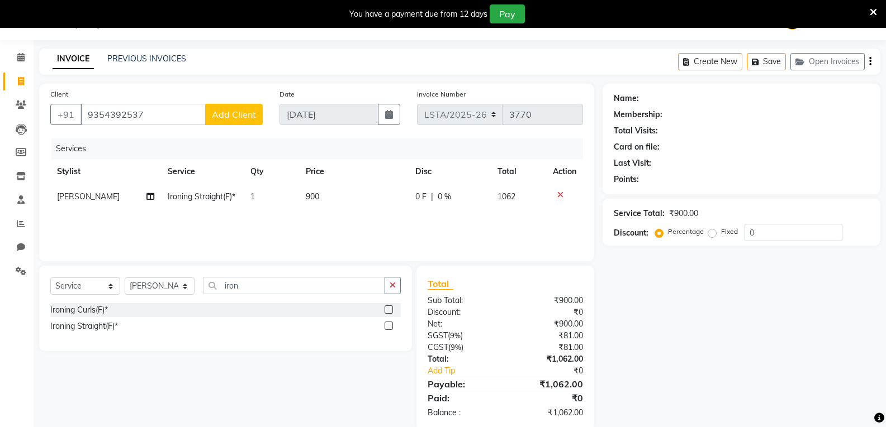
scroll to position [47, 0]
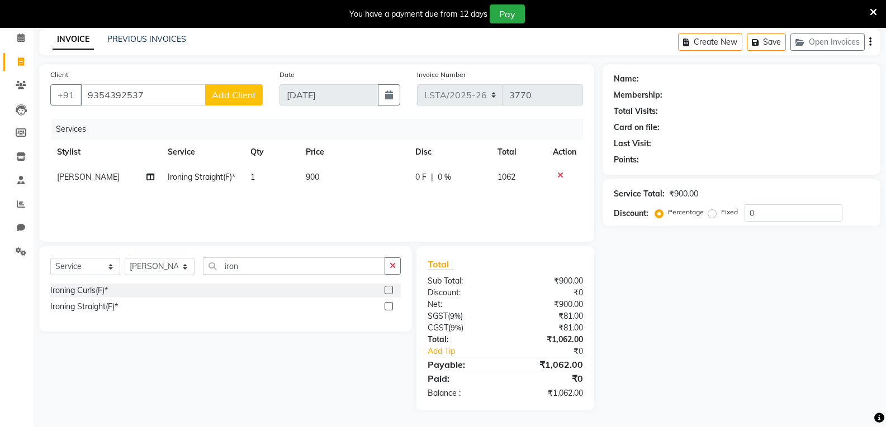
click at [293, 313] on div "Ironing Straight(F)*" at bounding box center [225, 307] width 350 height 14
drag, startPoint x: 748, startPoint y: 277, endPoint x: 733, endPoint y: 278, distance: 14.6
click at [744, 278] on div "Name: Membership: Total Visits: Card on file: Last Visit: Points: Service Total…" at bounding box center [745, 237] width 286 height 346
click at [722, 278] on div "Name: Membership: Total Visits: Card on file: Last Visit: Points: Service Total…" at bounding box center [745, 237] width 286 height 346
click at [245, 268] on input "iron" at bounding box center [294, 266] width 182 height 17
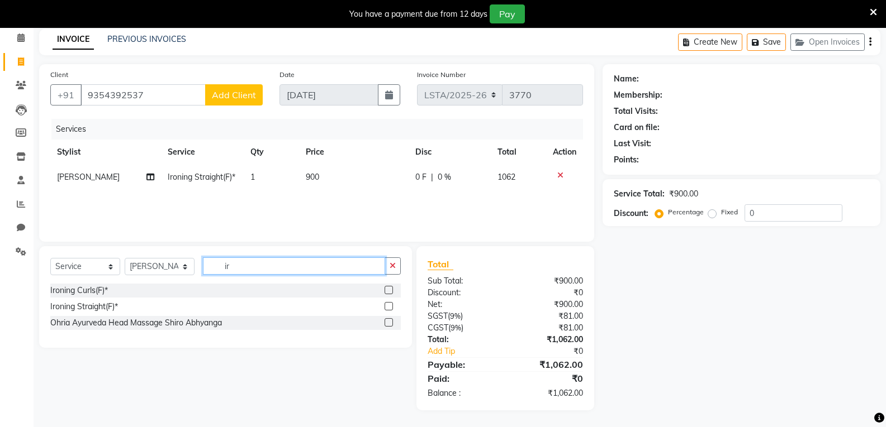
type input "i"
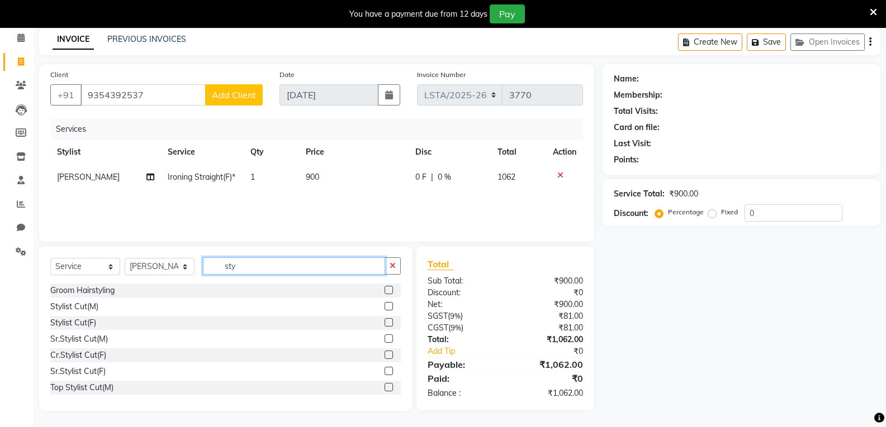
type input "sty"
click at [237, 282] on div "Select Service Product Membership Package Voucher Prepaid Gift Card Select Styl…" at bounding box center [225, 271] width 350 height 26
click at [239, 291] on div "Groom Hairstyling" at bounding box center [225, 291] width 350 height 14
click at [384, 291] on label at bounding box center [388, 290] width 8 height 8
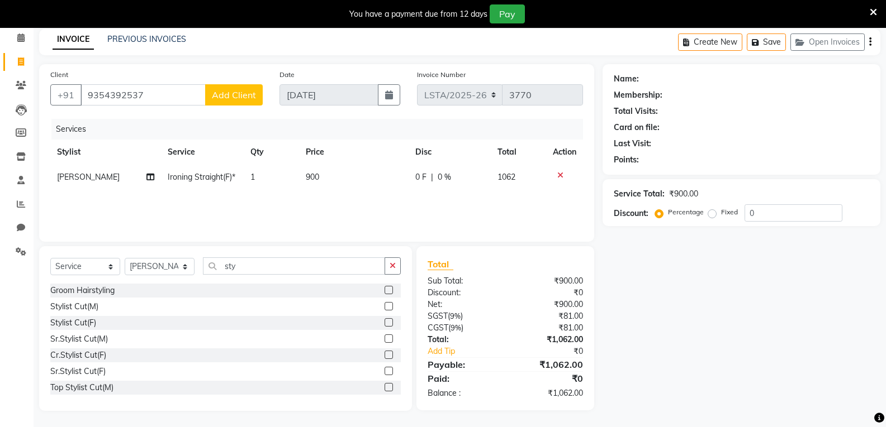
click at [384, 291] on input "checkbox" at bounding box center [387, 290] width 7 height 7
checkbox input "false"
click at [335, 199] on td "1000" at bounding box center [354, 202] width 110 height 25
select select "90425"
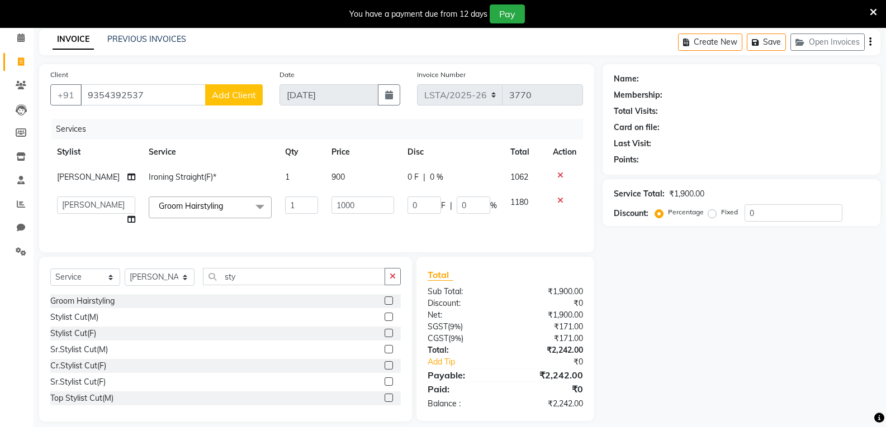
click at [301, 373] on div "Cr.Stylist Cut(F)" at bounding box center [225, 366] width 350 height 14
click at [560, 198] on icon at bounding box center [560, 201] width 6 height 8
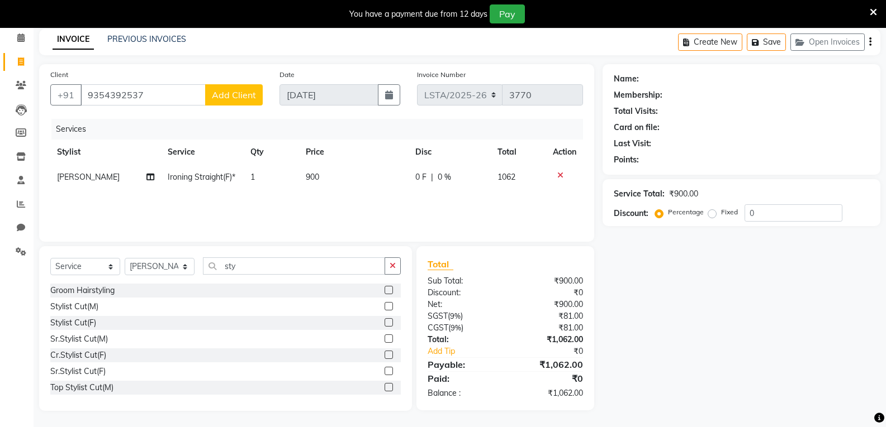
click at [560, 175] on icon at bounding box center [560, 176] width 6 height 8
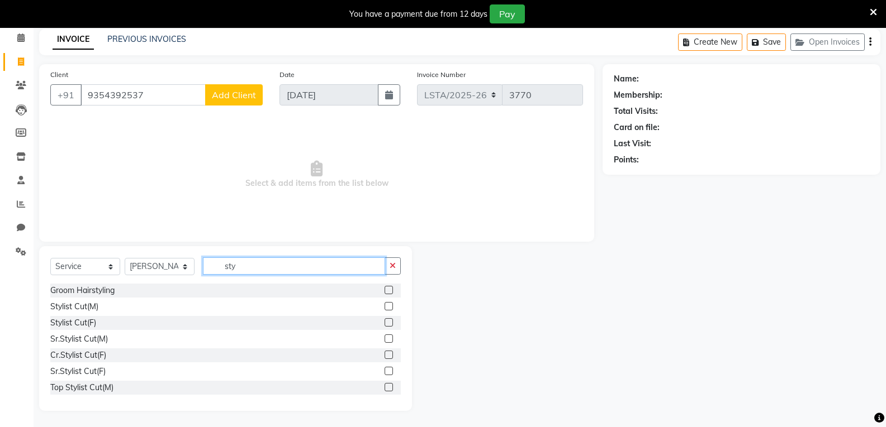
click at [255, 272] on input "sty" at bounding box center [294, 266] width 182 height 17
type input "s"
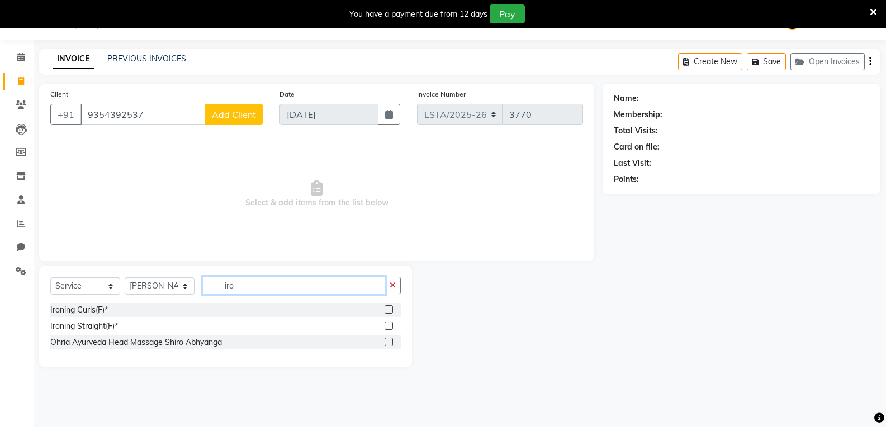
scroll to position [28, 0]
type input "iron"
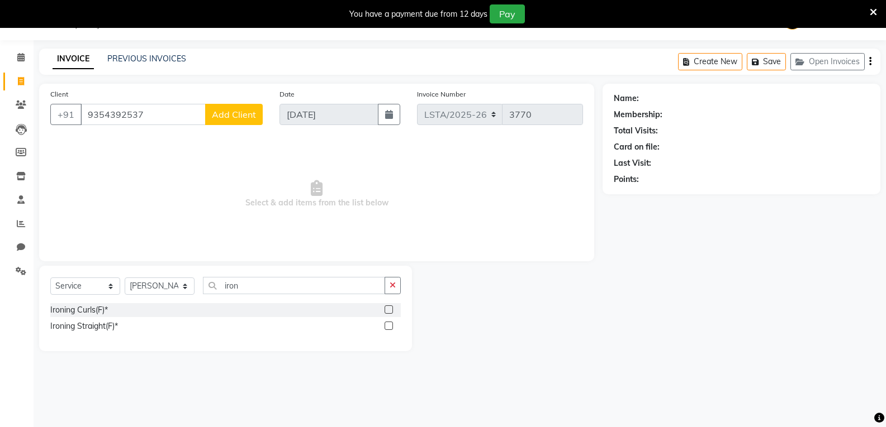
click at [389, 325] on label at bounding box center [388, 326] width 8 height 8
click at [389, 325] on input "checkbox" at bounding box center [387, 326] width 7 height 7
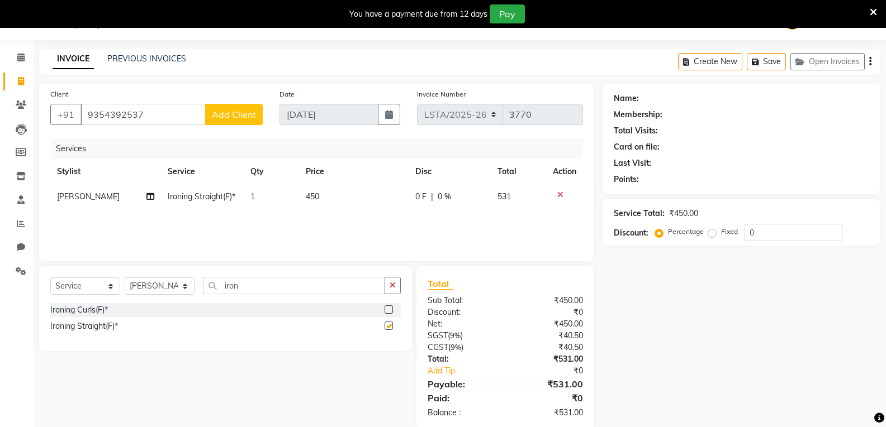
checkbox input "false"
click at [330, 188] on td "450" at bounding box center [354, 196] width 110 height 25
select select "90425"
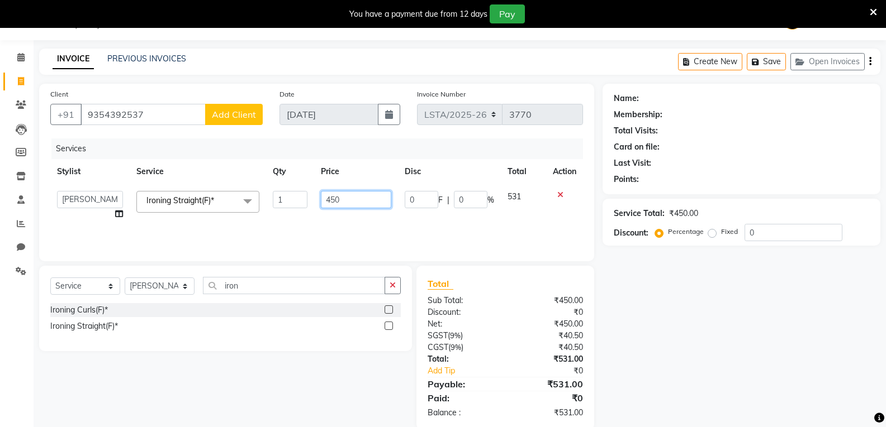
click at [353, 200] on input "450" at bounding box center [356, 199] width 70 height 17
type input "4"
type input "900"
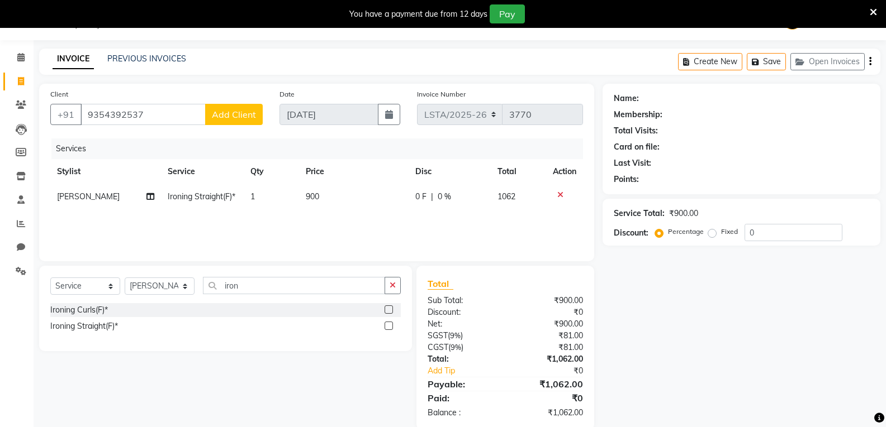
click at [305, 343] on div "Select Service Product Membership Package Voucher Prepaid Gift Card Select Styl…" at bounding box center [225, 308] width 373 height 85
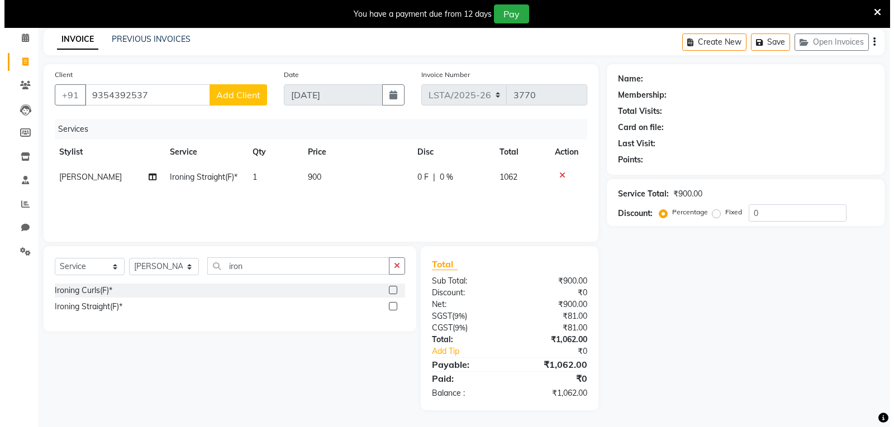
scroll to position [0, 0]
click at [716, 320] on div "Name: Membership: Total Visits: Card on file: Last Visit: Points: Service Total…" at bounding box center [745, 237] width 286 height 346
click at [715, 320] on div "Name: Membership: Total Visits: Card on file: Last Visit: Points: Service Total…" at bounding box center [745, 237] width 286 height 346
click at [230, 98] on span "Add Client" at bounding box center [234, 94] width 44 height 11
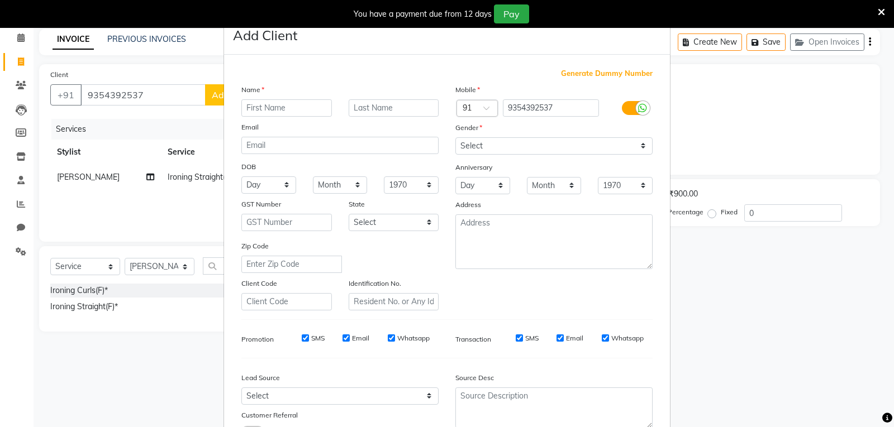
click at [278, 110] on input "text" at bounding box center [286, 107] width 91 height 17
type input "Seher"
click at [363, 109] on input "text" at bounding box center [394, 107] width 91 height 17
type input "Client"
click at [493, 144] on select "Select [DEMOGRAPHIC_DATA] [DEMOGRAPHIC_DATA] Other Prefer Not To Say" at bounding box center [553, 145] width 197 height 17
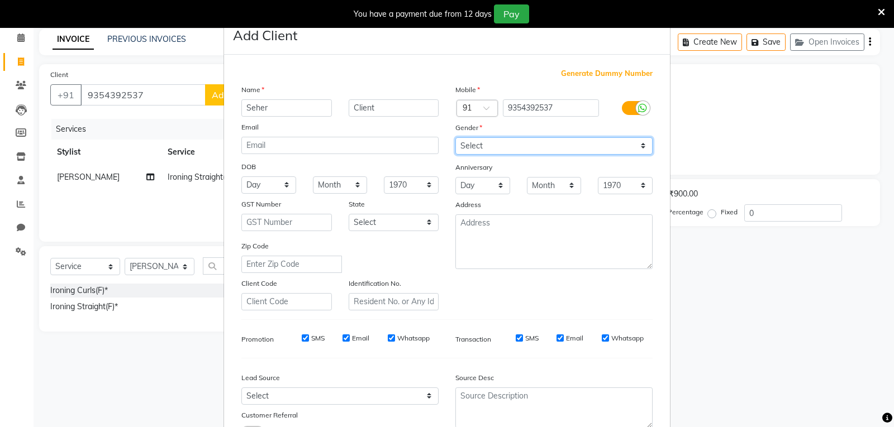
select select "[DEMOGRAPHIC_DATA]"
click at [455, 137] on select "Select [DEMOGRAPHIC_DATA] [DEMOGRAPHIC_DATA] Other Prefer Not To Say" at bounding box center [553, 145] width 197 height 17
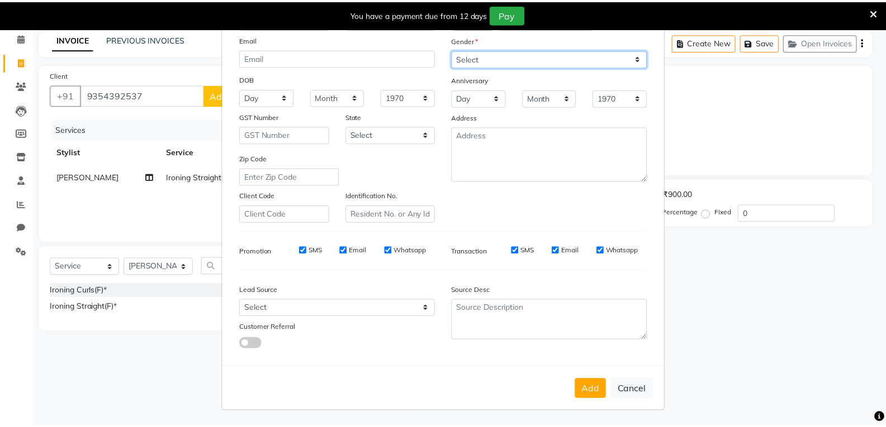
scroll to position [88, 0]
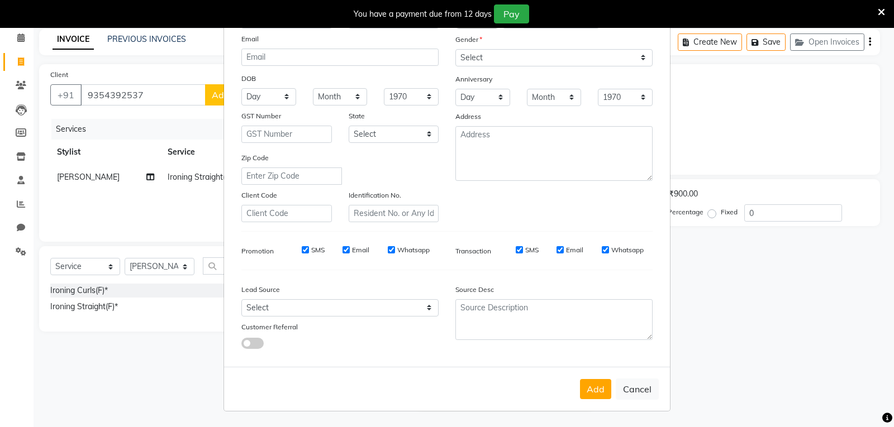
drag, startPoint x: 301, startPoint y: 248, endPoint x: 308, endPoint y: 251, distance: 8.0
click at [302, 249] on input "SMS" at bounding box center [305, 249] width 7 height 7
checkbox input "false"
click at [342, 249] on input "Email" at bounding box center [345, 249] width 7 height 7
checkbox input "false"
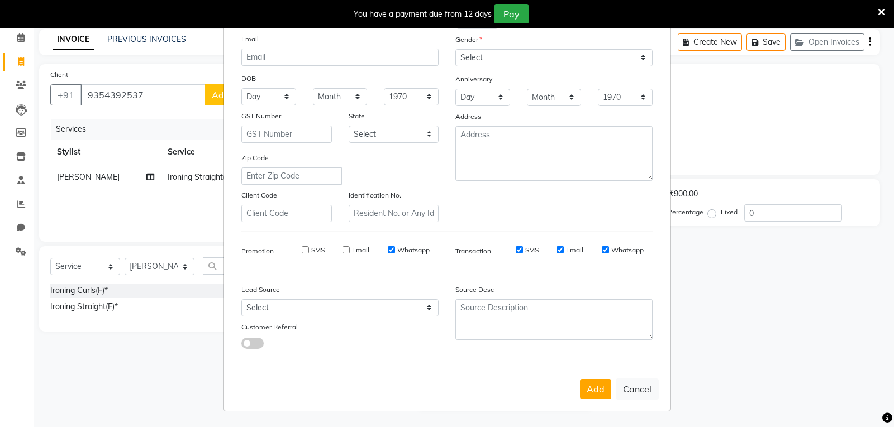
click at [558, 251] on input "Email" at bounding box center [559, 249] width 7 height 7
checkbox input "false"
click at [587, 394] on button "Add" at bounding box center [595, 389] width 31 height 20
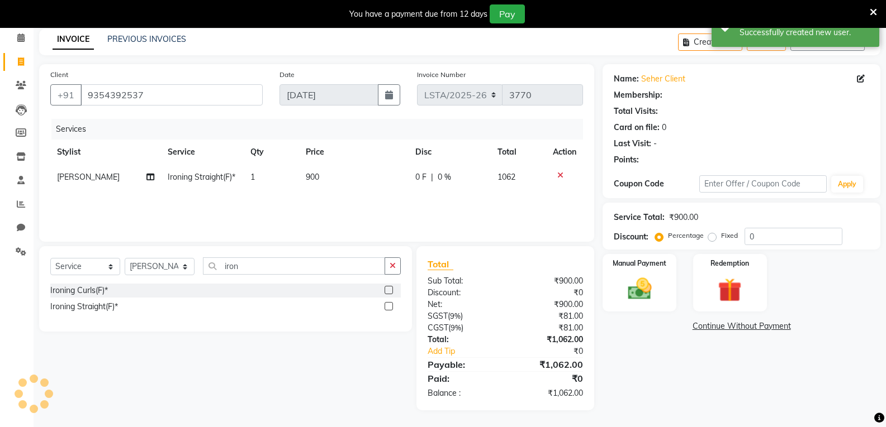
select select "1: Object"
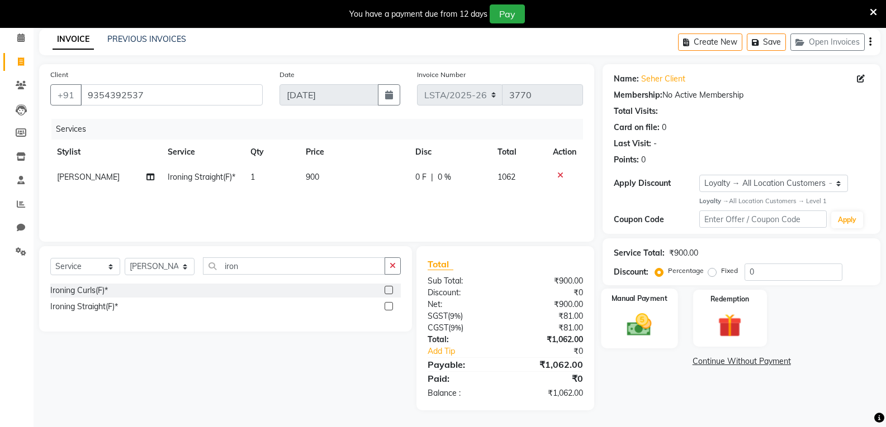
click at [652, 325] on img at bounding box center [639, 325] width 40 height 28
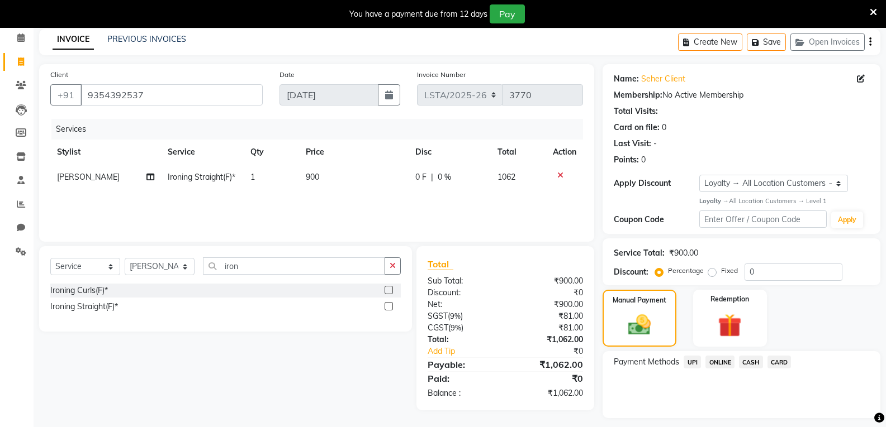
click at [693, 364] on span "UPI" at bounding box center [691, 362] width 17 height 13
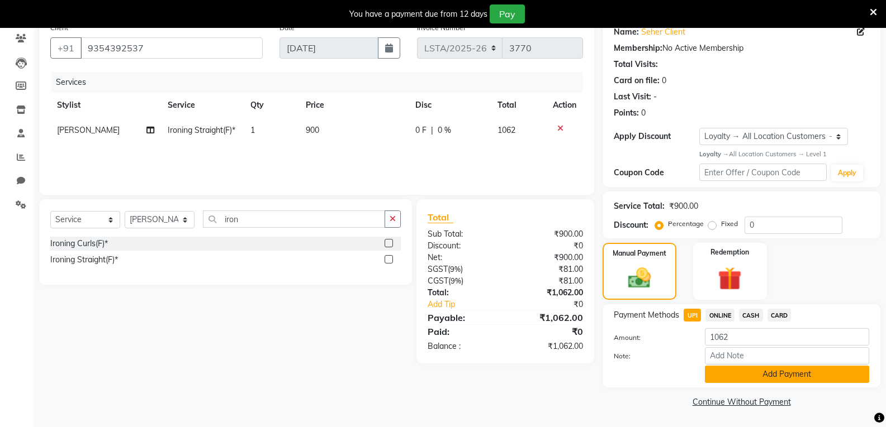
click at [746, 376] on button "Add Payment" at bounding box center [786, 374] width 164 height 17
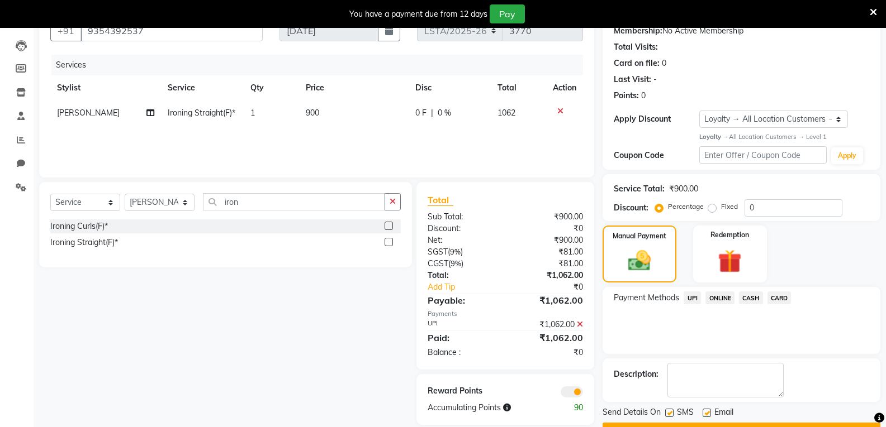
scroll to position [141, 0]
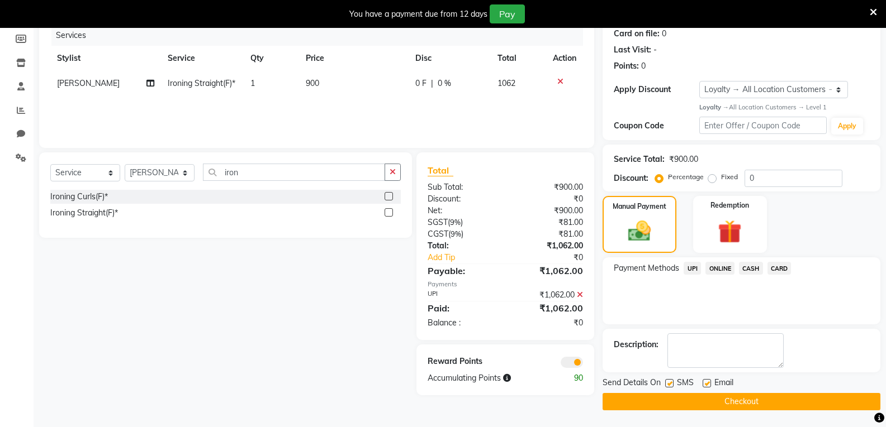
click at [671, 384] on label at bounding box center [669, 383] width 8 height 8
click at [671, 384] on input "checkbox" at bounding box center [668, 383] width 7 height 7
checkbox input "false"
click at [705, 383] on label at bounding box center [706, 383] width 8 height 8
click at [705, 383] on input "checkbox" at bounding box center [705, 383] width 7 height 7
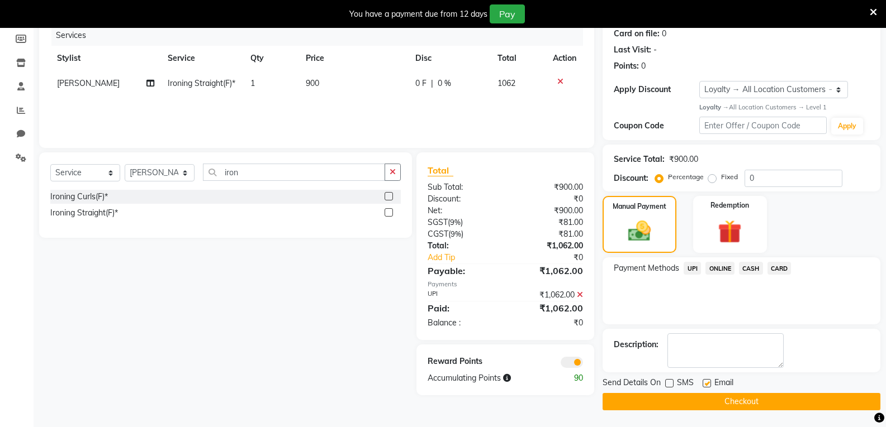
checkbox input "false"
click at [705, 398] on button "Checkout" at bounding box center [741, 401] width 278 height 17
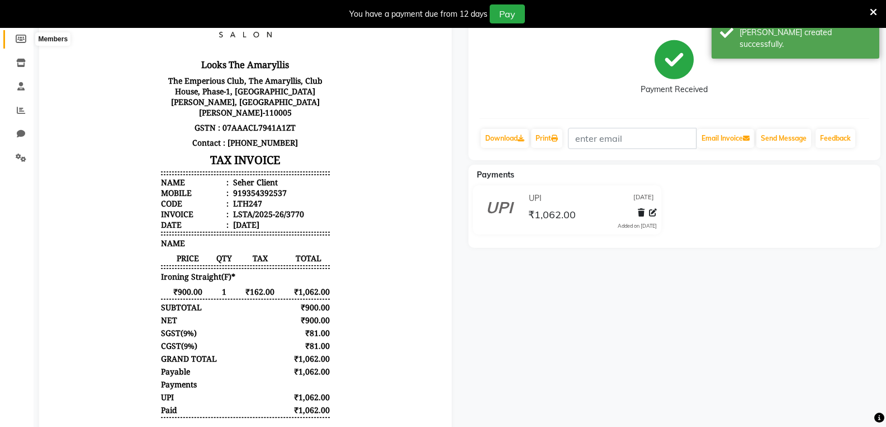
click at [20, 38] on icon at bounding box center [21, 39] width 11 height 8
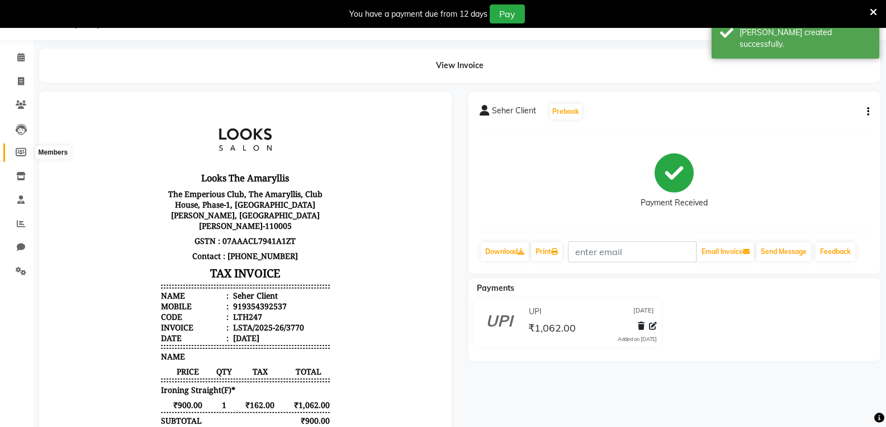
select select
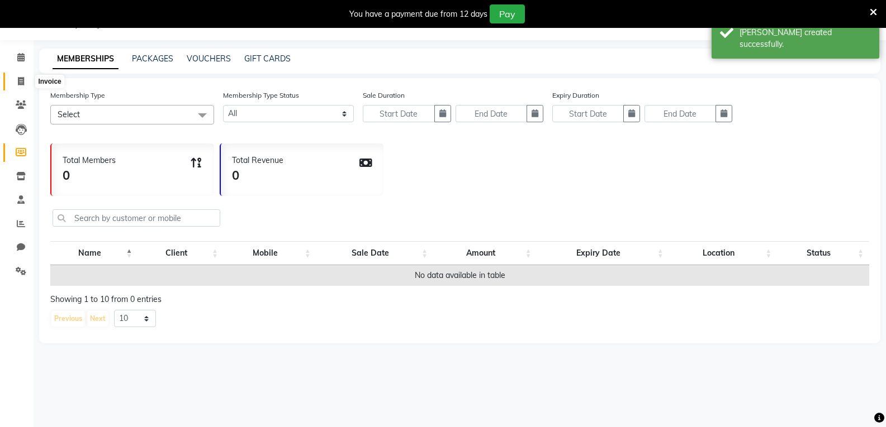
click at [18, 83] on icon at bounding box center [21, 81] width 6 height 8
select select "service"
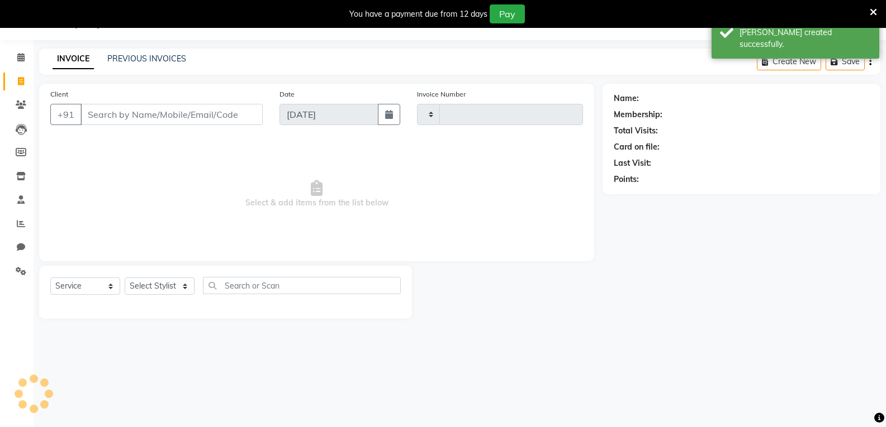
type input "3771"
select select "8939"
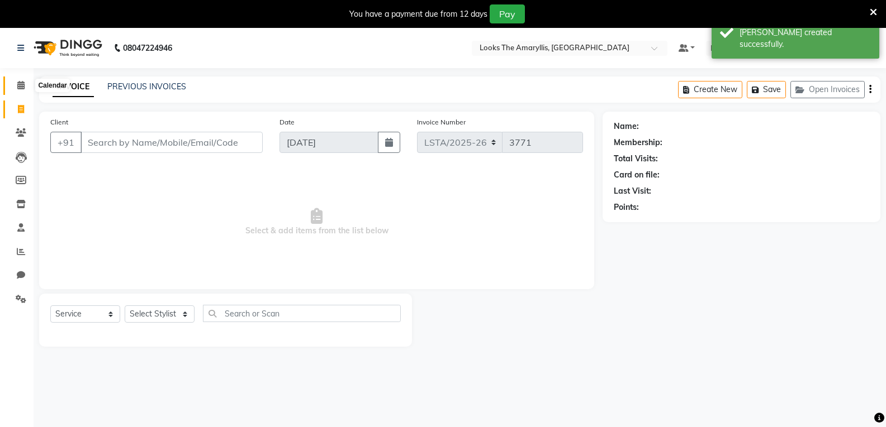
click at [17, 81] on icon at bounding box center [20, 85] width 7 height 8
